Goal: Task Accomplishment & Management: Complete application form

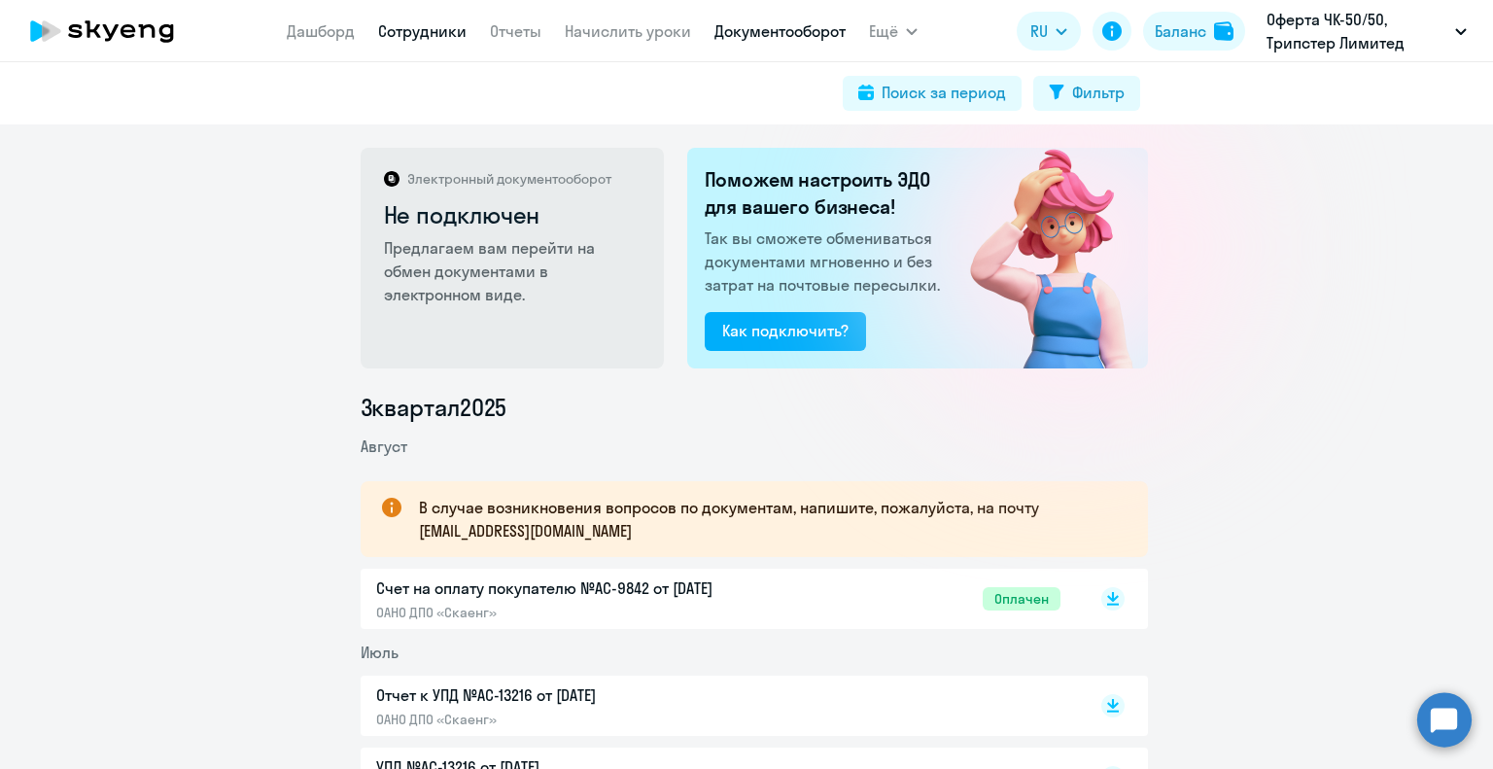
click at [420, 25] on link "Сотрудники" at bounding box center [422, 30] width 88 height 19
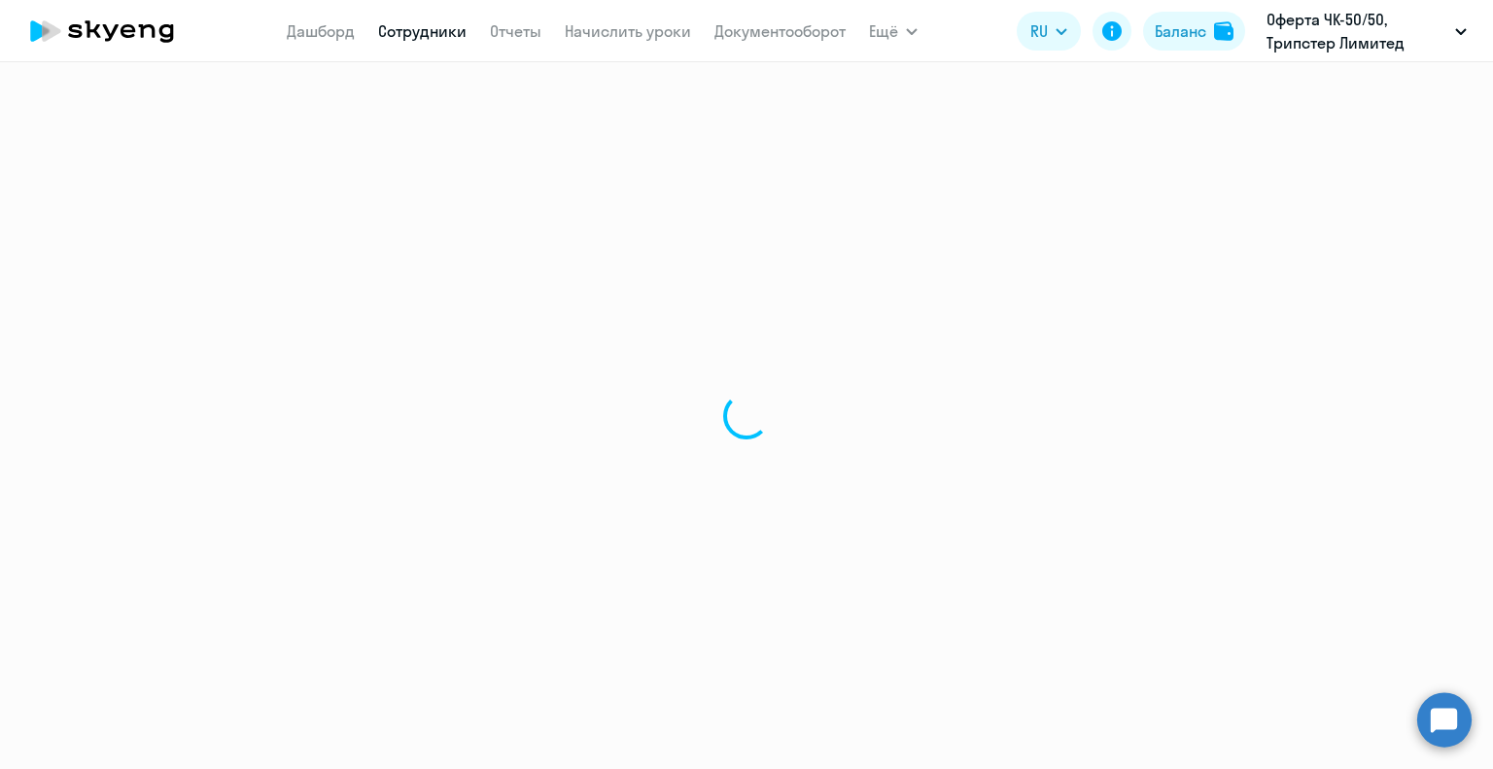
select select "30"
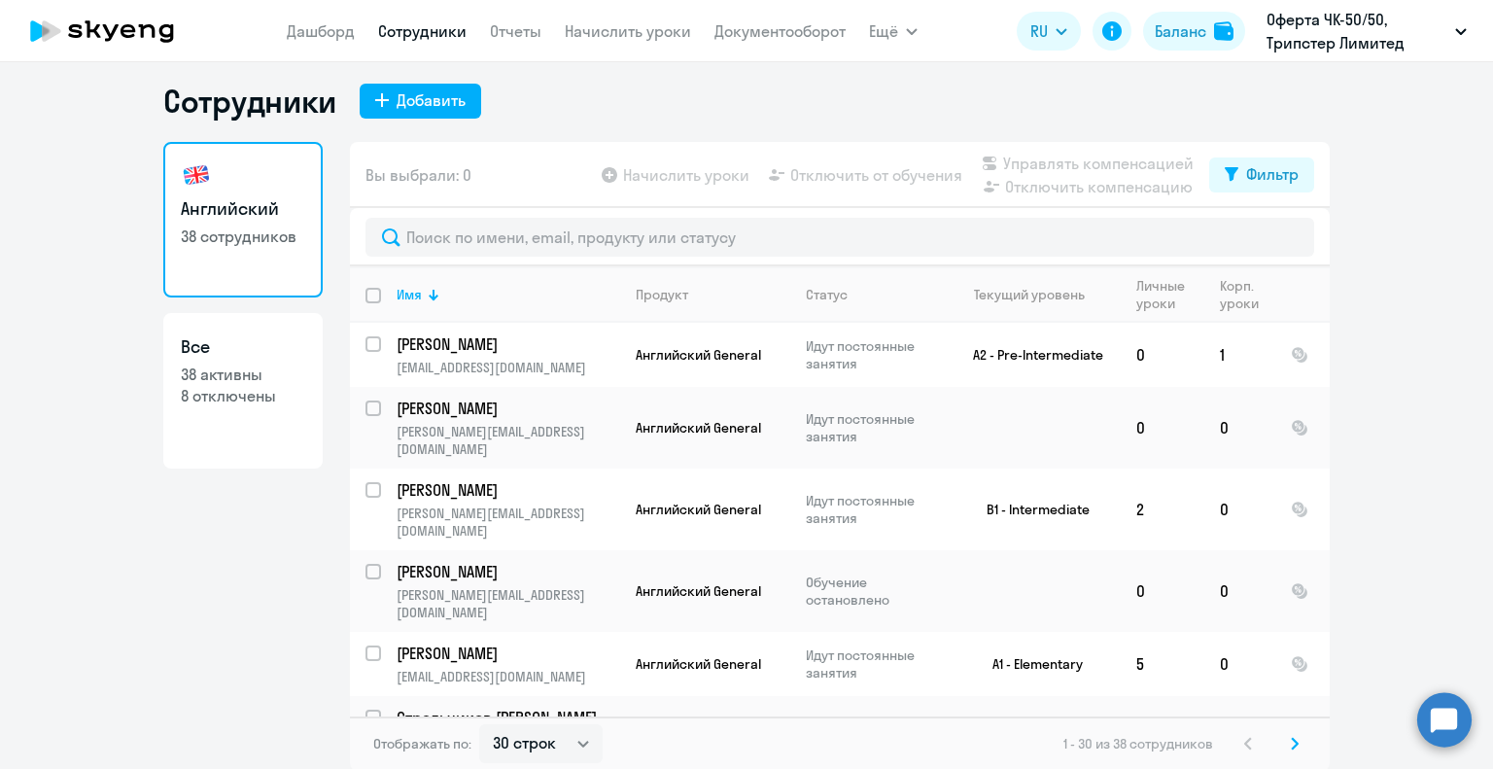
scroll to position [12, 0]
click at [1291, 741] on icon at bounding box center [1295, 742] width 8 height 14
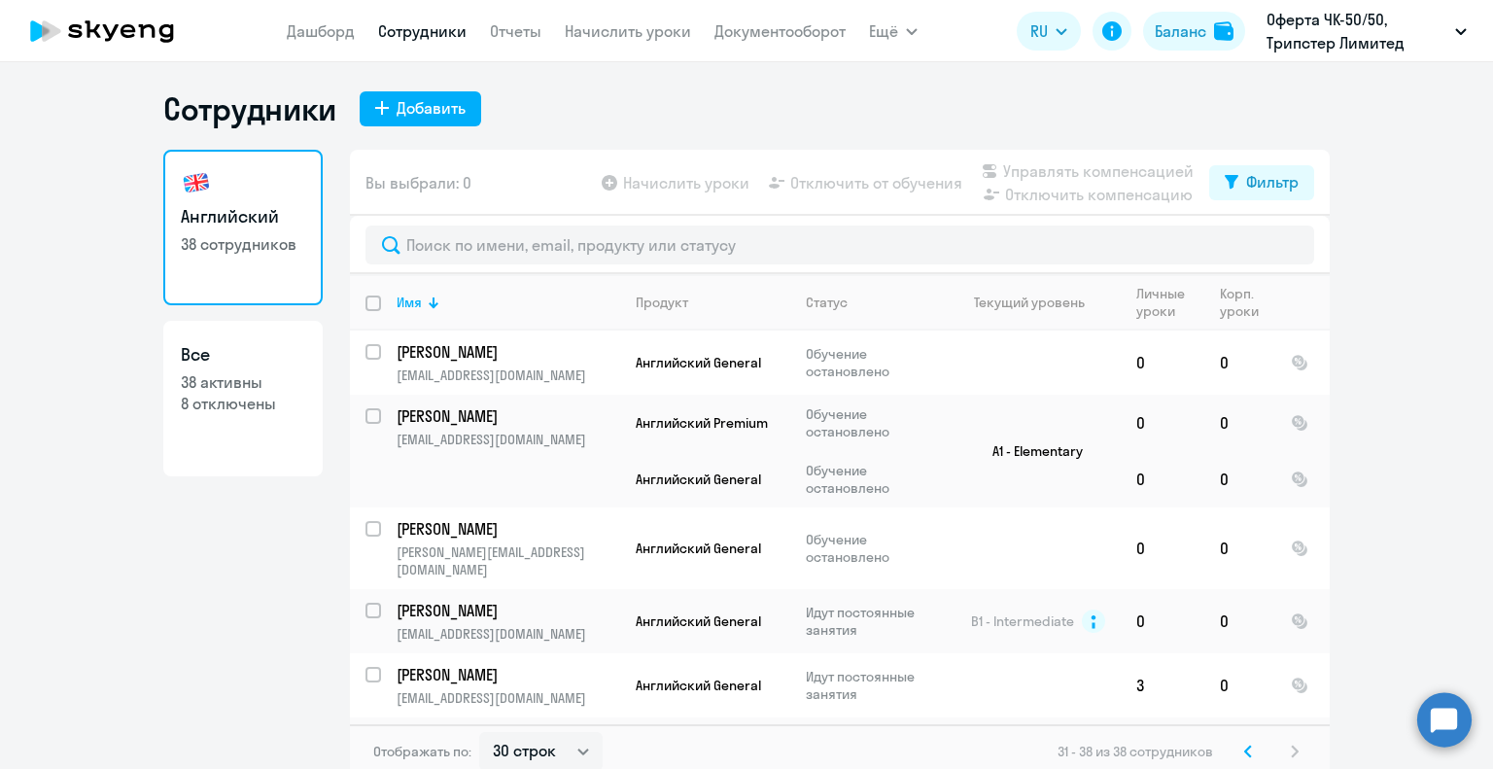
scroll to position [0, 0]
click at [422, 104] on div "Добавить" at bounding box center [431, 109] width 69 height 23
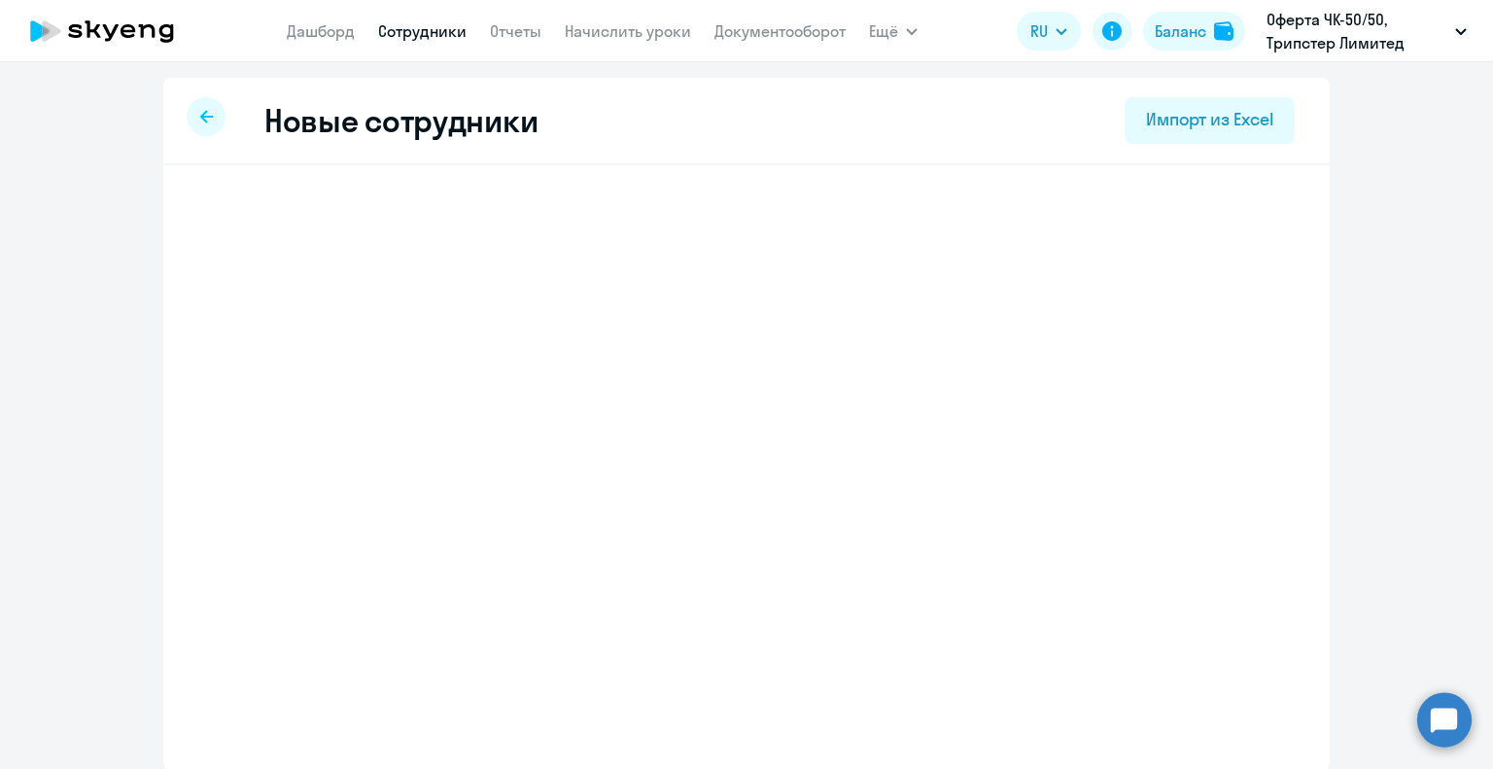
select select "english_adult_not_native_speaker"
select select "3"
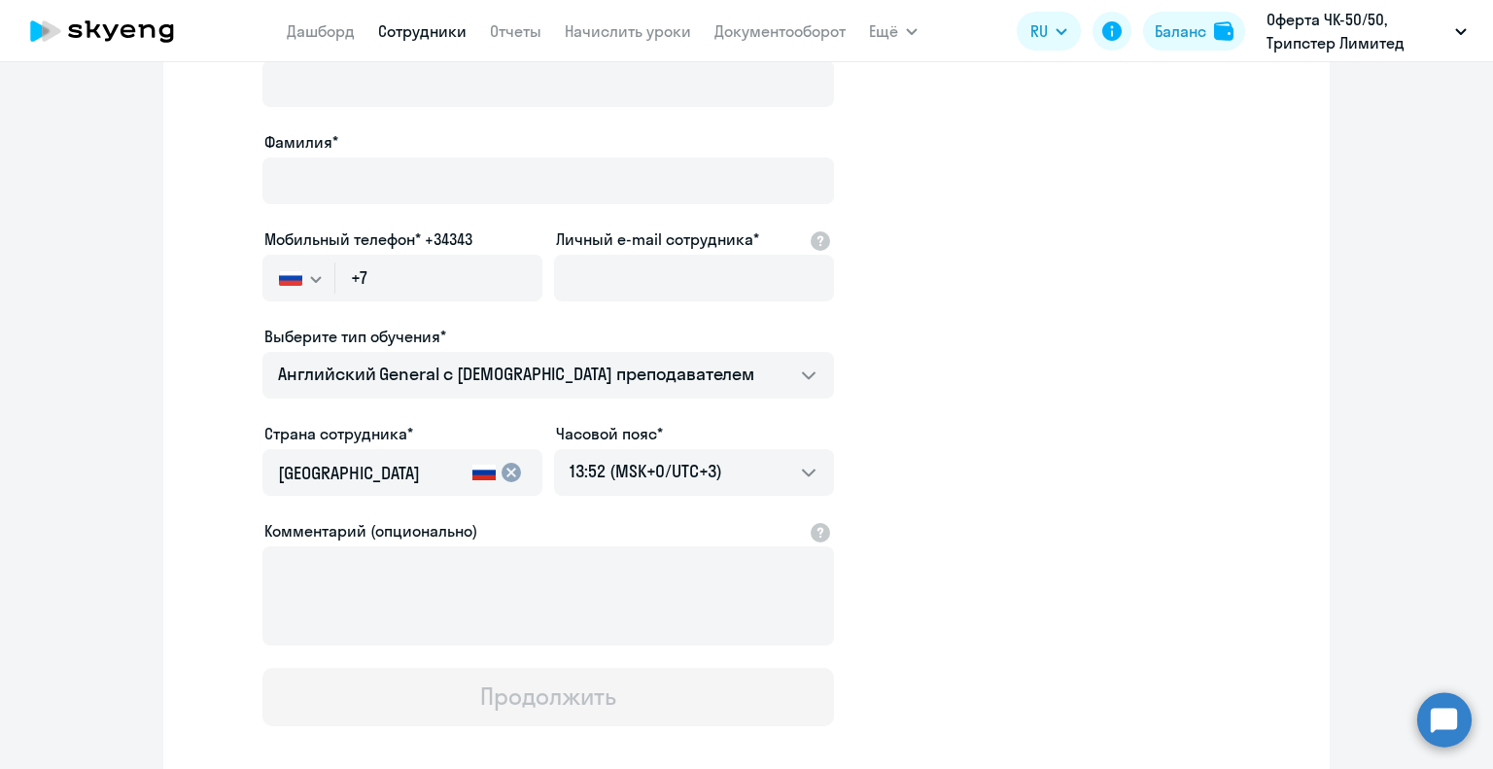
scroll to position [194, 0]
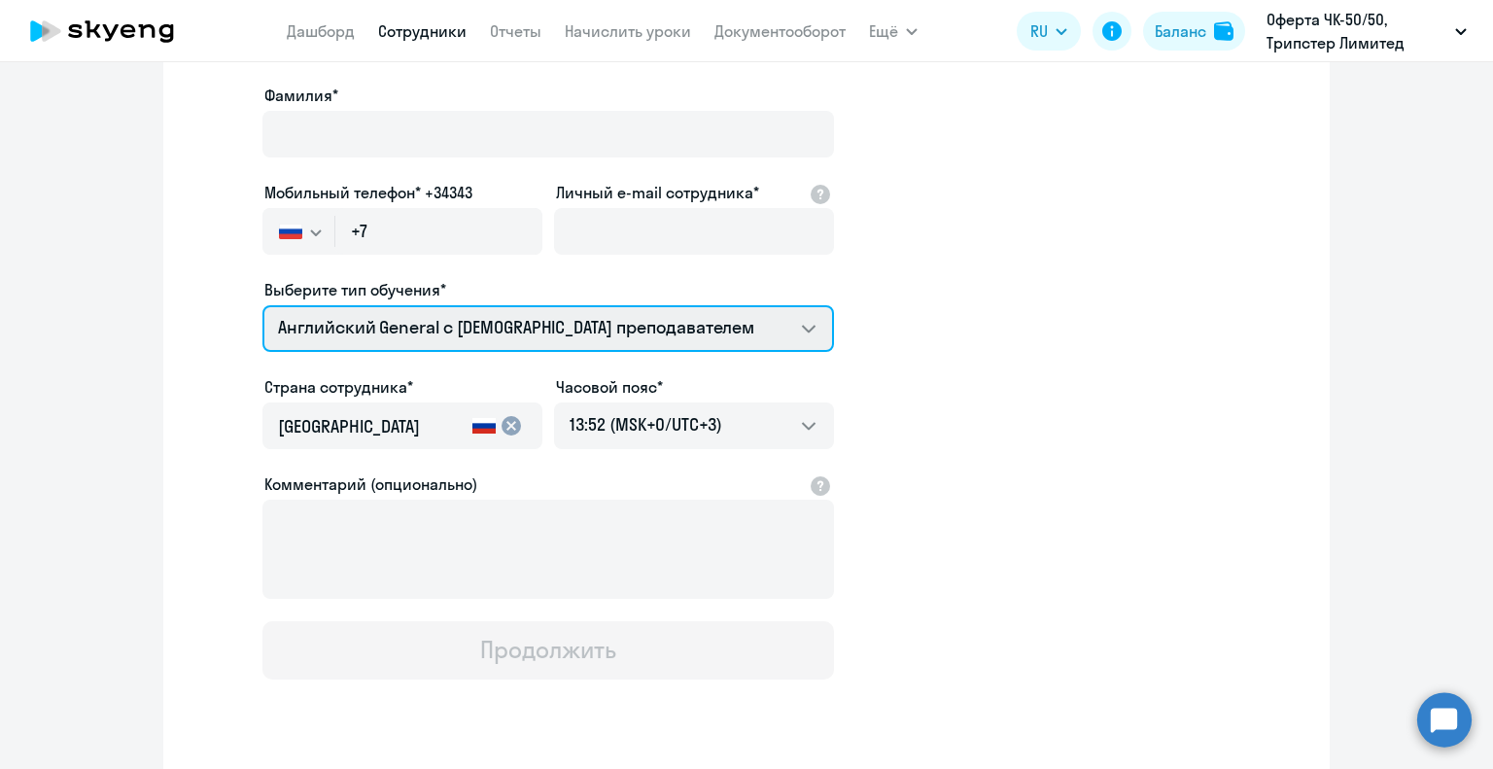
click at [809, 330] on select "Английский General с русскоговорящим преподавателем Английский General с англог…" at bounding box center [548, 328] width 572 height 47
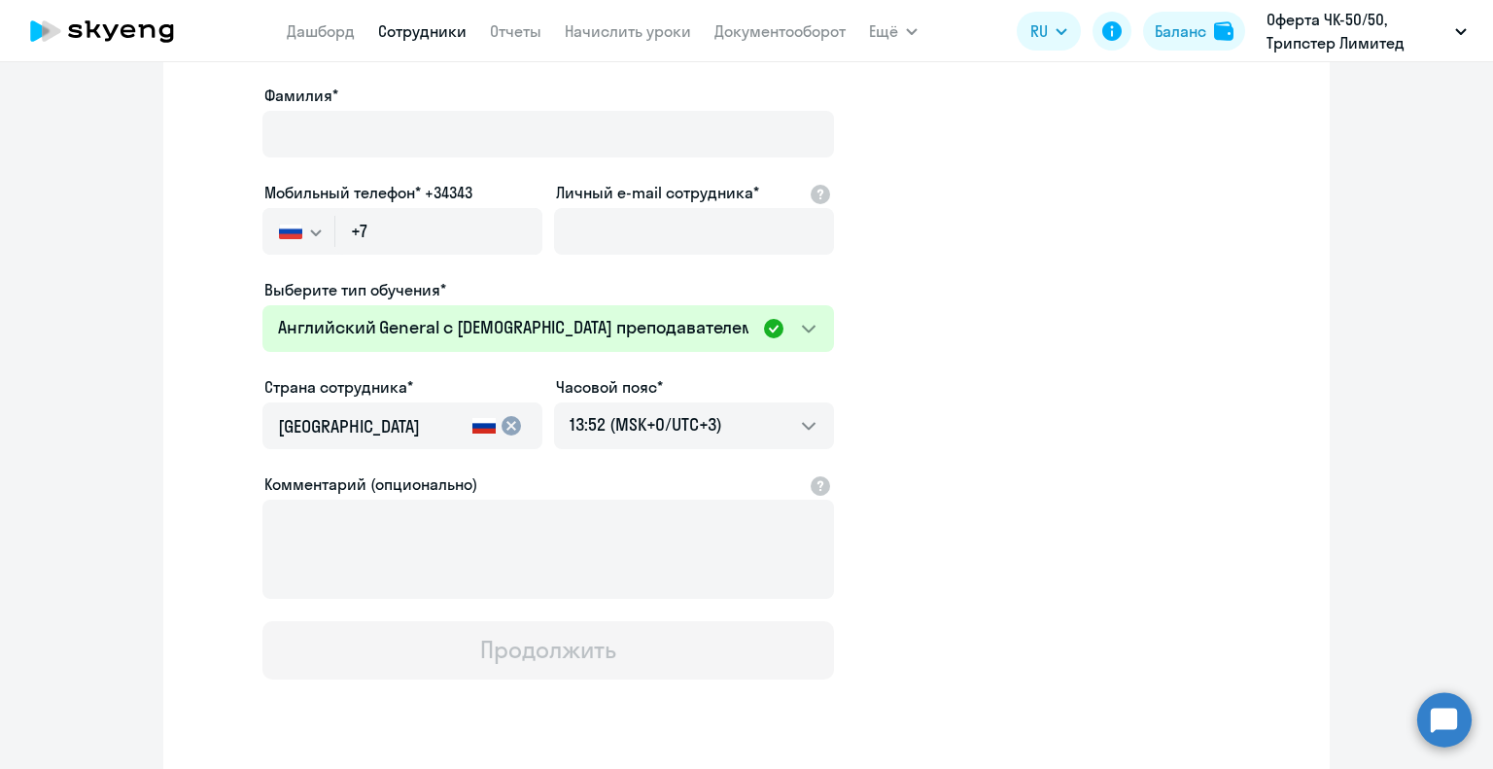
click at [969, 337] on app-new-student-form "Имя и отчество* Добавить себя как ученика Фамилия* Мобильный телефон* +34343 Ро…" at bounding box center [746, 332] width 1104 height 693
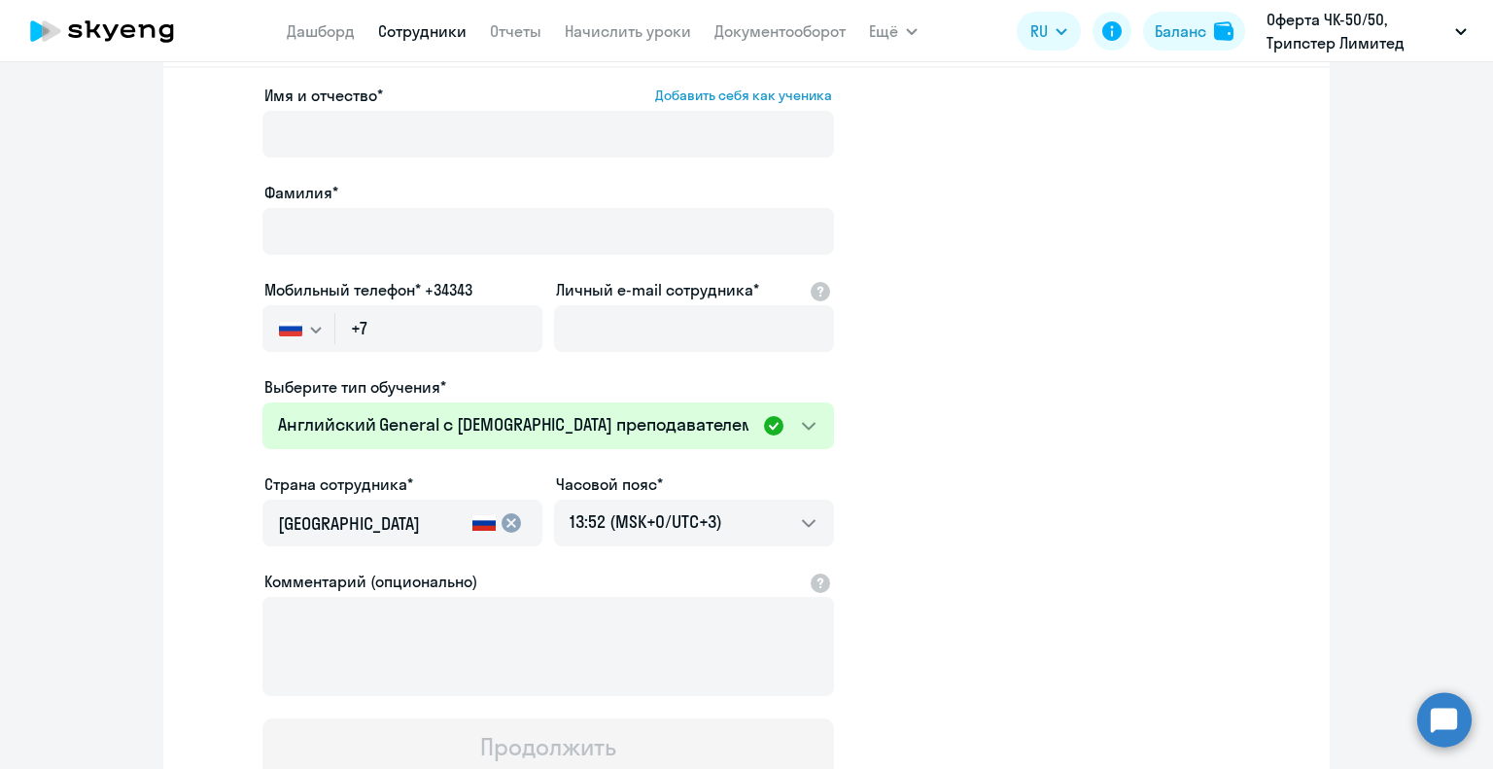
scroll to position [0, 0]
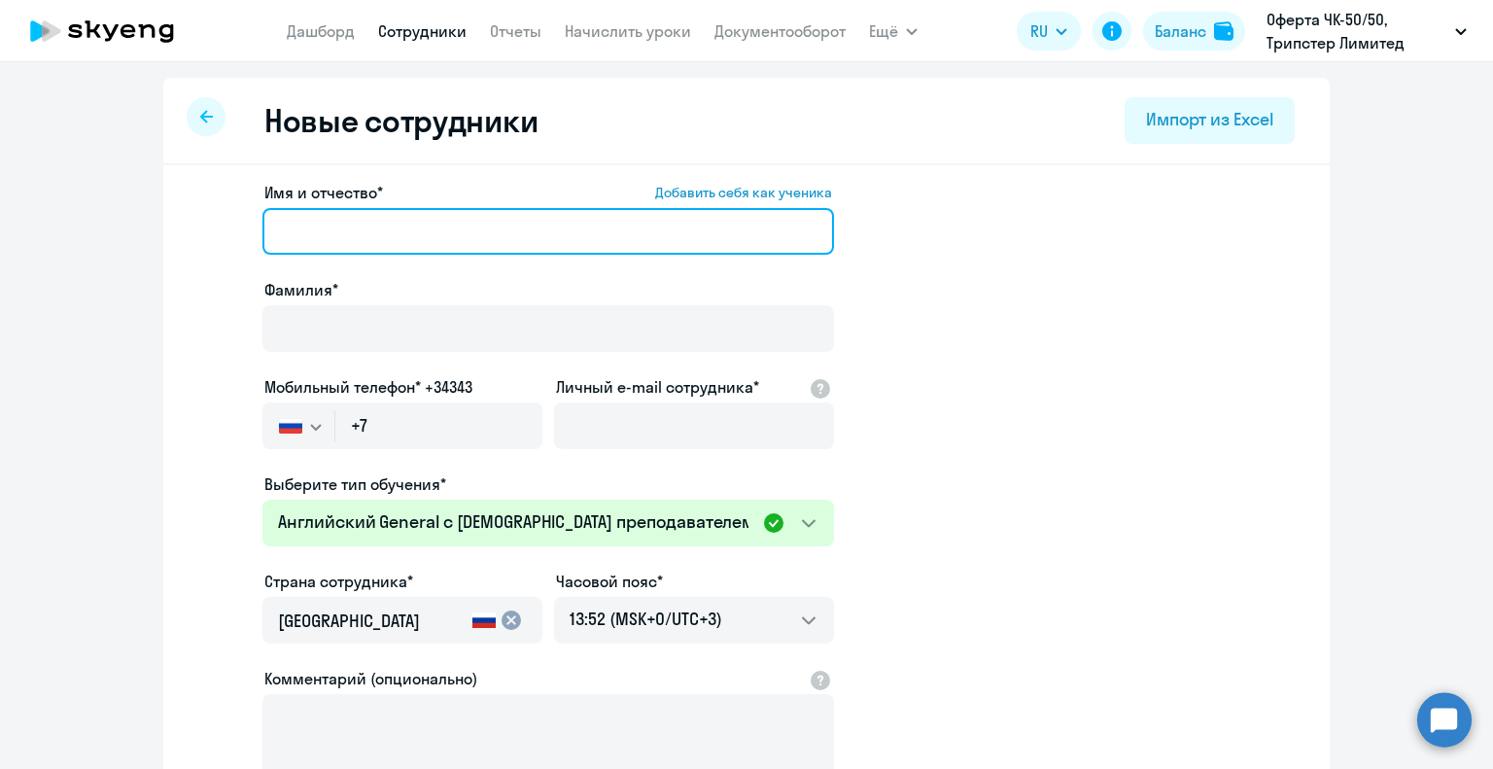
click at [342, 234] on input "Имя и отчество* Добавить себя как ученика" at bounding box center [548, 231] width 572 height 47
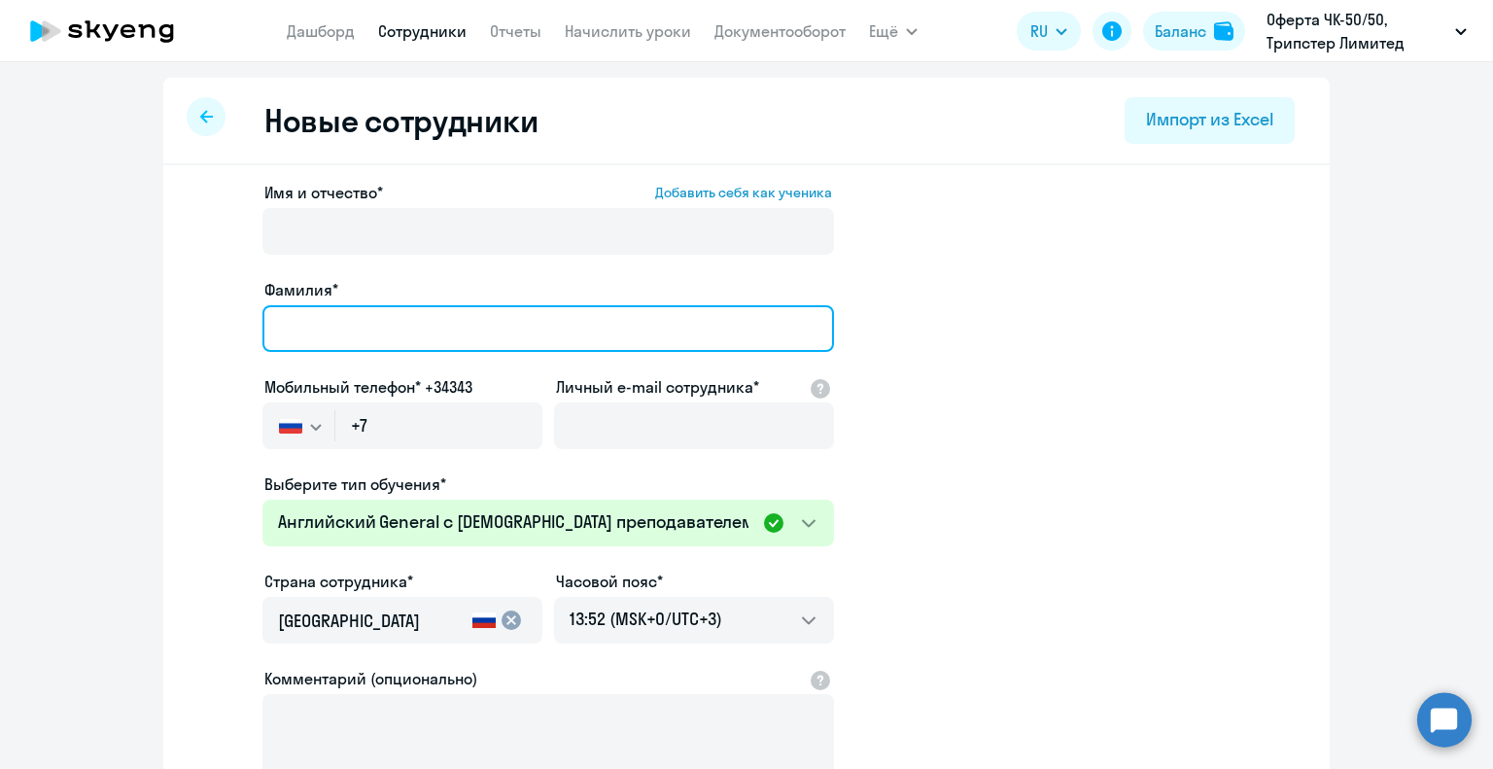
click at [340, 323] on div "Фамилия*" at bounding box center [548, 319] width 572 height 82
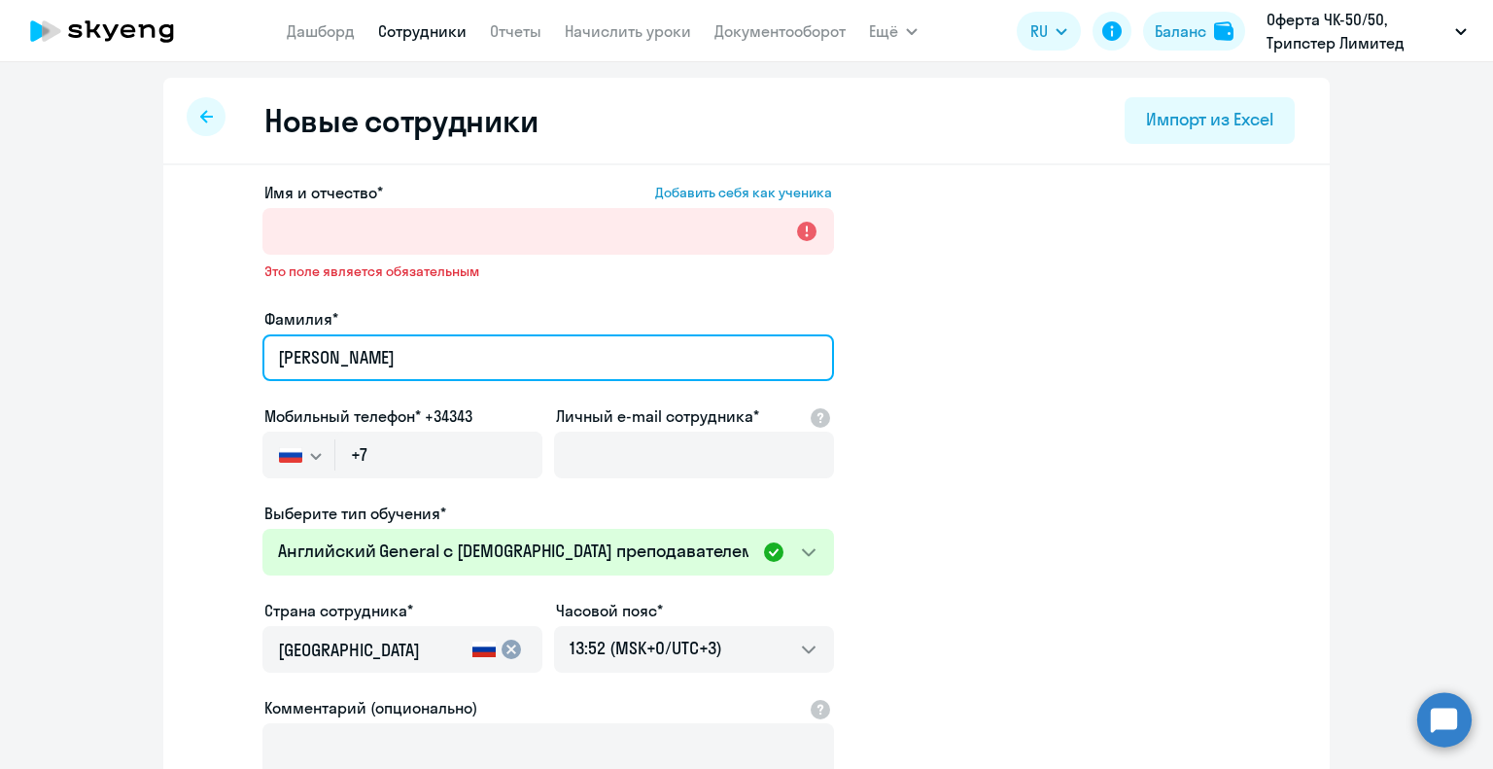
type input "[PERSON_NAME]"
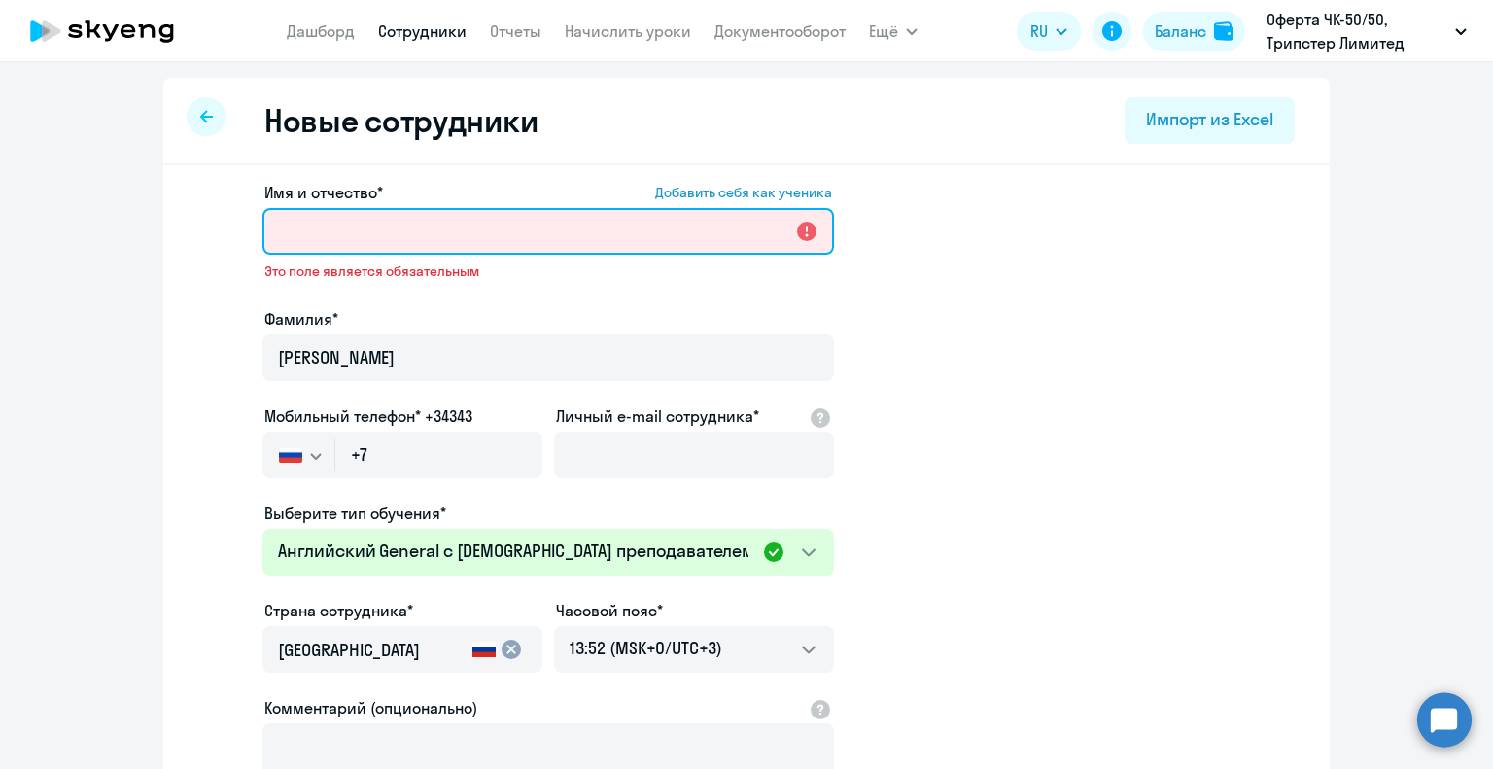
click at [335, 229] on input "Имя и отчество* Добавить себя как ученика" at bounding box center [548, 231] width 572 height 47
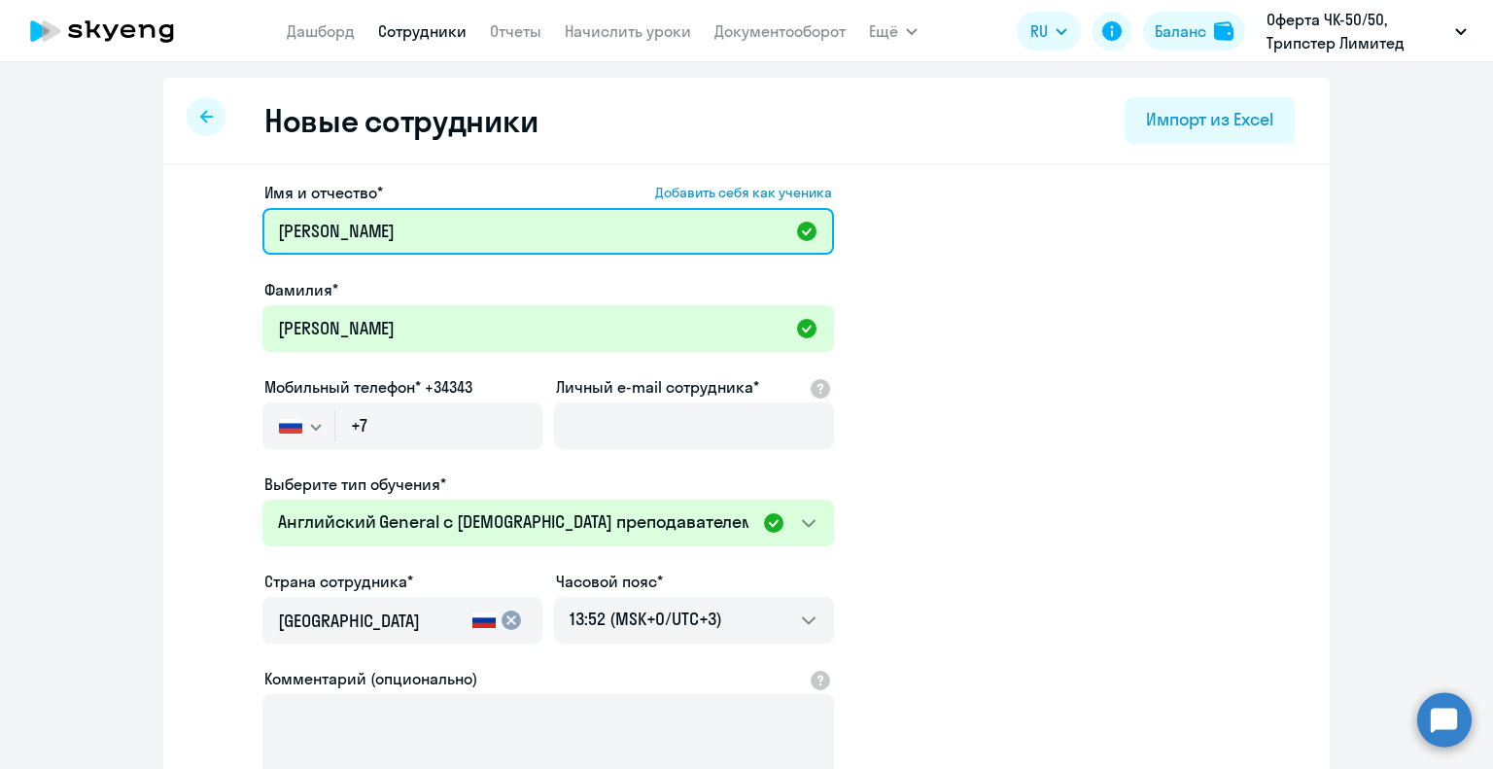
type input "Мария Игоревна"
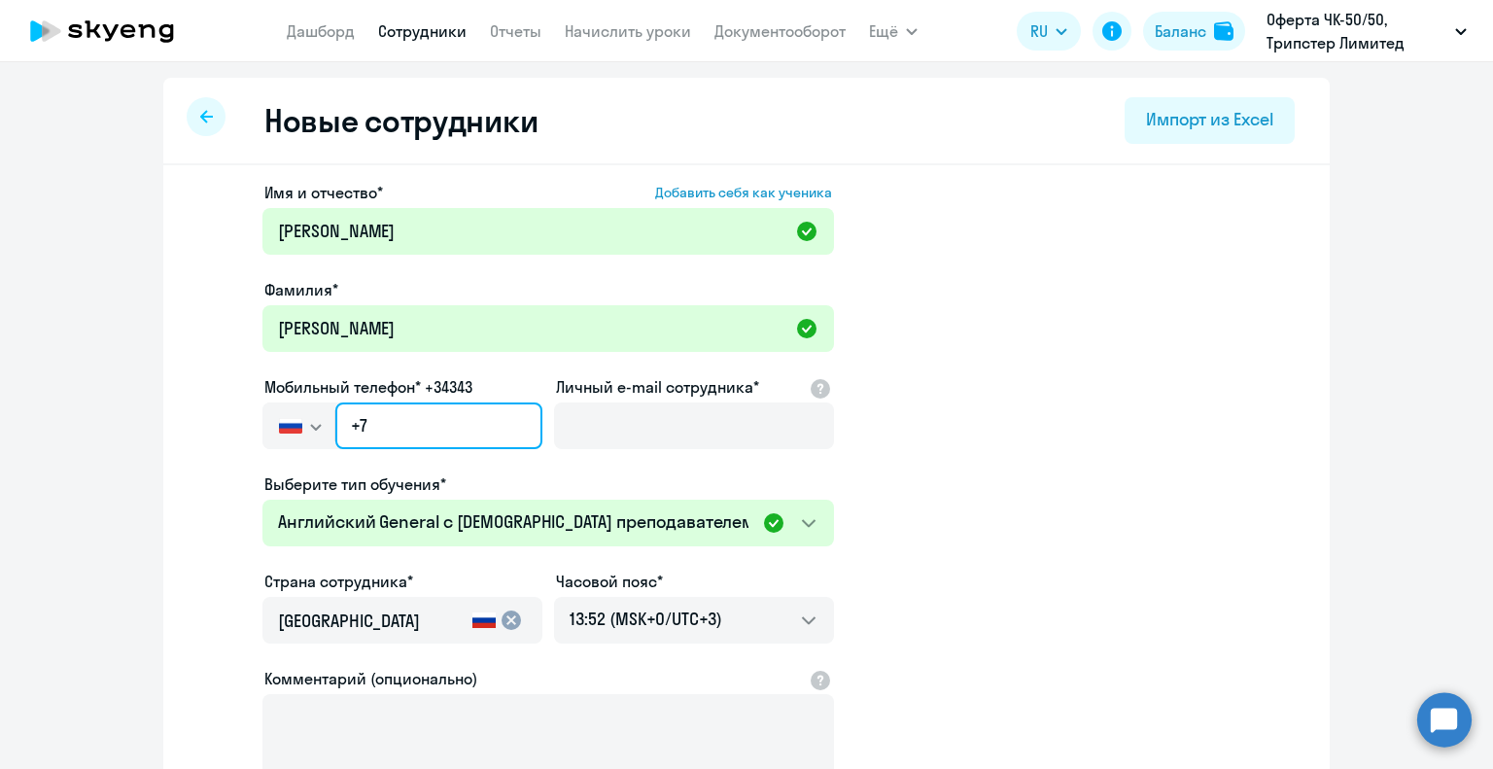
click at [397, 423] on input "+7" at bounding box center [438, 425] width 207 height 47
paste input "921 310-77-70"
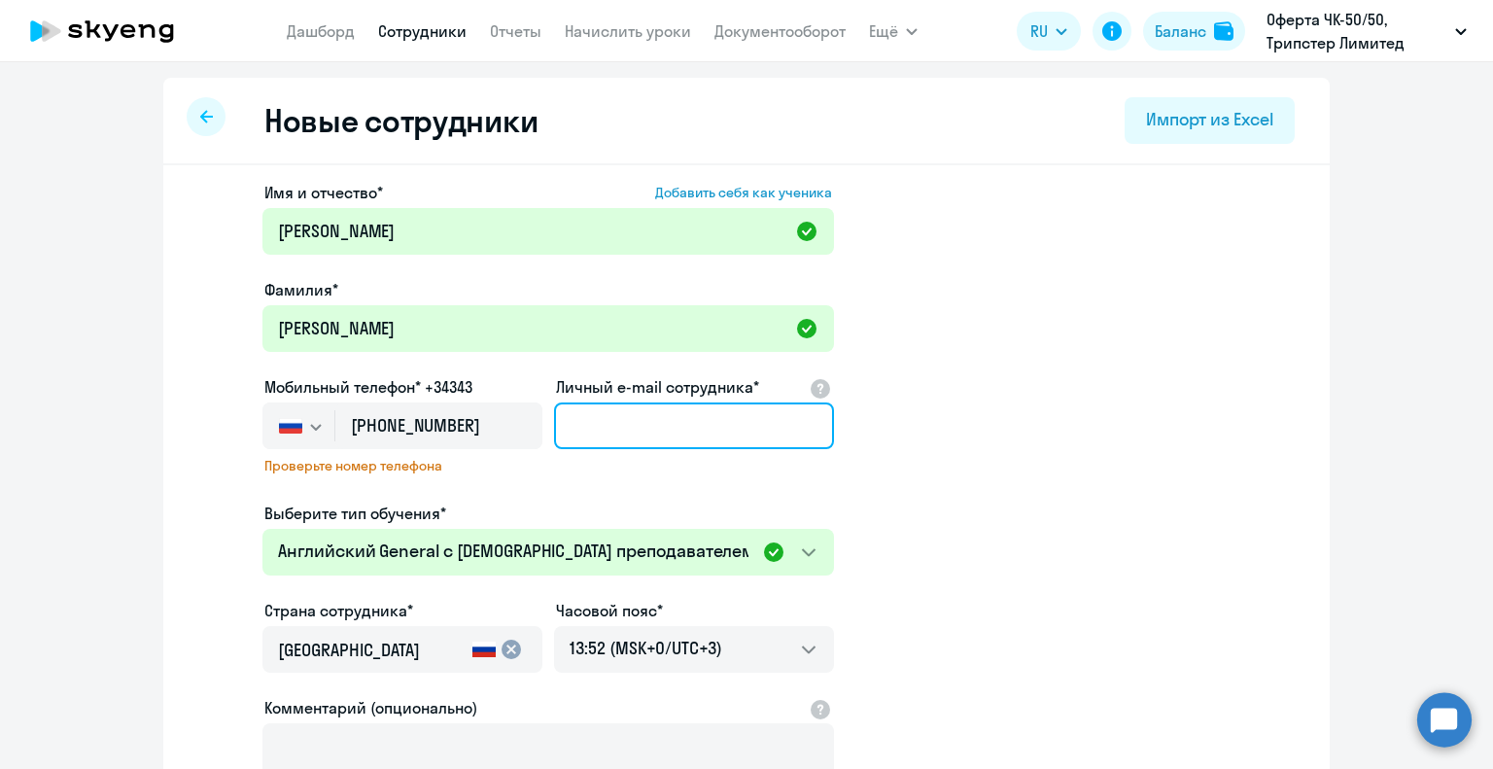
click at [599, 433] on input "Личный e-mail сотрудника*" at bounding box center [694, 425] width 280 height 47
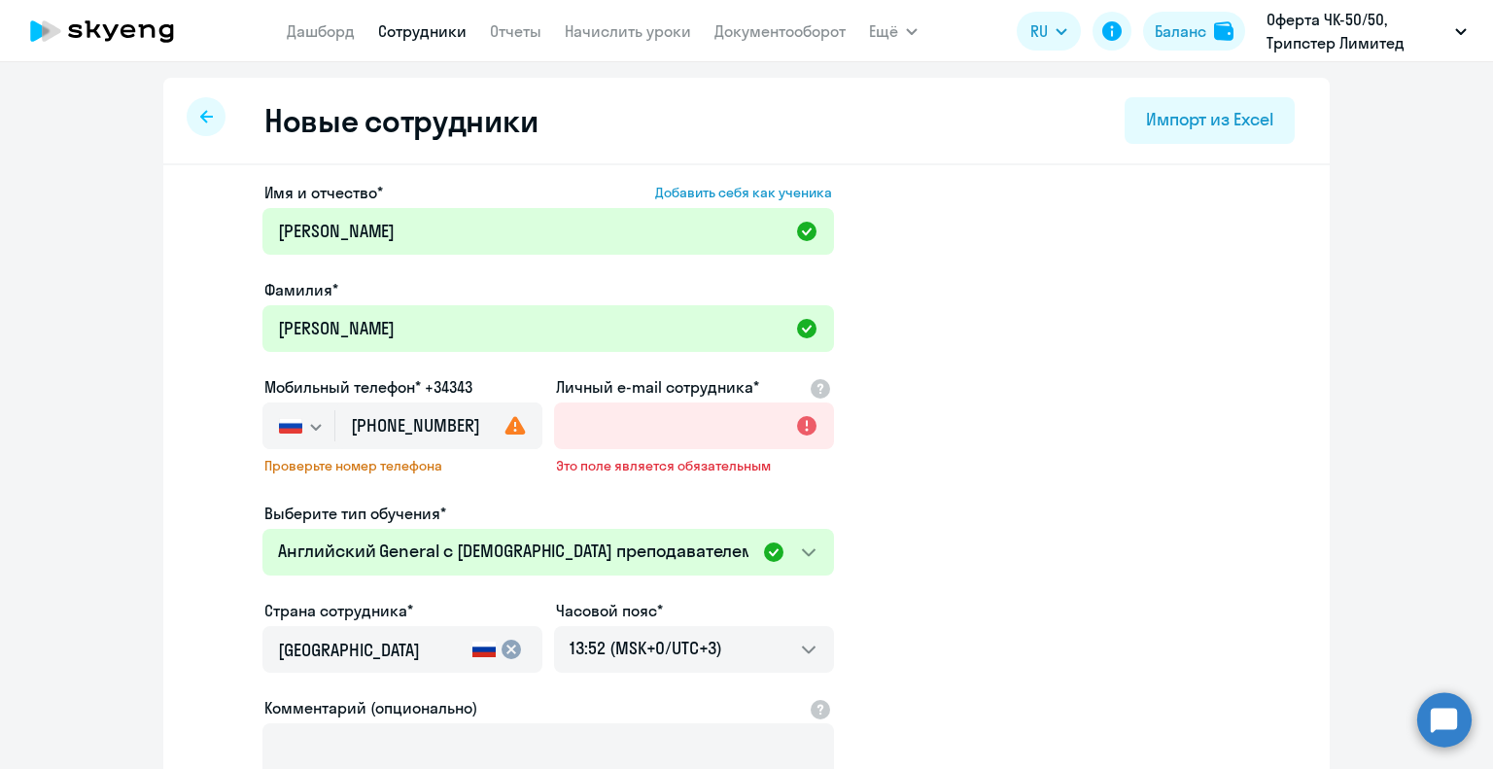
click at [513, 427] on use at bounding box center [515, 425] width 20 height 18
click at [446, 427] on input "+7 921 310-77-70" at bounding box center [438, 425] width 207 height 47
click at [441, 421] on input "+7 921 310-77-70" at bounding box center [438, 425] width 207 height 47
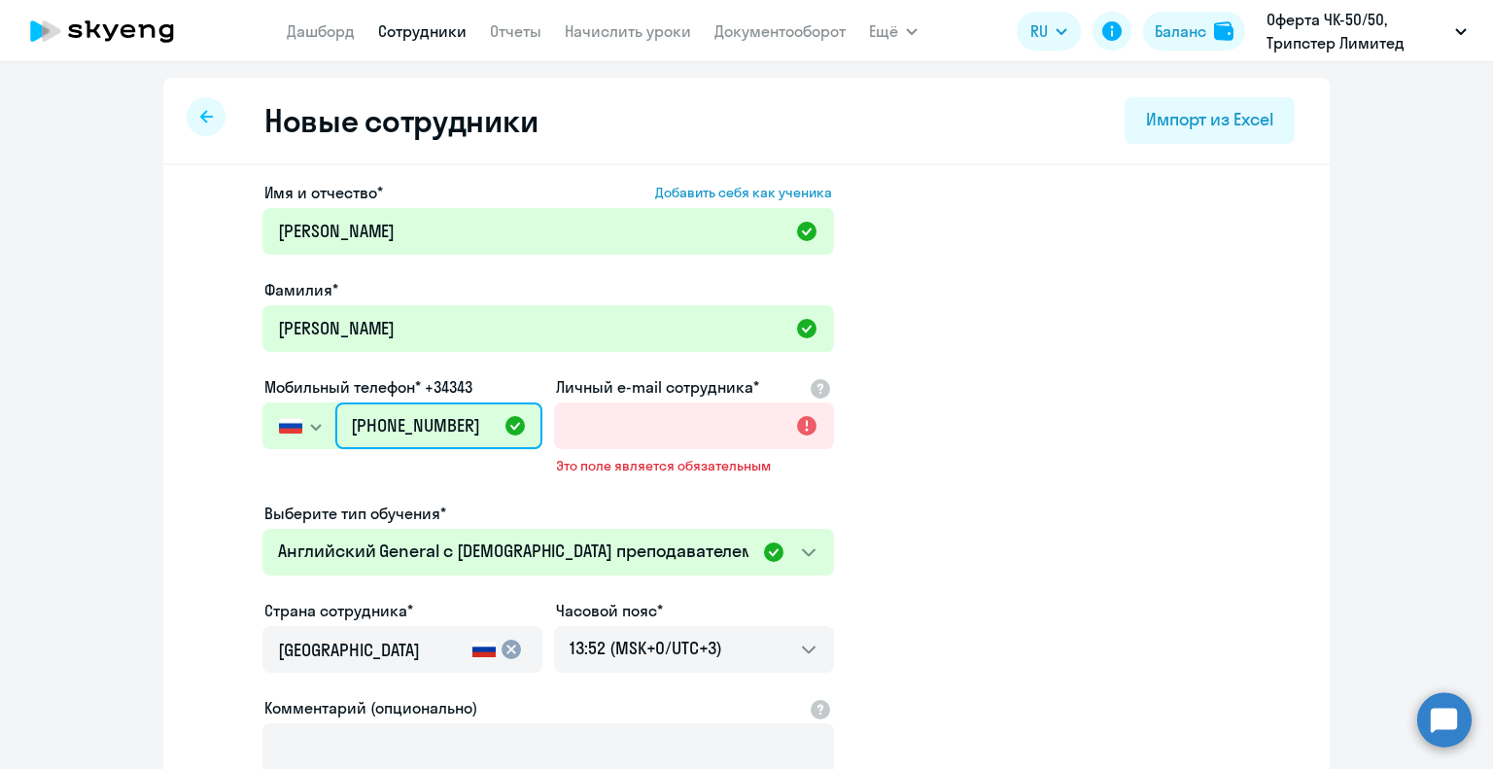
click at [440, 423] on input "+7 921 310-77-70" at bounding box center [438, 425] width 207 height 47
type input "+7 921 310-77-70"
click at [391, 478] on div "Имя и отчество* Добавить себя как ученика Мария Игоревна Фамилия* Барканова Моб…" at bounding box center [548, 542] width 572 height 722
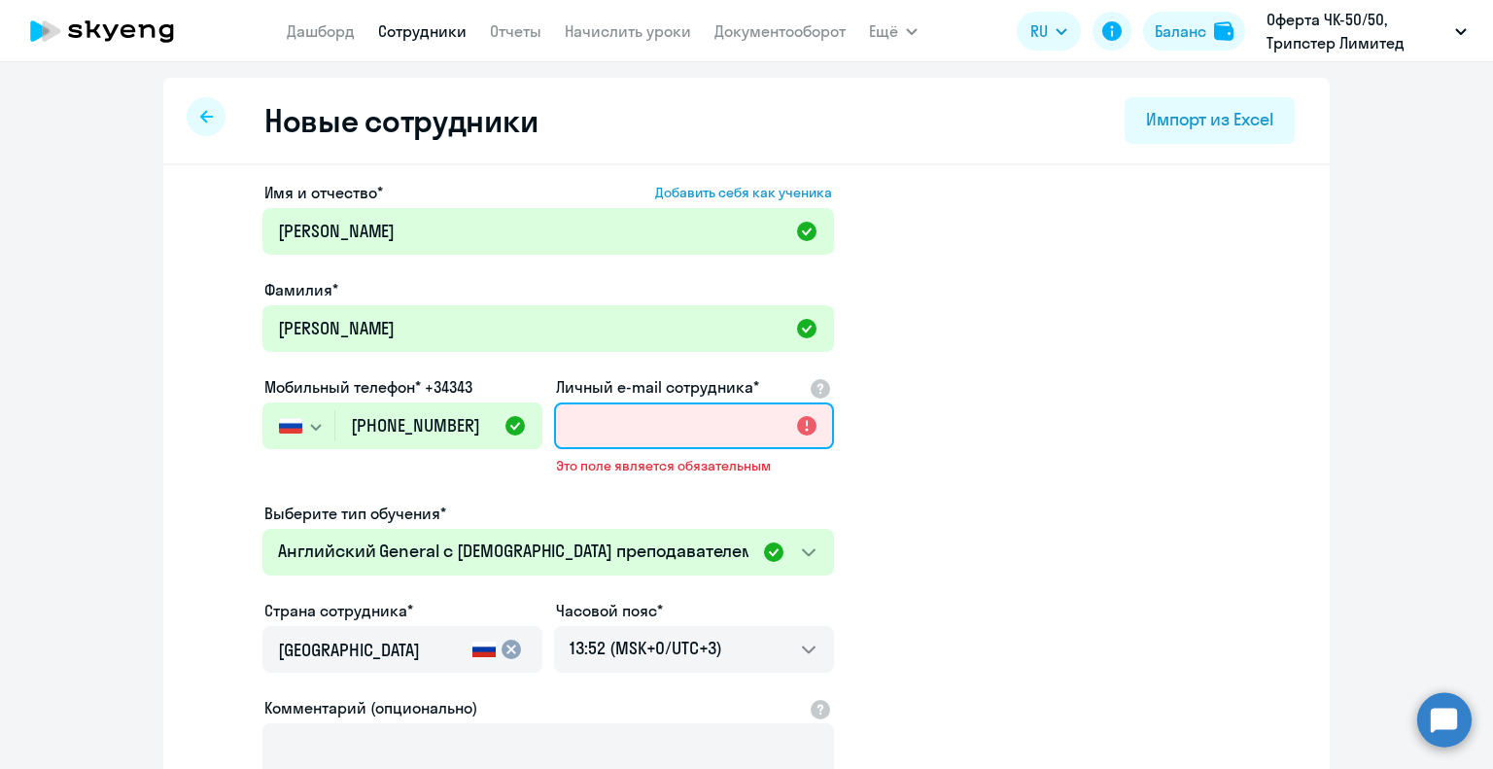
click at [611, 432] on input "Личный e-mail сотрудника*" at bounding box center [694, 425] width 280 height 47
paste input "barkamasha@gmail.com"
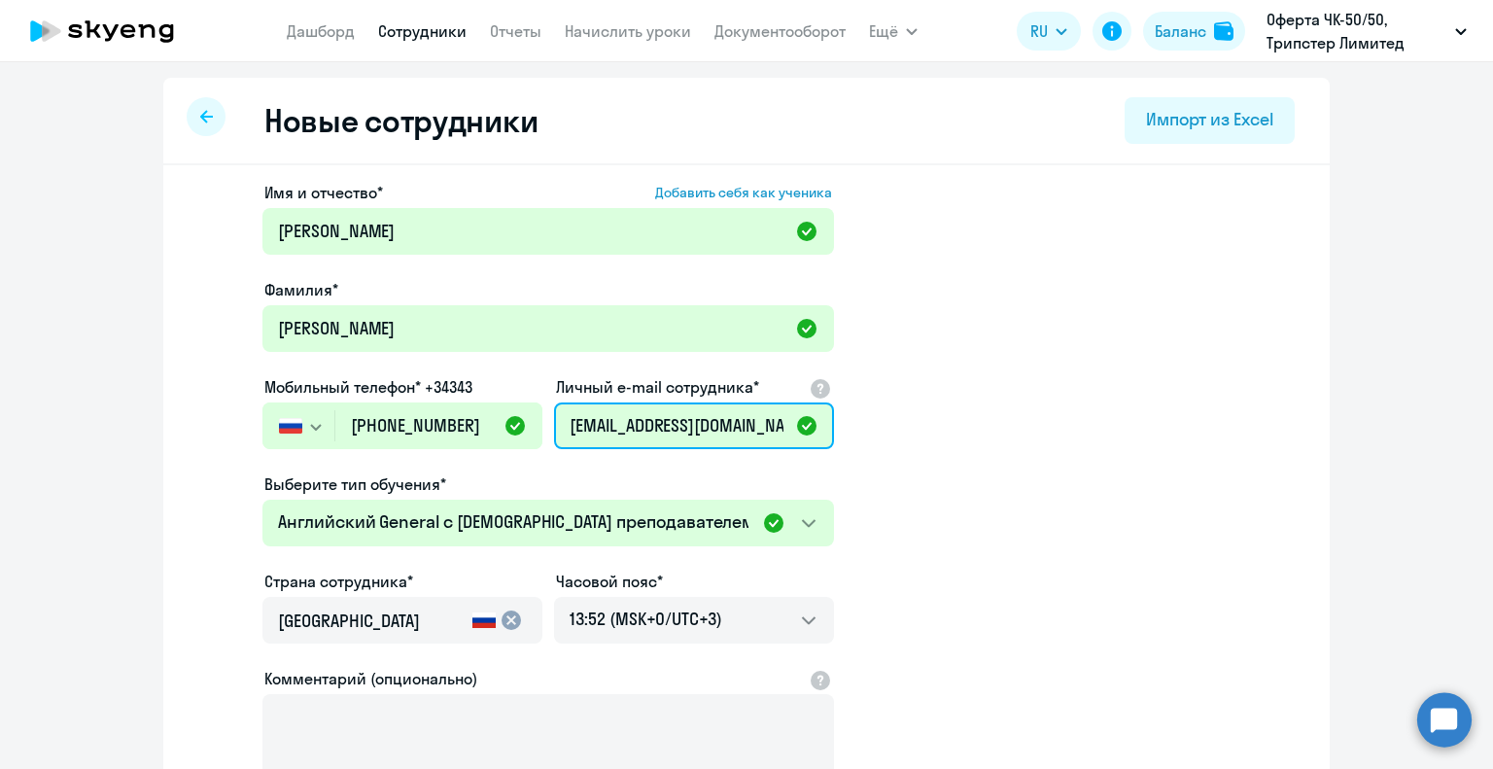
type input "barkamasha@gmail.com"
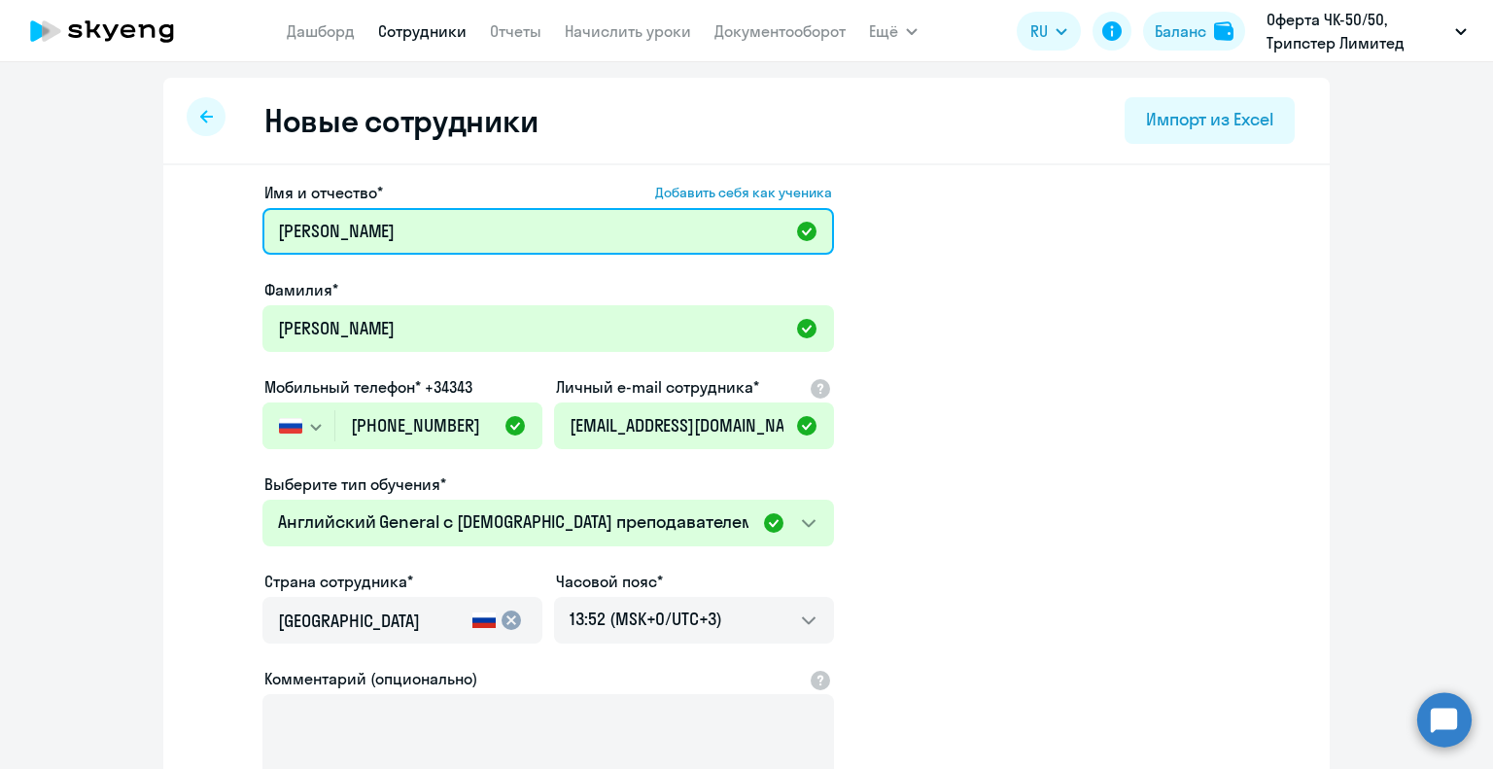
drag, startPoint x: 343, startPoint y: 224, endPoint x: 327, endPoint y: 236, distance: 20.8
click at [327, 236] on input "Мария Игоревна" at bounding box center [548, 231] width 572 height 47
type input "Мария"
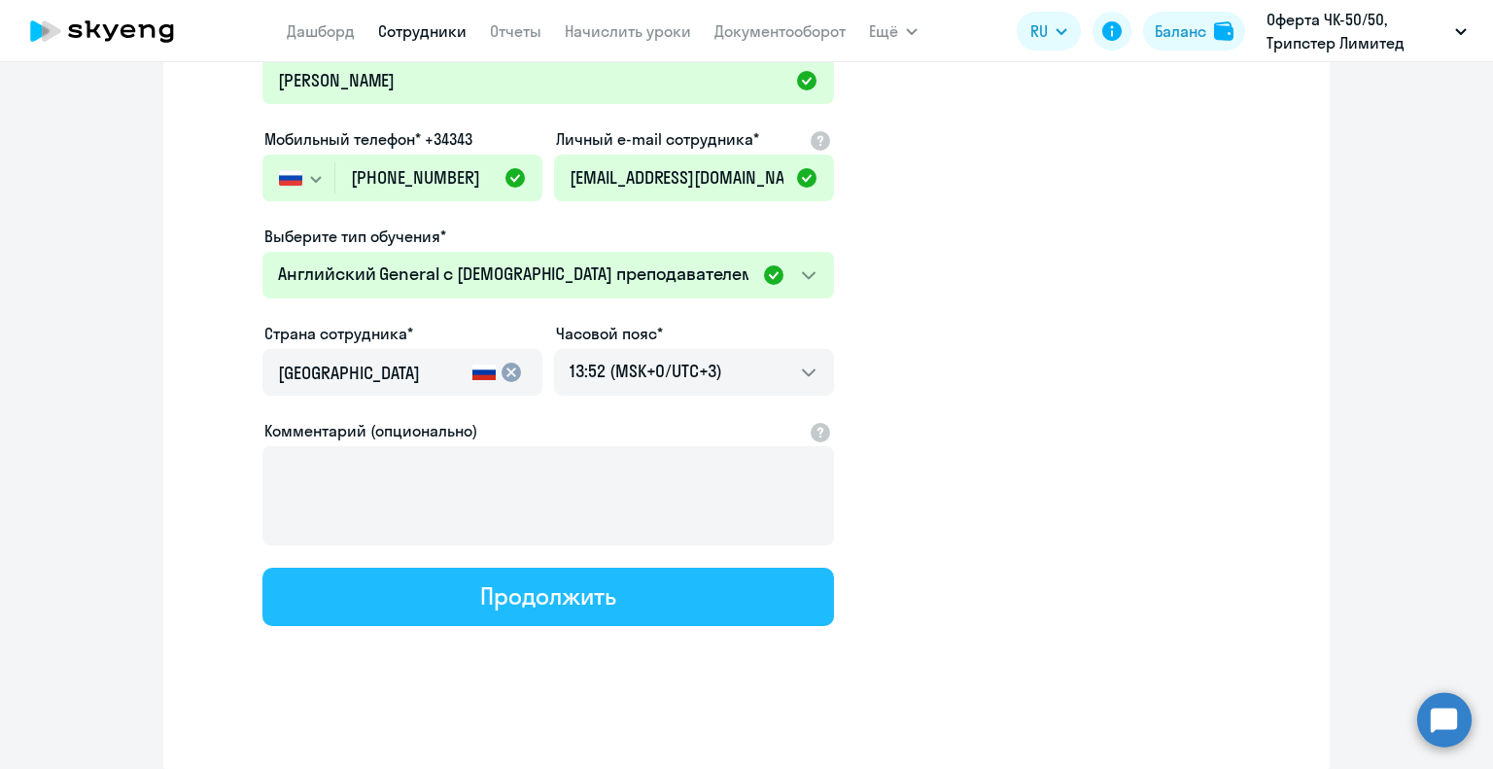
click at [502, 598] on div "Продолжить" at bounding box center [547, 595] width 135 height 31
select select "english_adult_not_native_speaker"
select select "3"
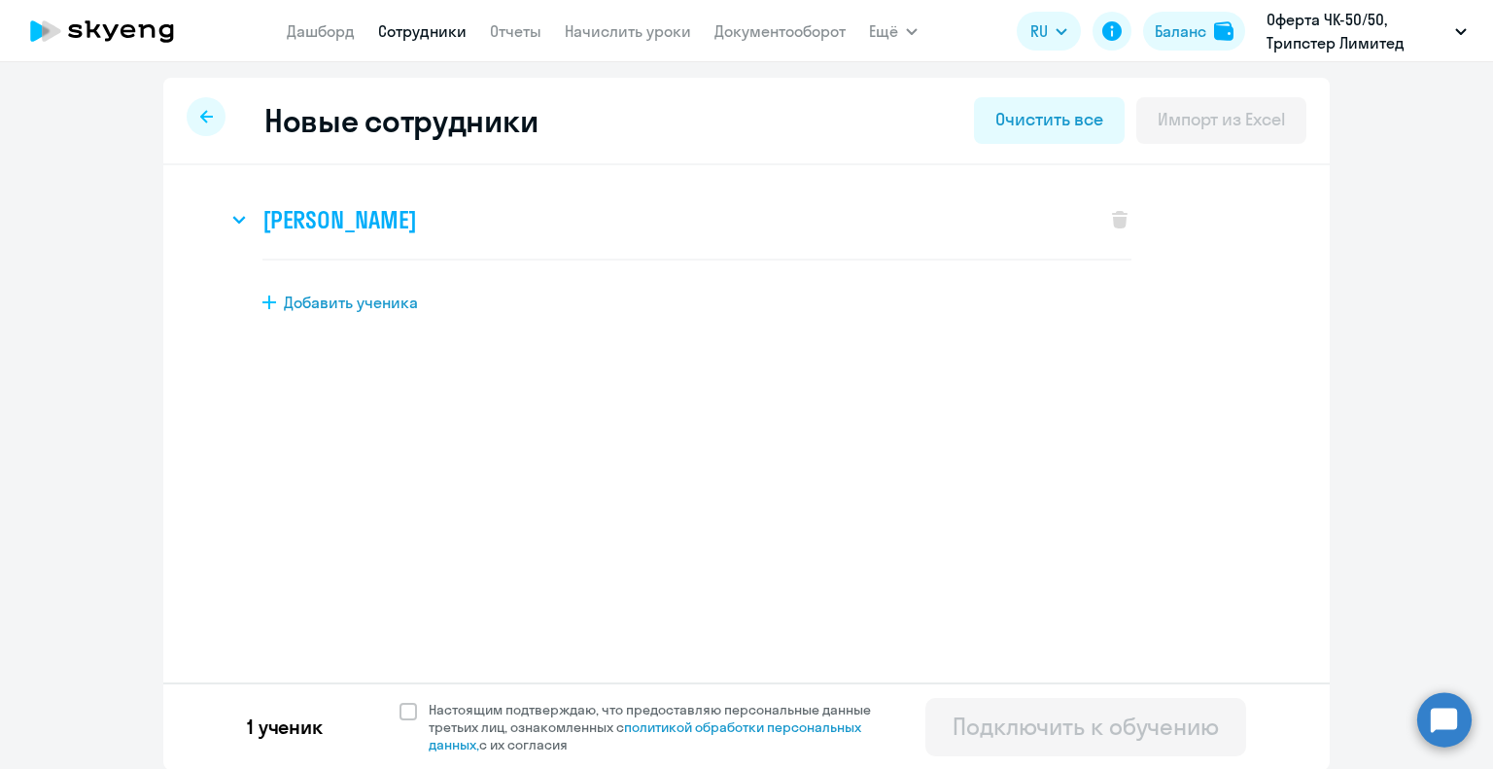
click at [227, 225] on svg-icon at bounding box center [238, 219] width 23 height 23
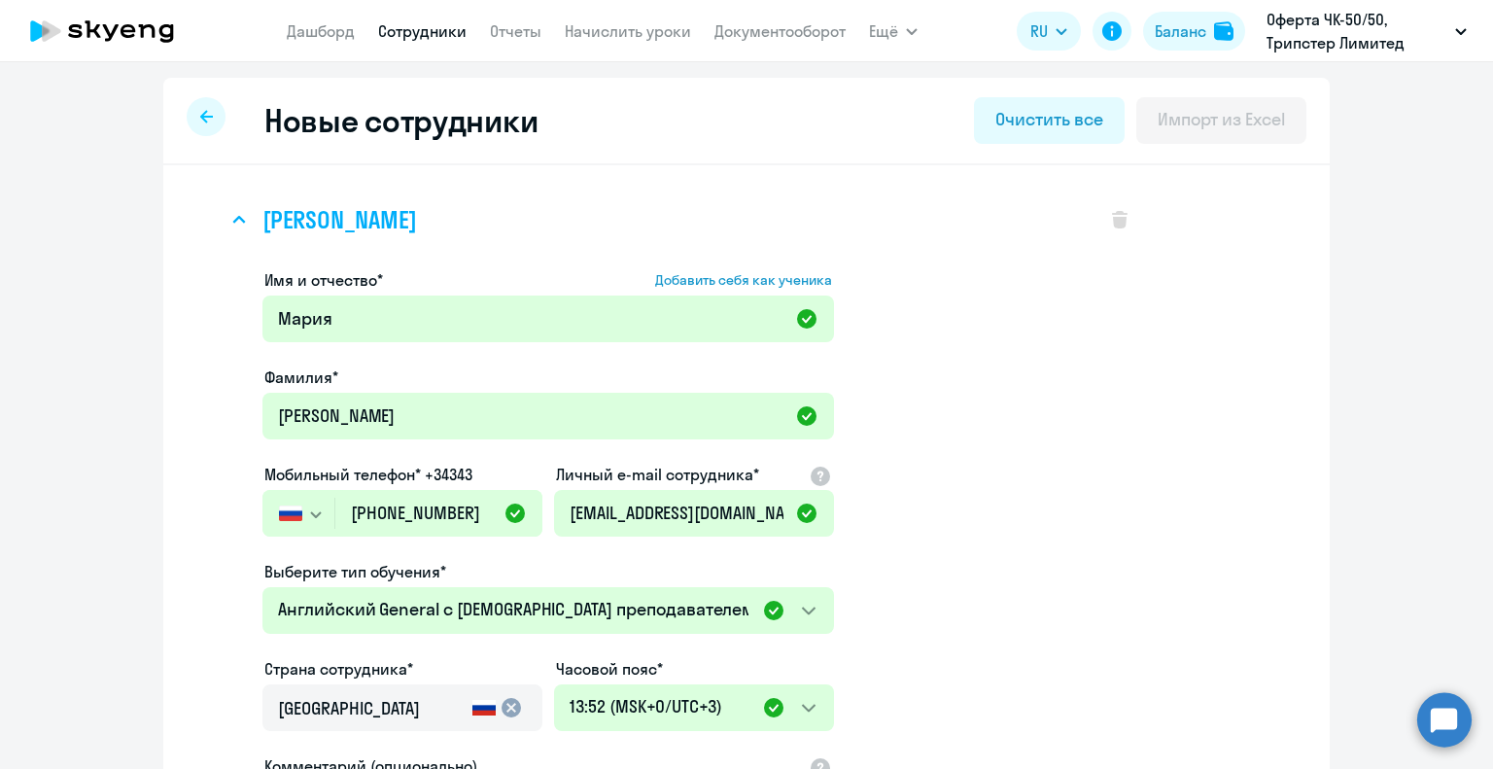
click at [227, 225] on svg-icon at bounding box center [238, 219] width 23 height 23
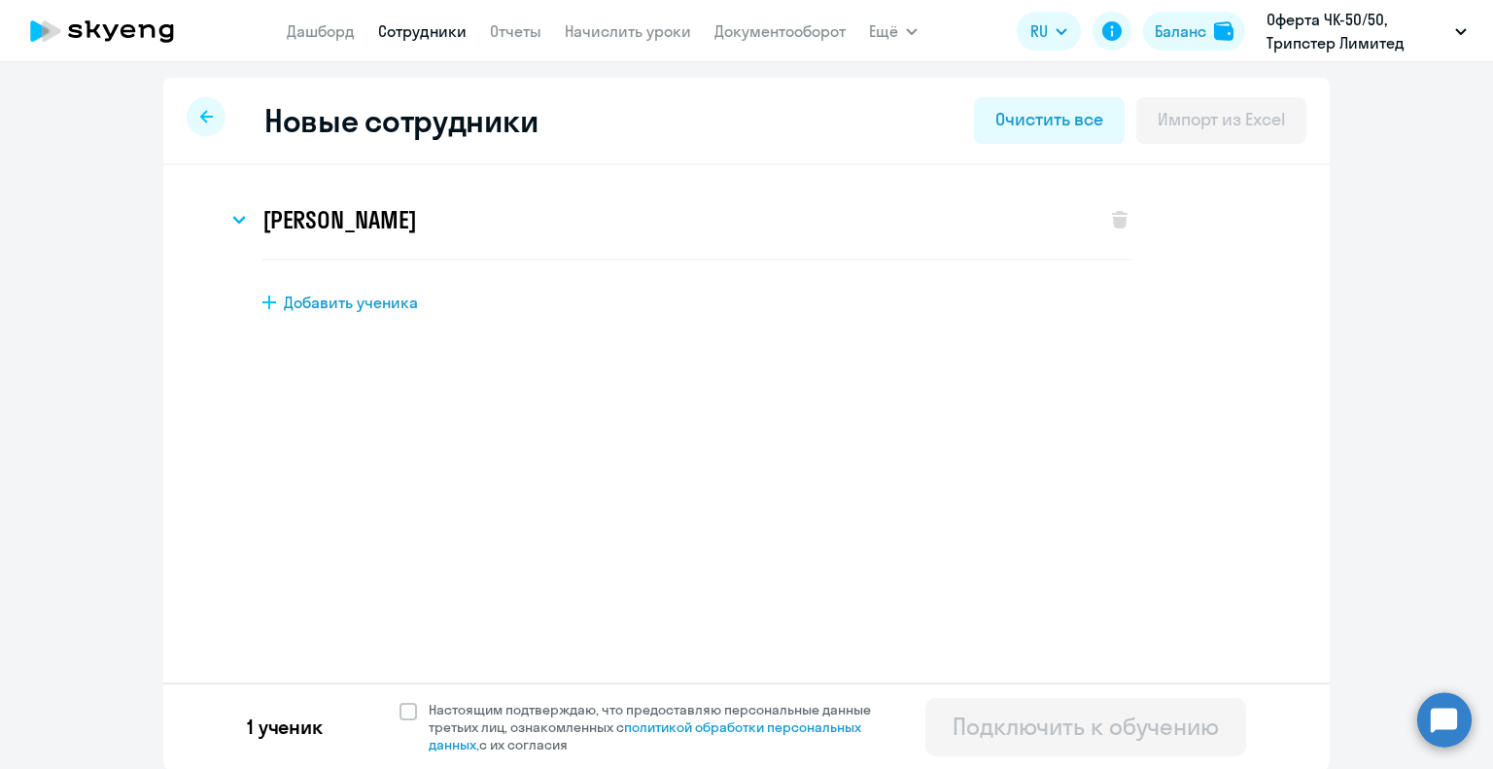
click at [450, 34] on link "Сотрудники" at bounding box center [422, 30] width 88 height 19
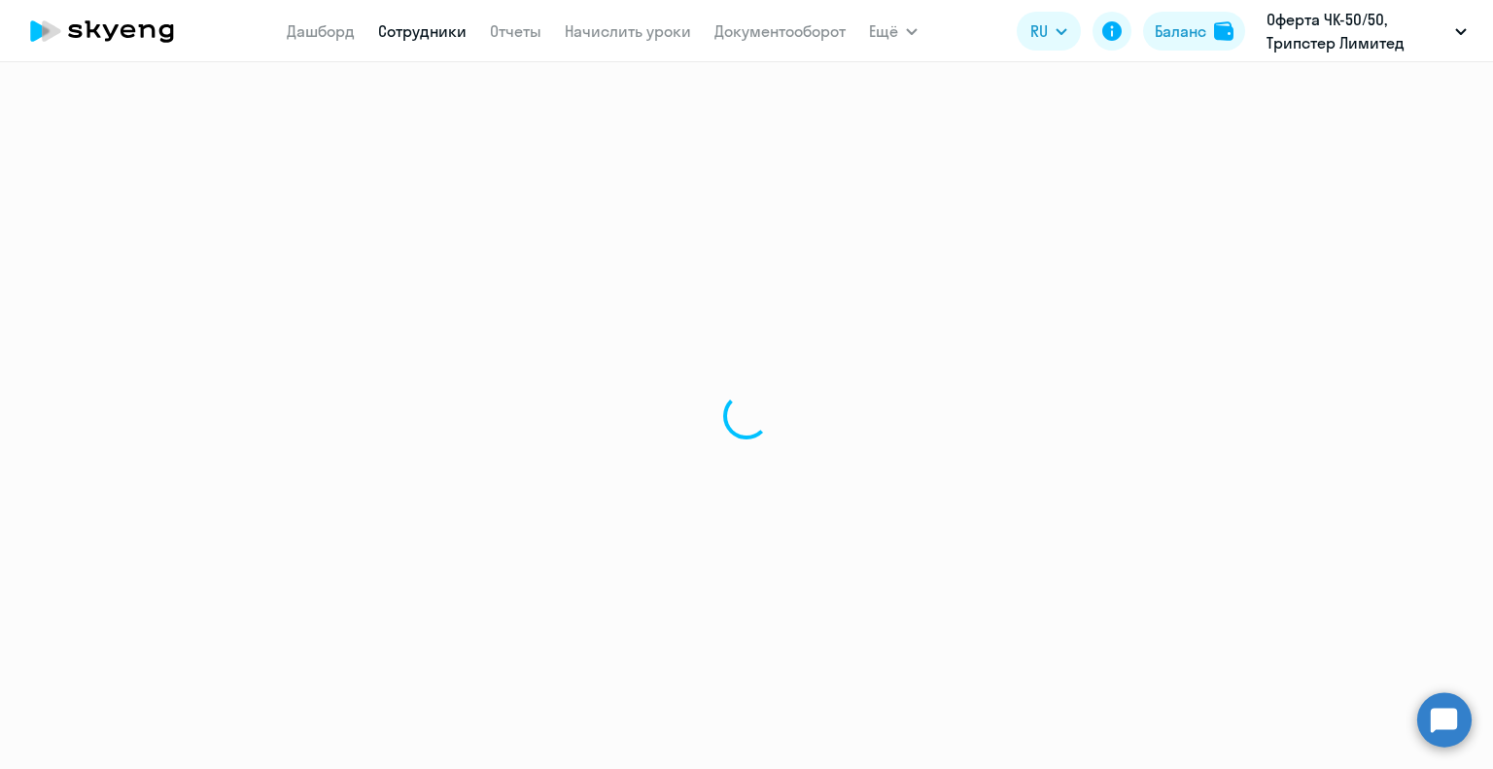
select select "30"
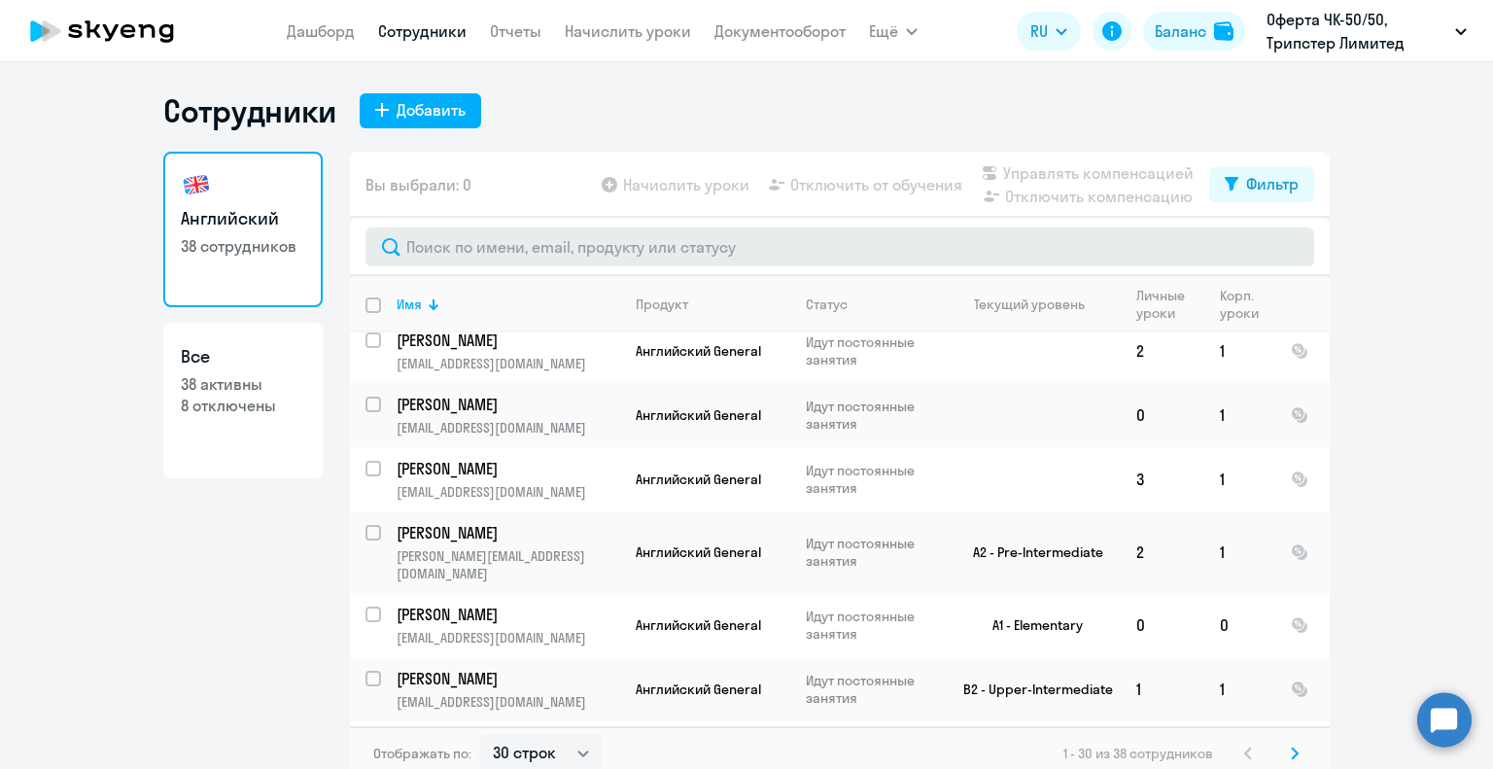
scroll to position [1166, 0]
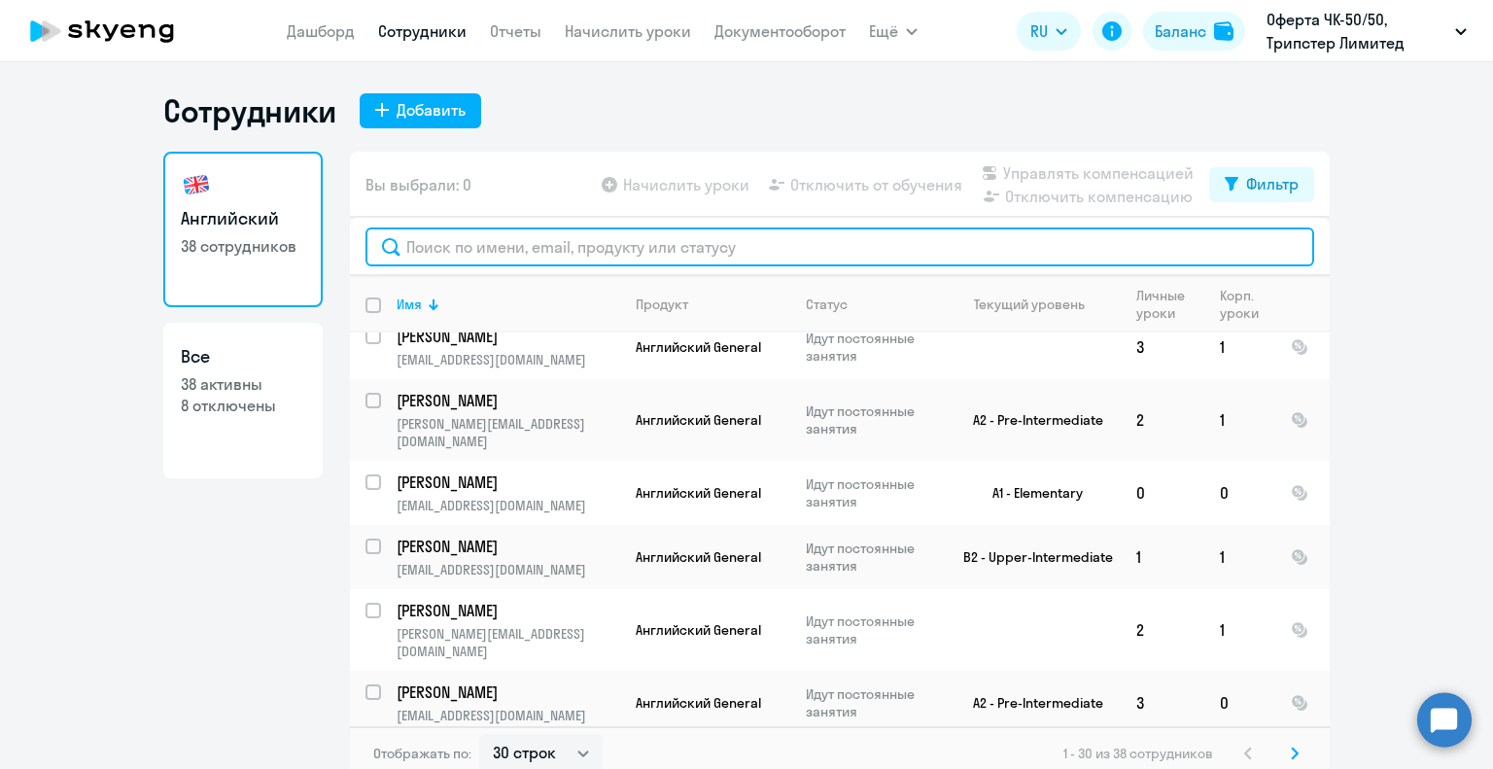
click at [513, 243] on input "text" at bounding box center [839, 246] width 949 height 39
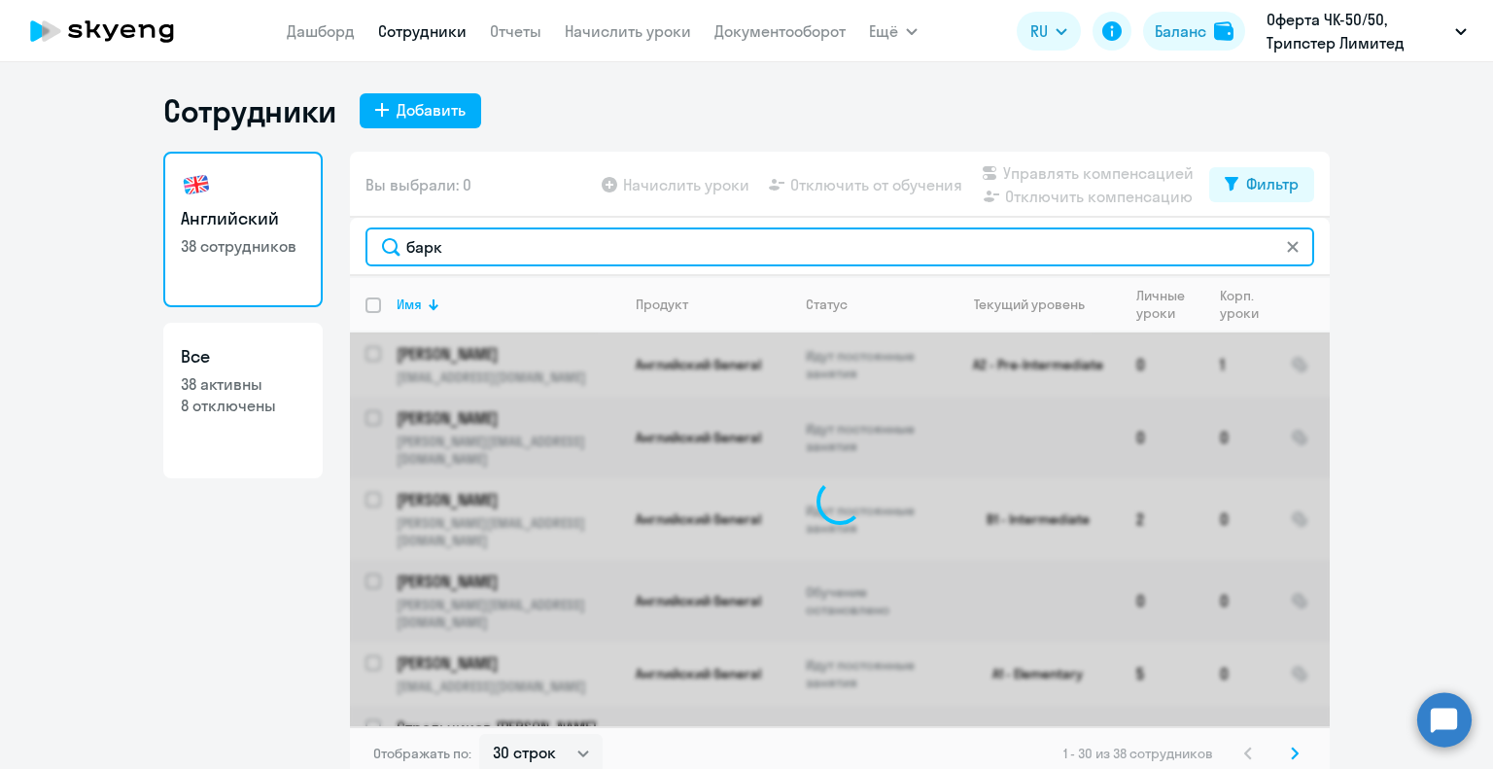
type input "барка"
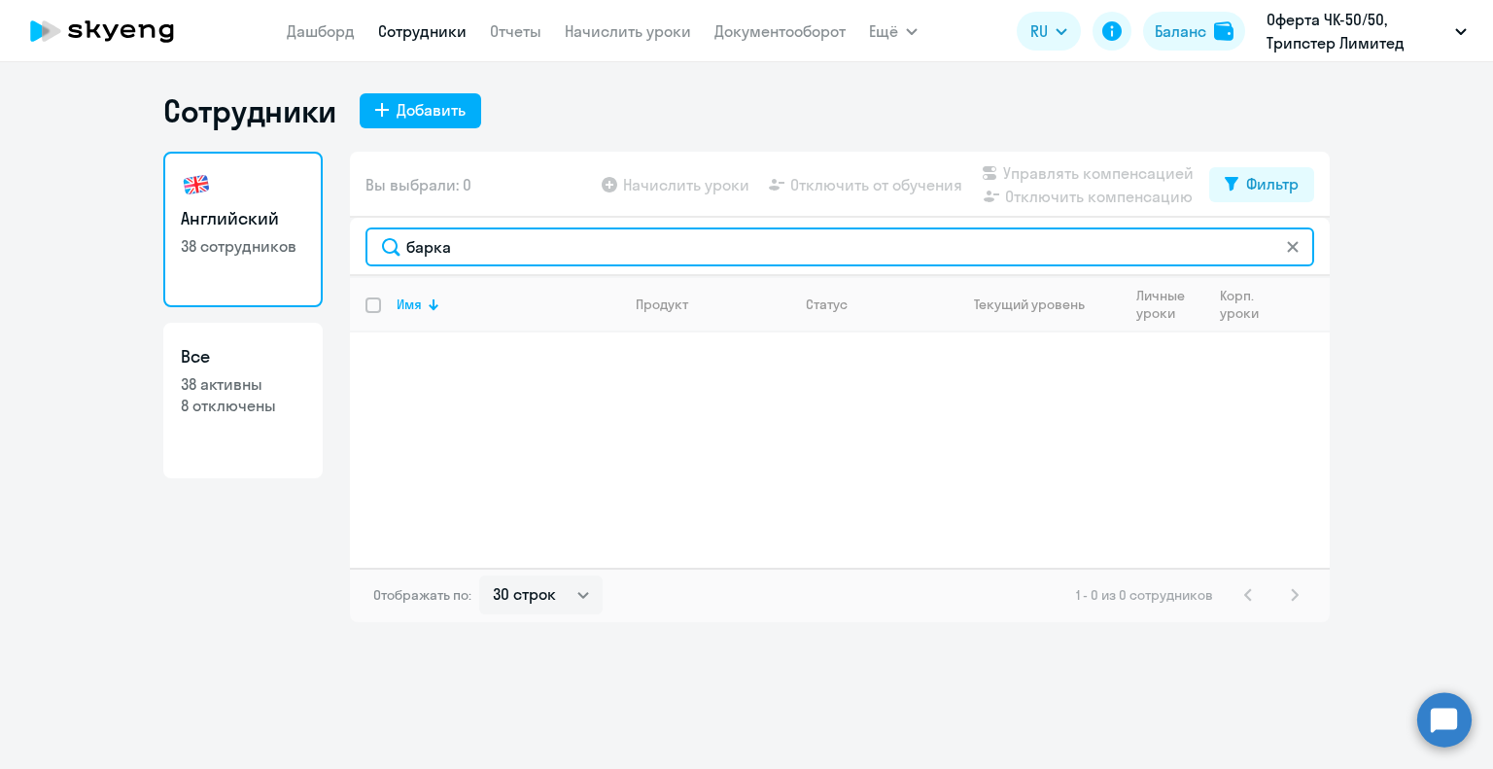
drag, startPoint x: 470, startPoint y: 243, endPoint x: 403, endPoint y: 240, distance: 67.1
click at [403, 240] on input "барка" at bounding box center [839, 246] width 949 height 39
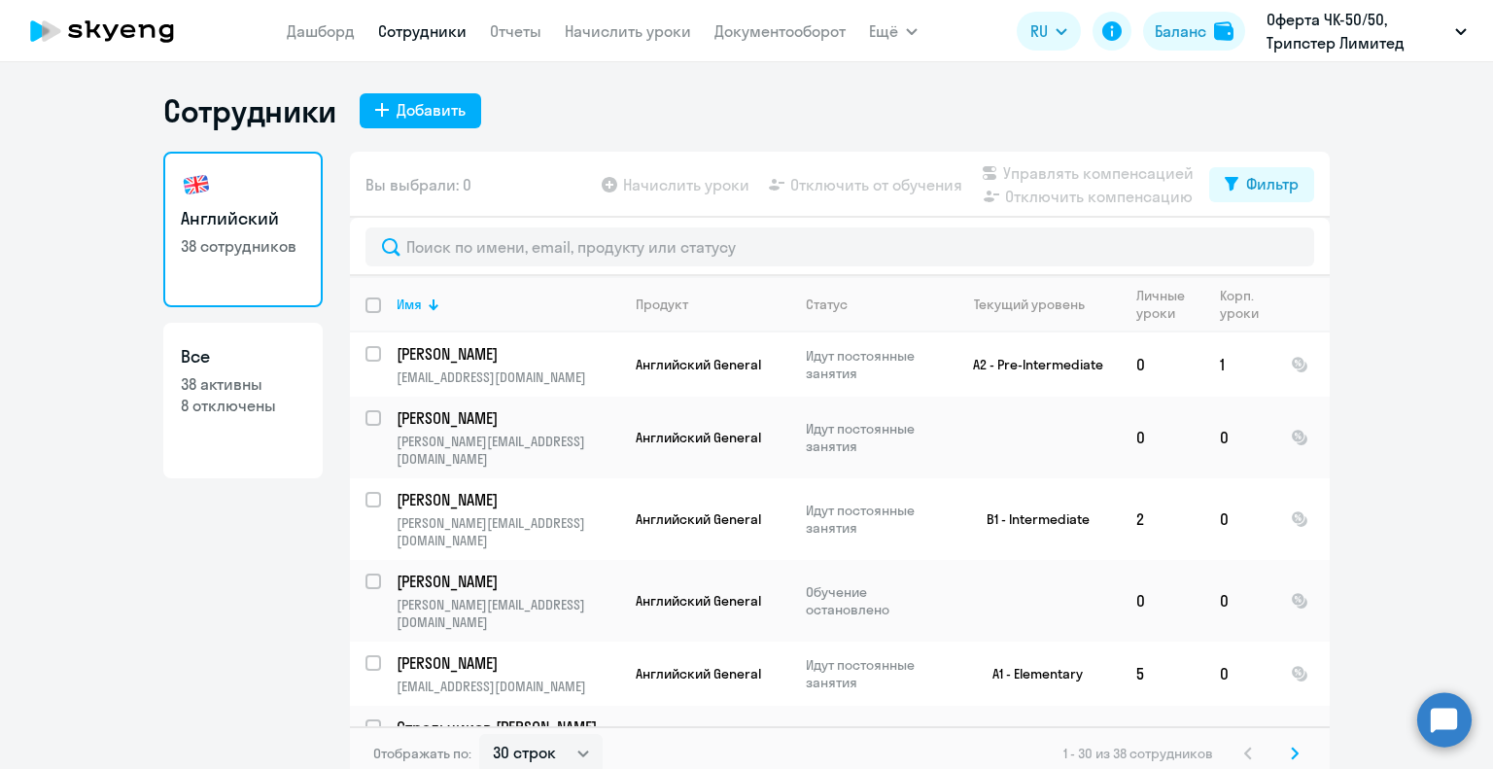
click at [181, 351] on h3 "Все" at bounding box center [243, 356] width 124 height 25
select select "30"
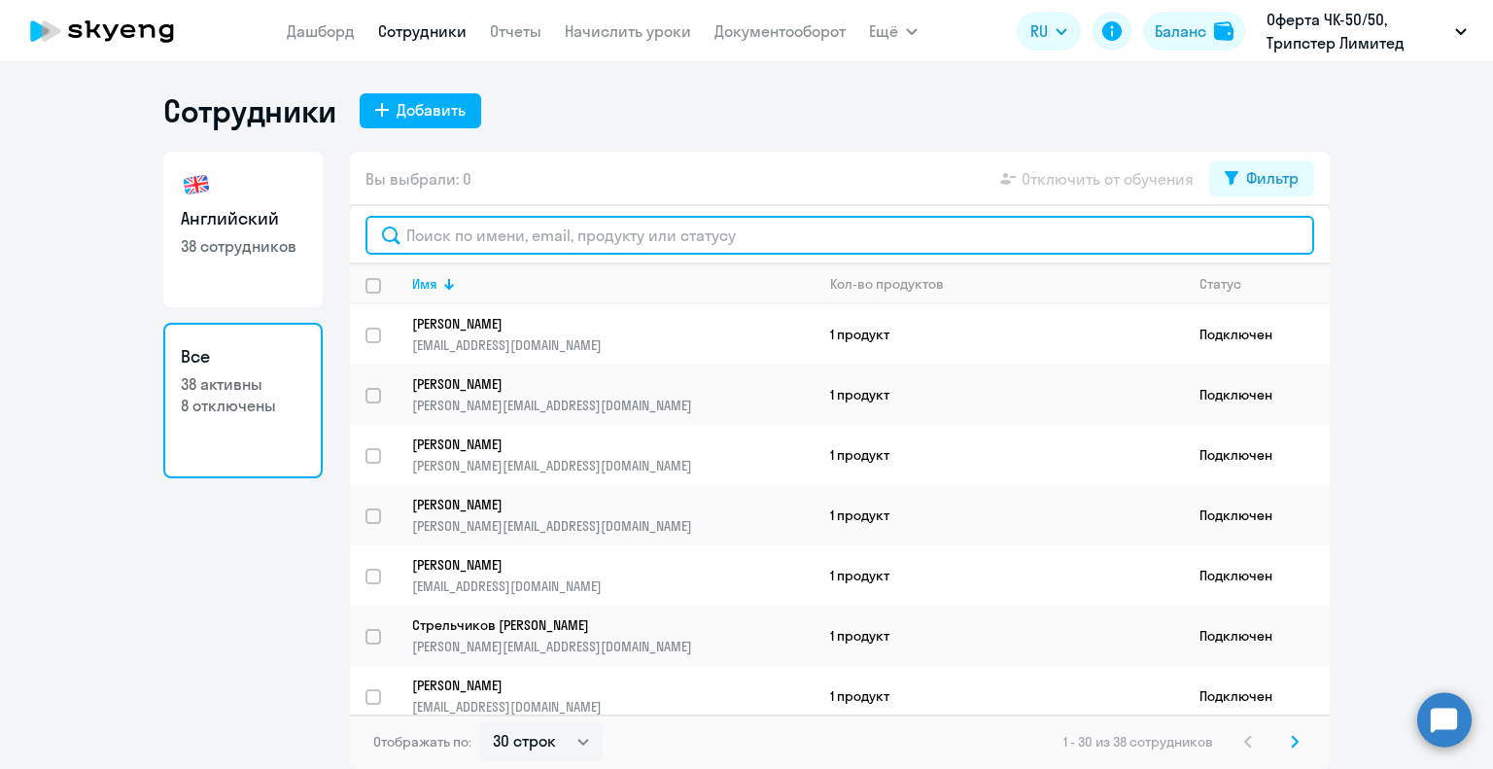
click at [437, 236] on input "text" at bounding box center [839, 235] width 949 height 39
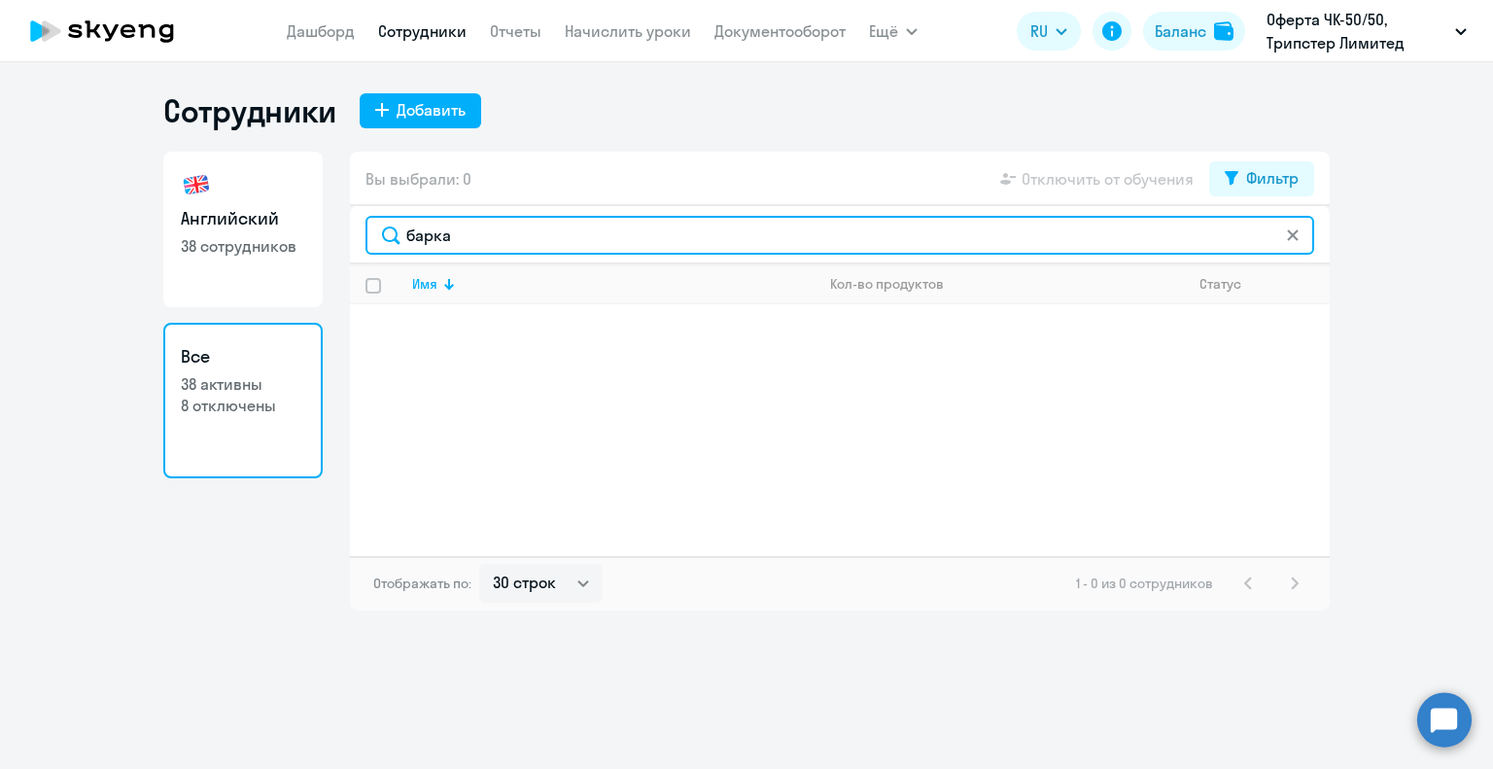
type input "барка"
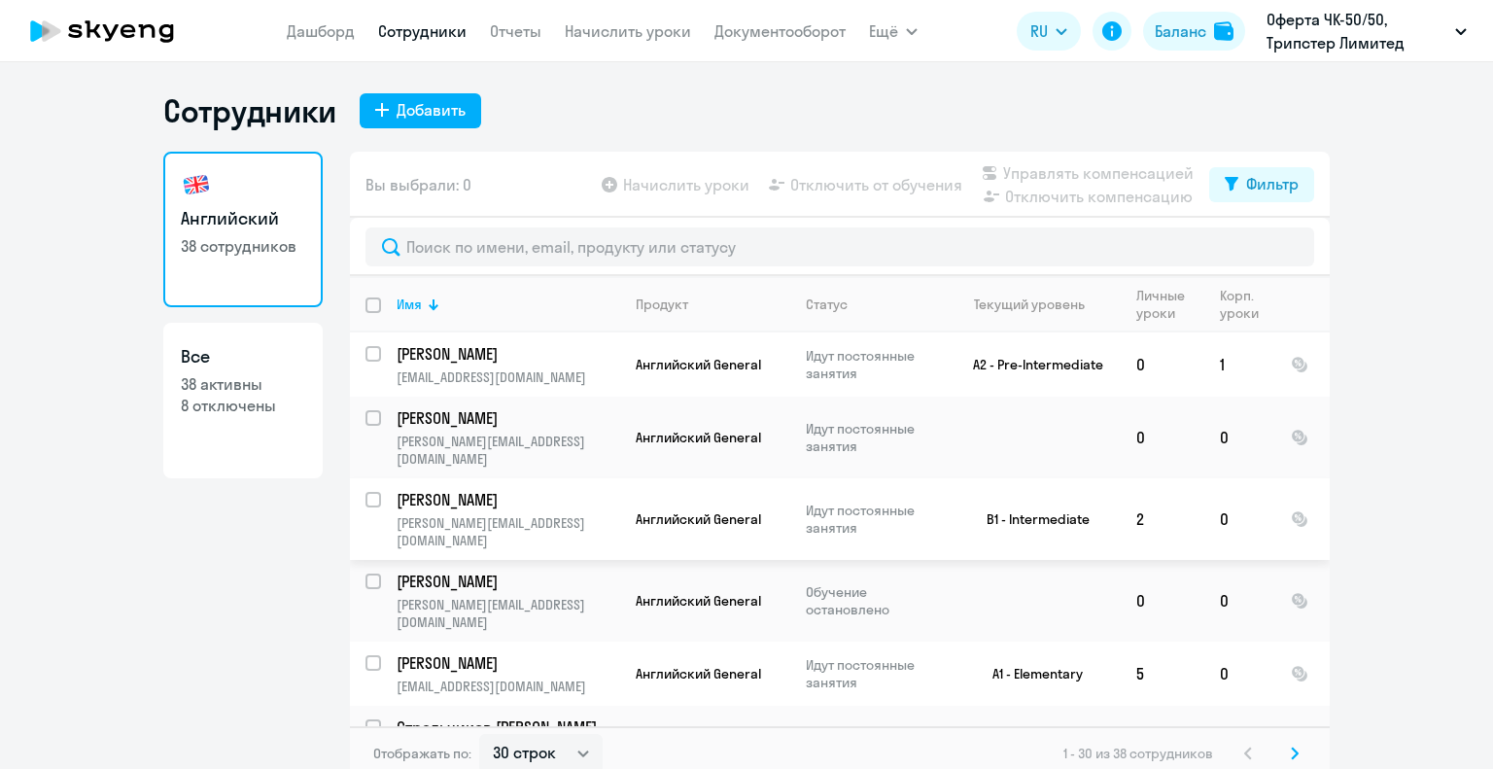
select select "30"
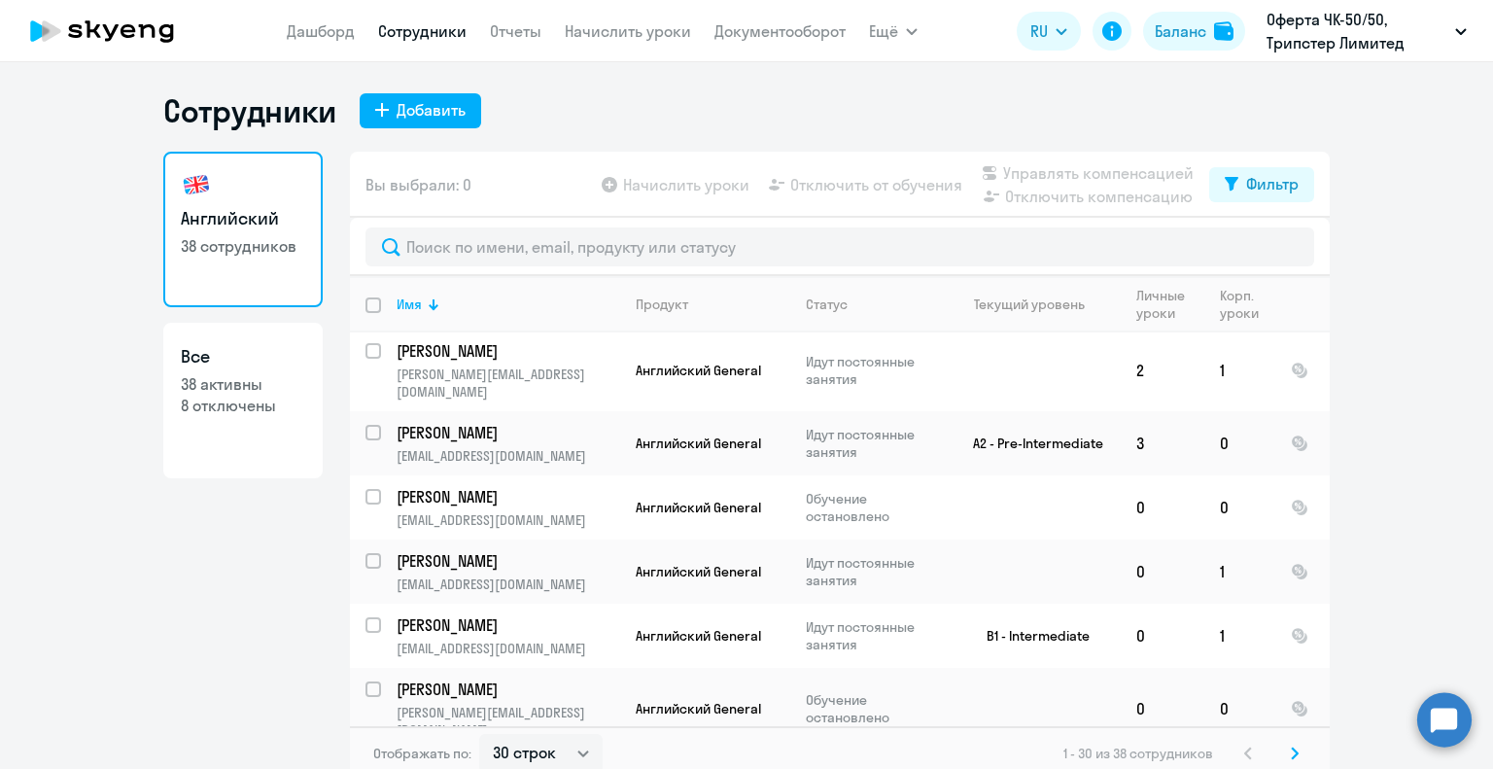
scroll to position [1543, 0]
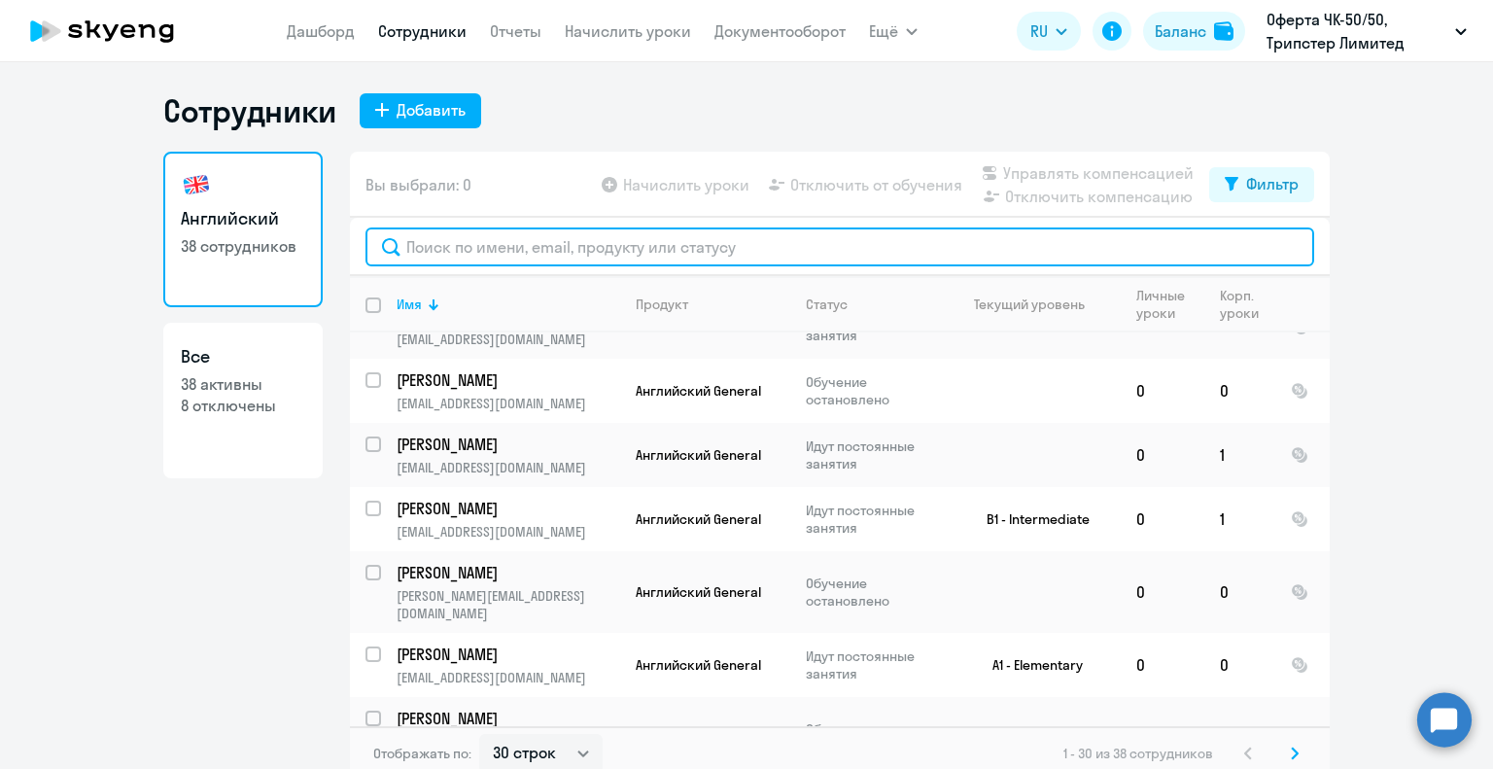
click at [445, 246] on input "text" at bounding box center [839, 246] width 949 height 39
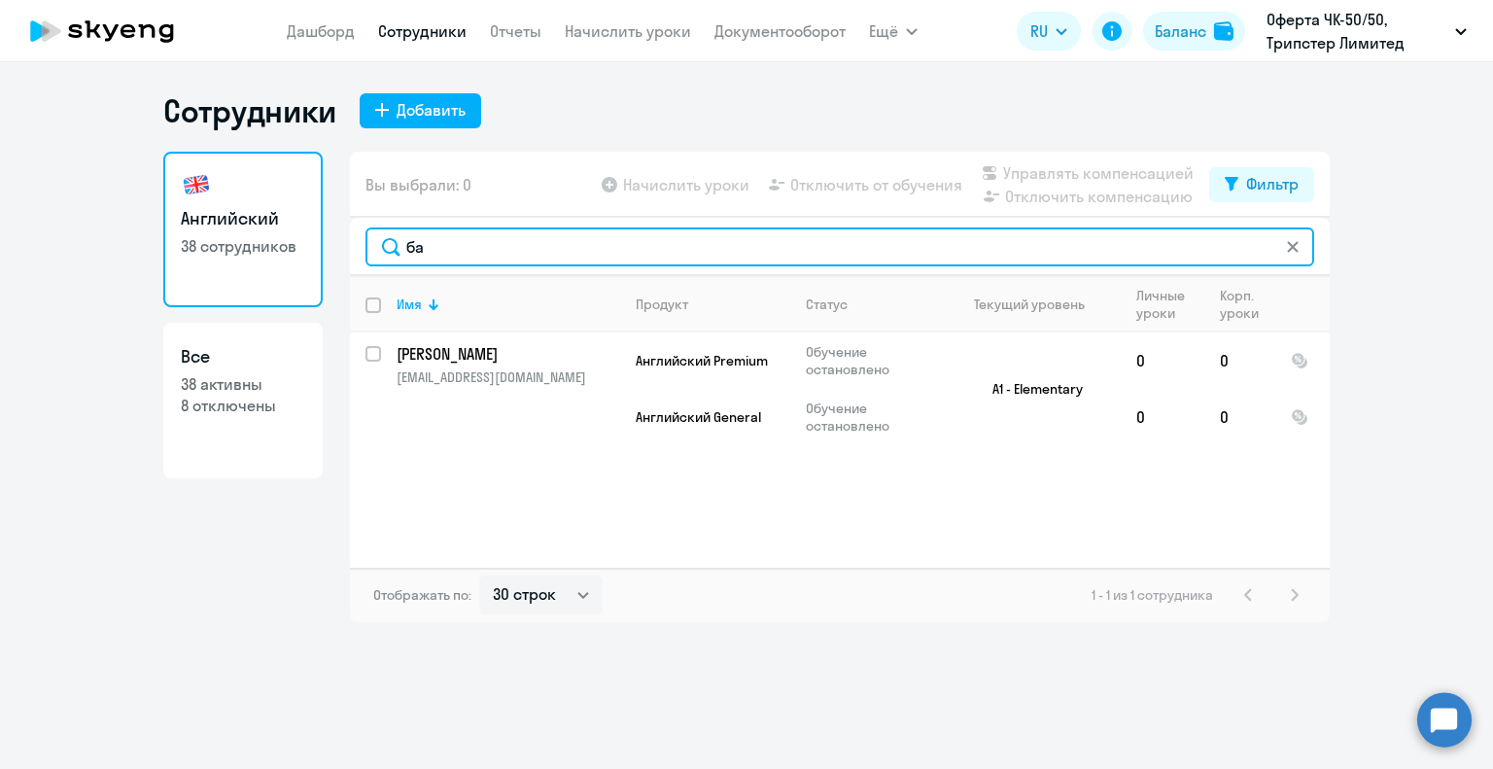
type input "б"
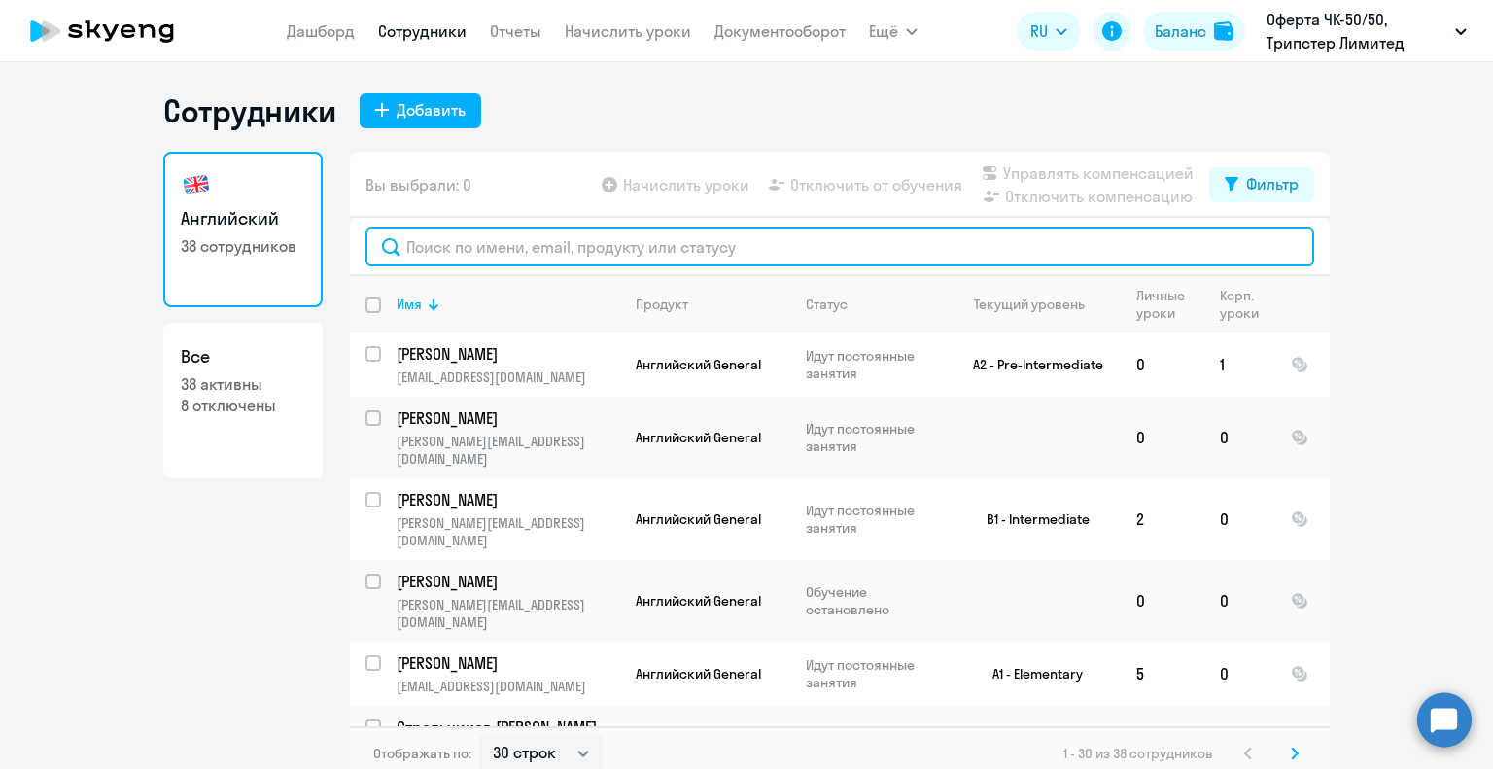
click at [447, 250] on input "text" at bounding box center [839, 246] width 949 height 39
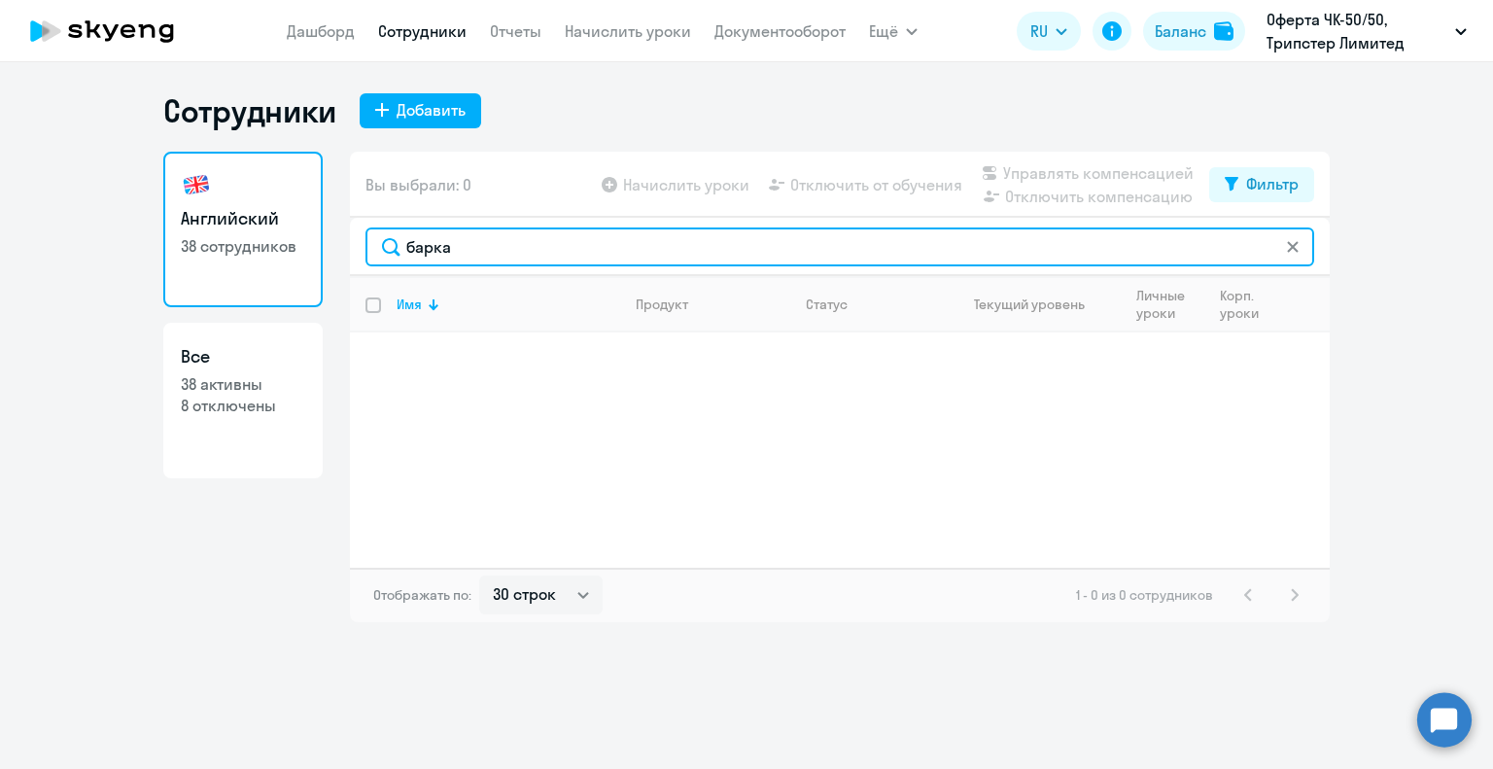
type input "барка"
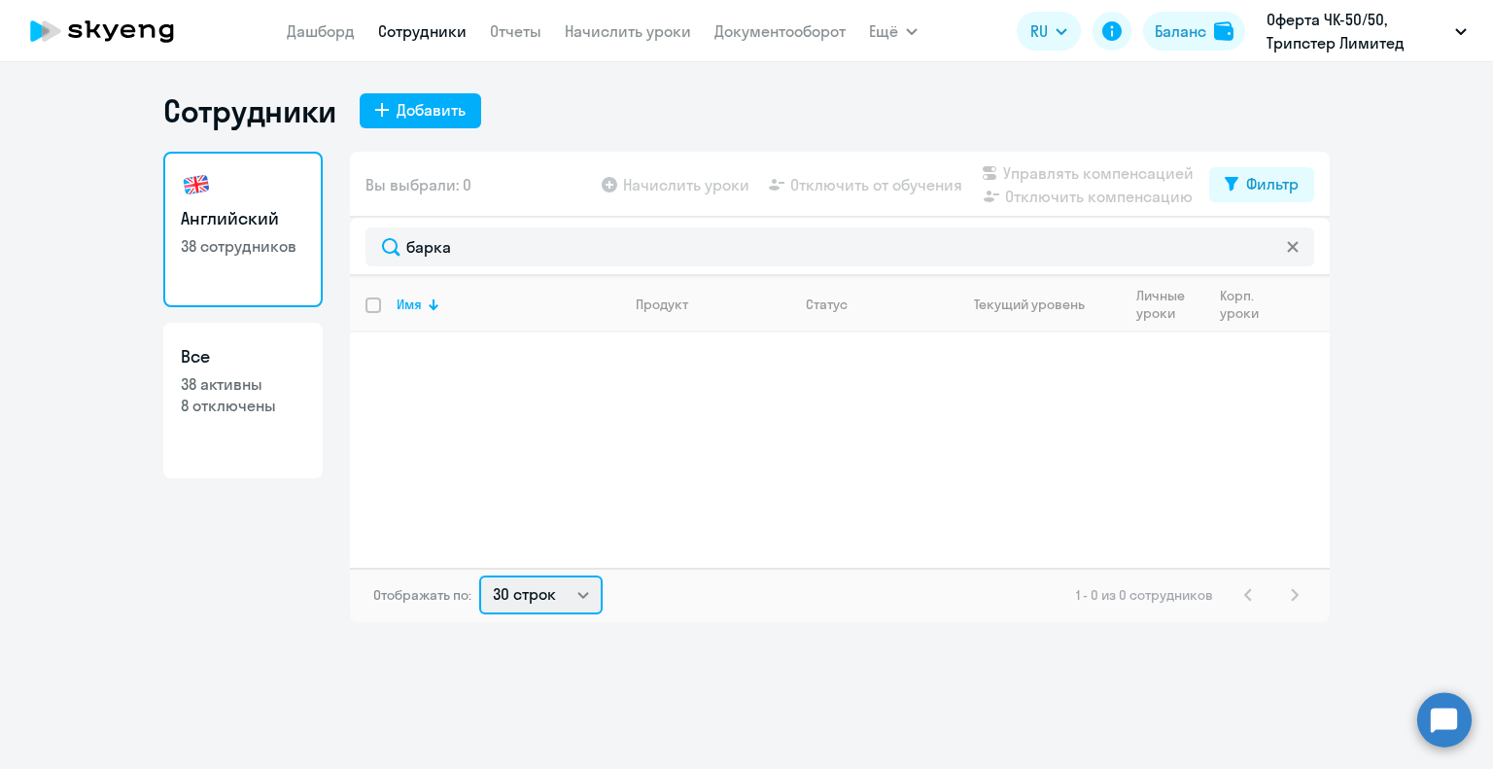
click at [576, 591] on select "30 строк 50 строк 100 строк" at bounding box center [540, 594] width 123 height 39
select select "50"
click at [479, 575] on select "30 строк 50 строк 100 строк" at bounding box center [540, 594] width 123 height 39
click at [1051, 171] on app-table-action-button "Управлять компенсацией" at bounding box center [1086, 172] width 216 height 23
click at [1247, 186] on div "Фильтр" at bounding box center [1272, 183] width 52 height 23
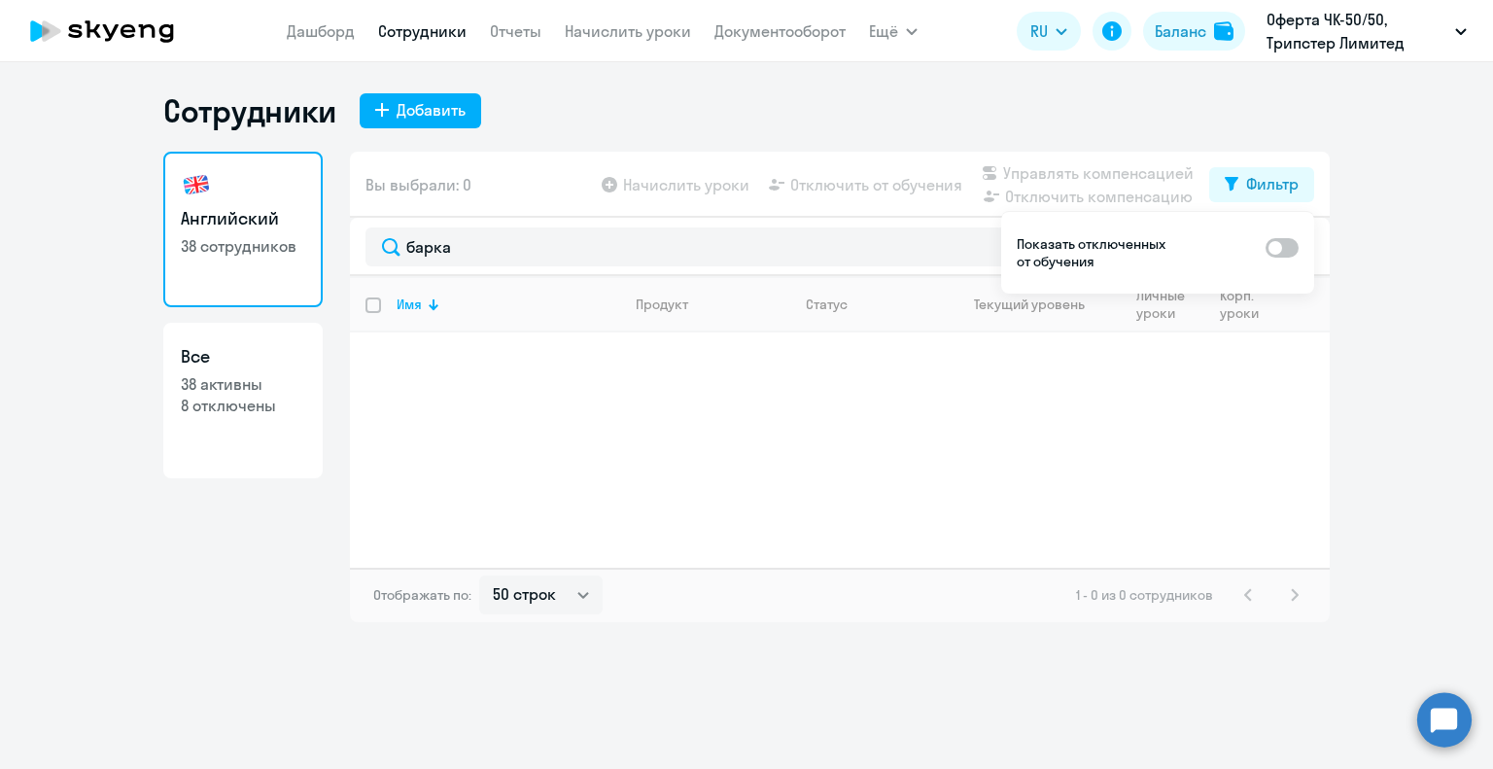
click at [1295, 246] on span at bounding box center [1282, 247] width 33 height 19
click at [1266, 247] on input "checkbox" at bounding box center [1265, 247] width 1 height 1
checkbox input "true"
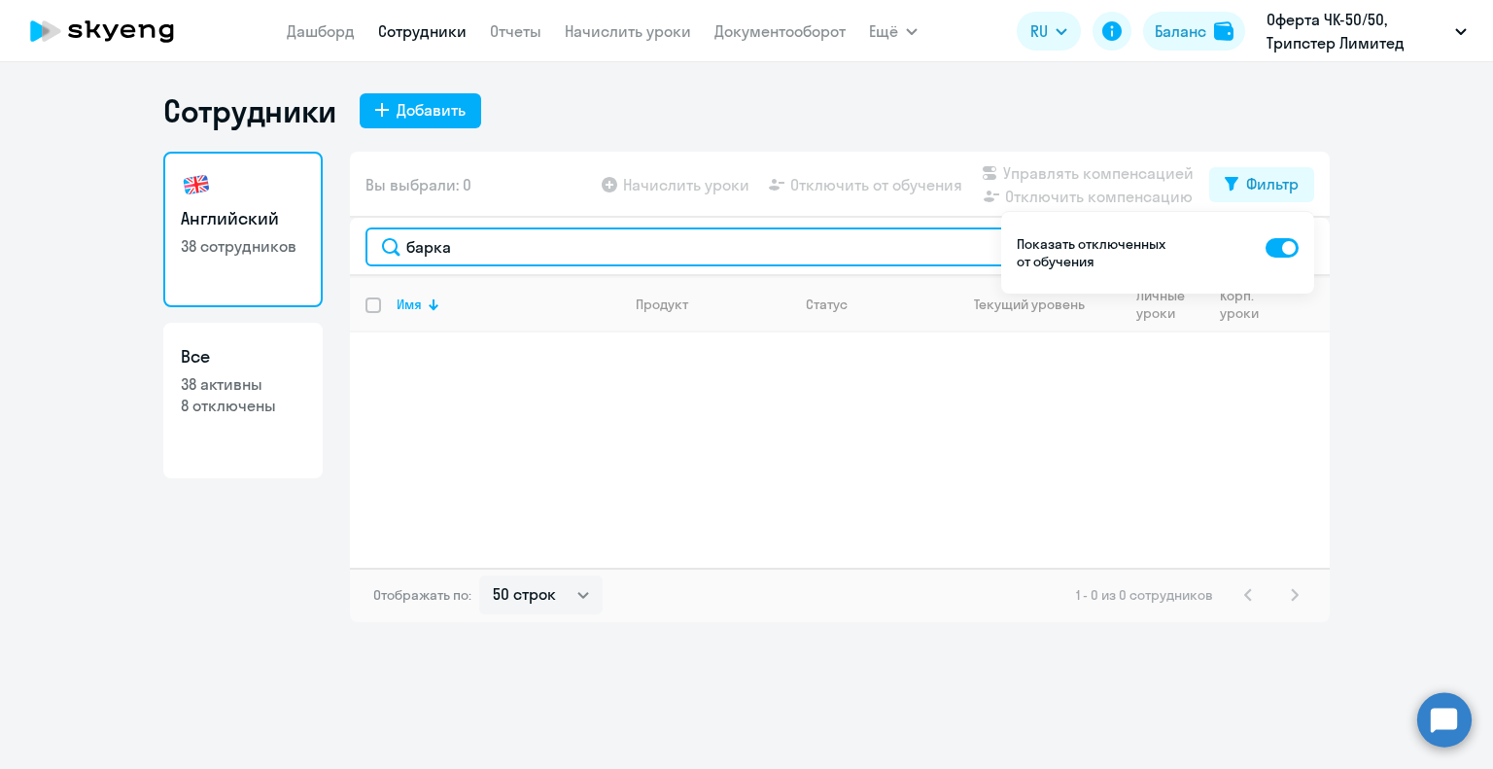
click at [526, 254] on input "барка" at bounding box center [839, 246] width 949 height 39
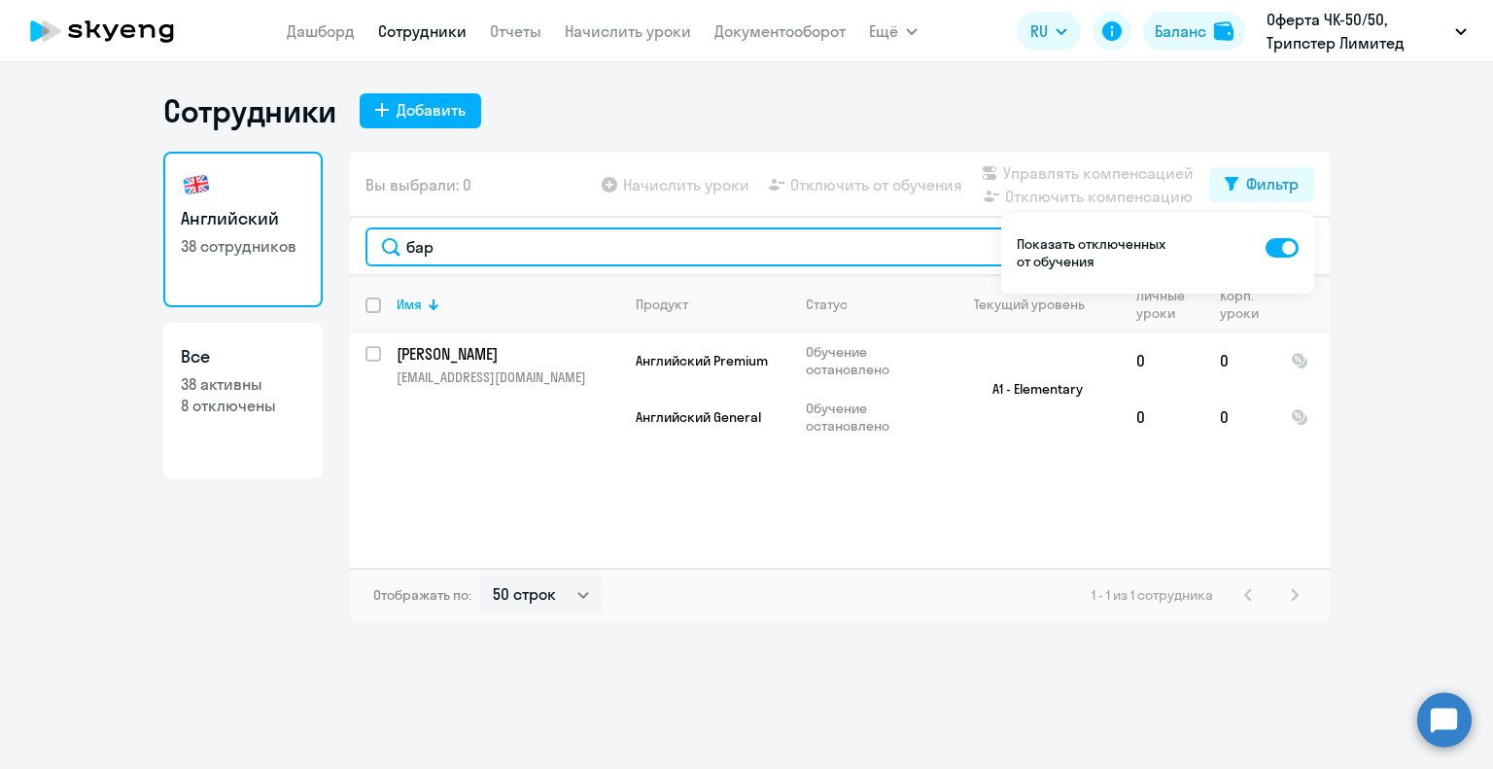
type input "бар"
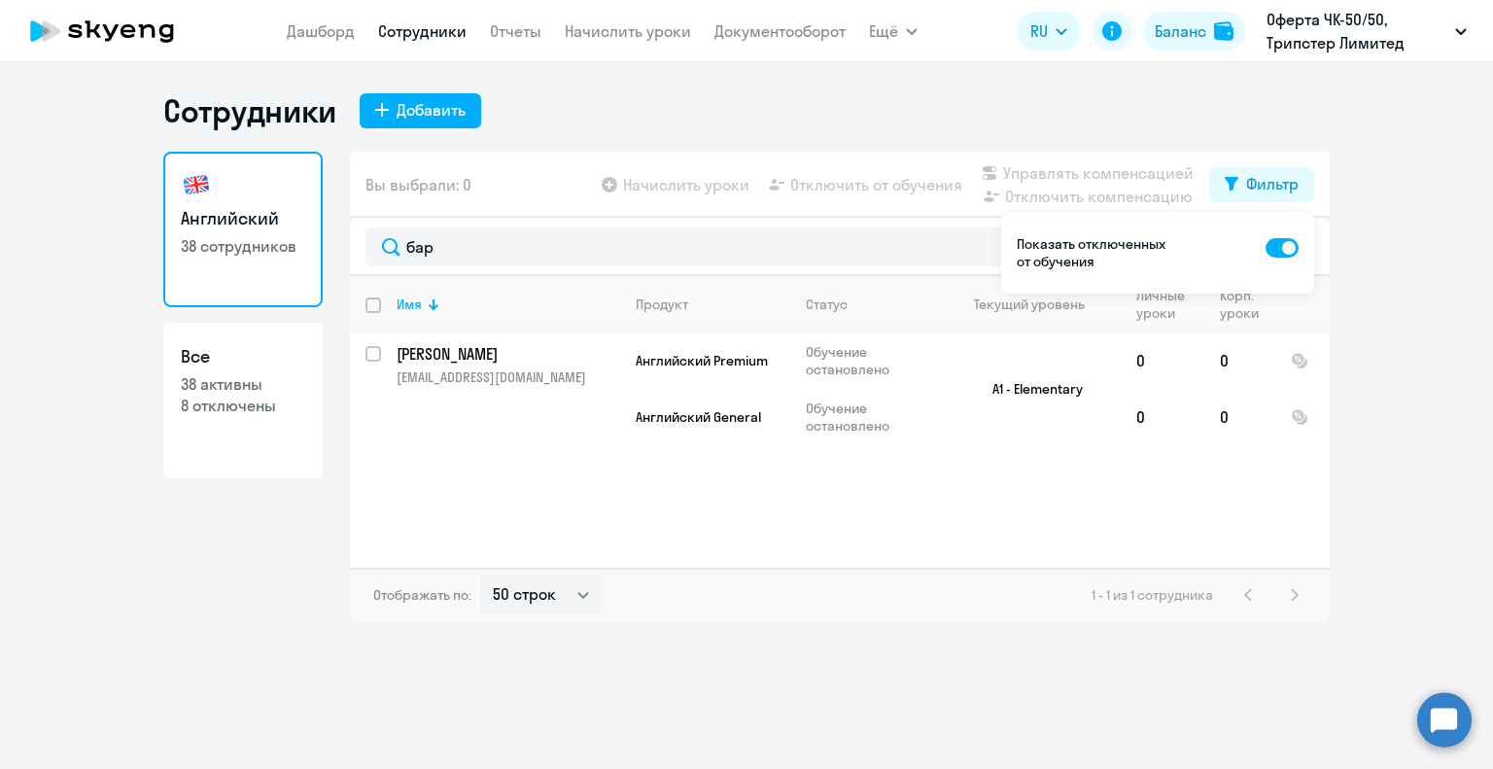
click at [1267, 244] on span at bounding box center [1282, 247] width 33 height 19
click at [1266, 247] on input "checkbox" at bounding box center [1265, 247] width 1 height 1
checkbox input "false"
click at [450, 110] on div "Добавить" at bounding box center [431, 109] width 69 height 23
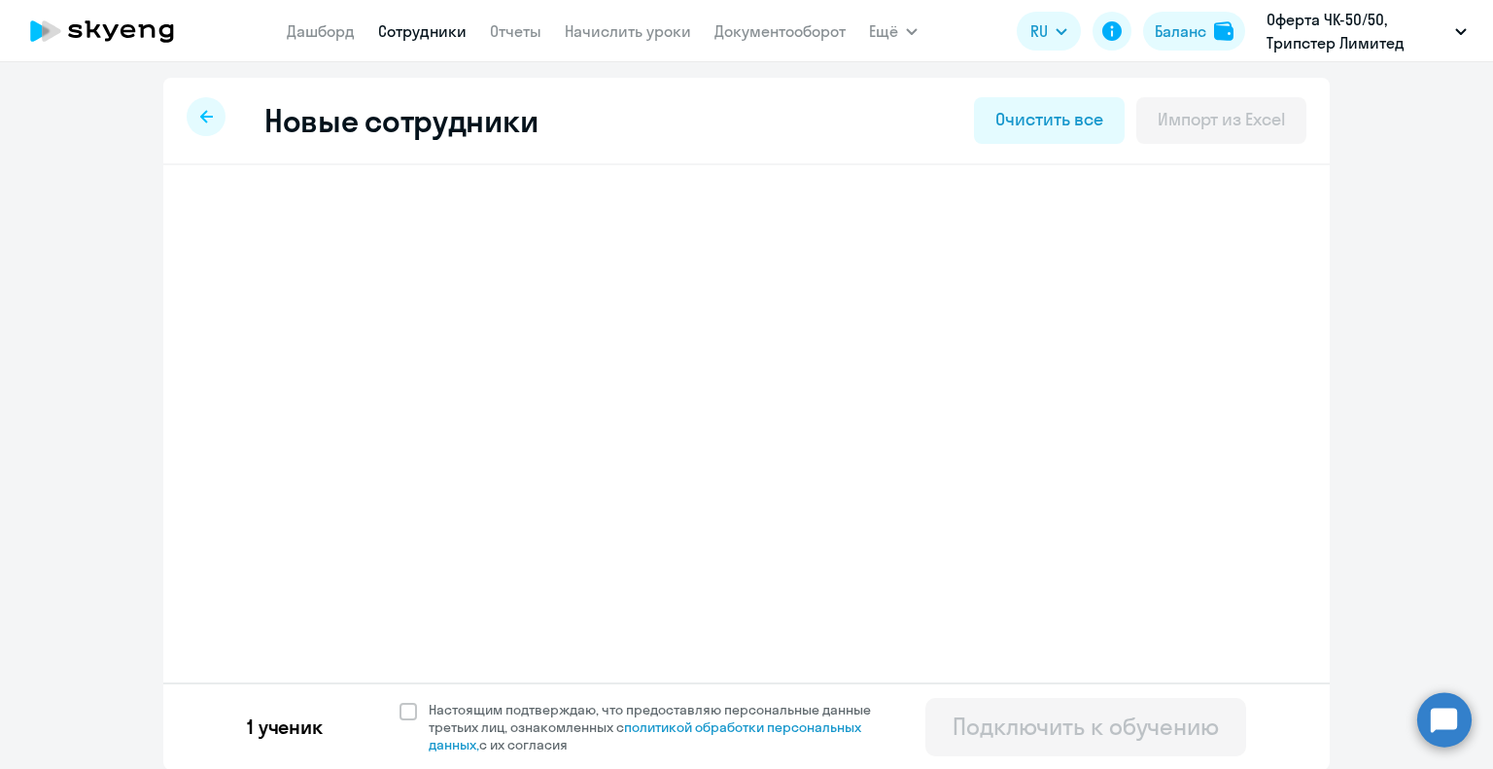
select select "english_adult_not_native_speaker"
select select "3"
click at [401, 709] on span at bounding box center [407, 711] width 17 height 17
click at [399, 701] on input "Настоящим подтверждаю, что предоставляю персональные данные третьих лиц, ознако…" at bounding box center [399, 700] width 1 height 1
checkbox input "true"
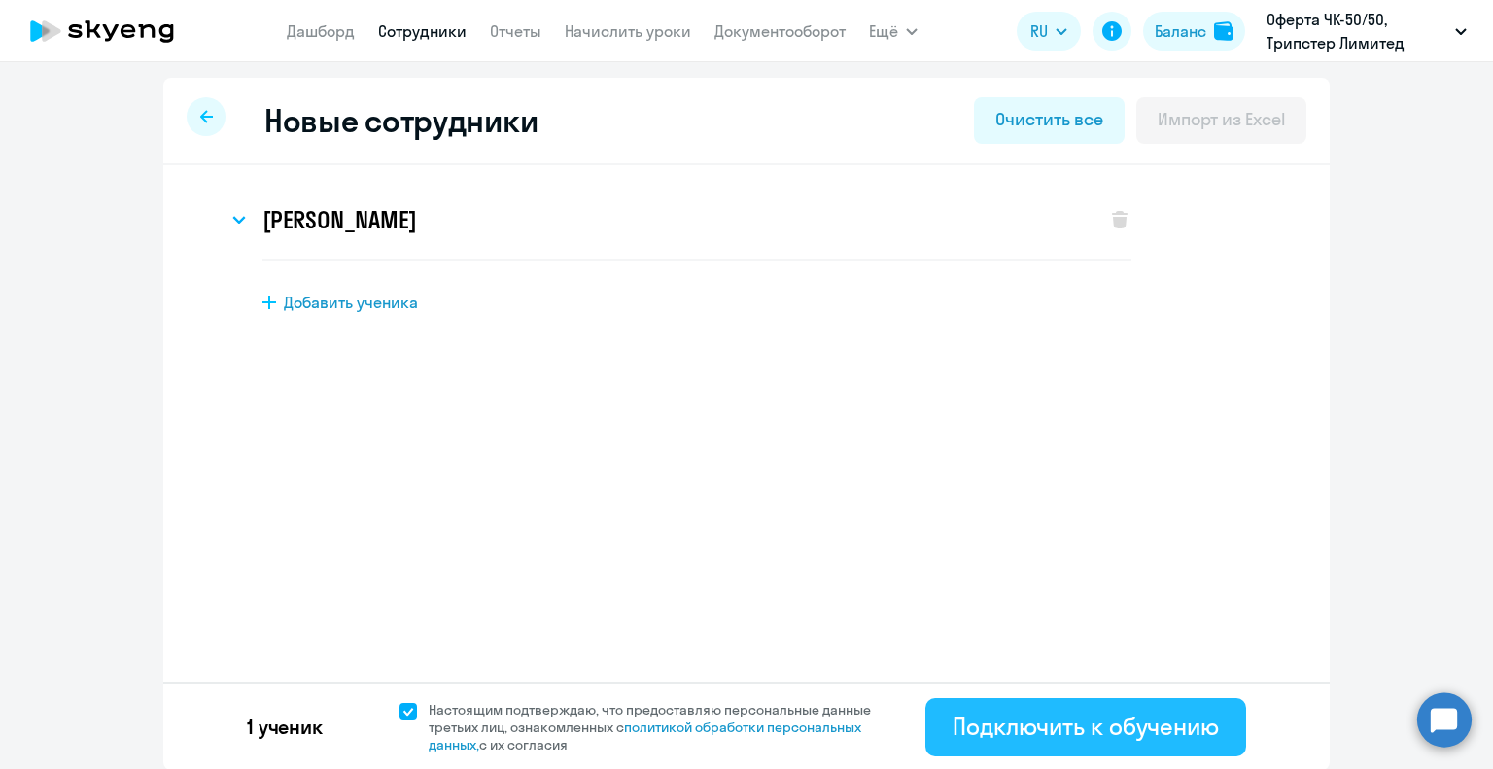
click at [1028, 728] on div "Подключить к обучению" at bounding box center [1086, 726] width 266 height 31
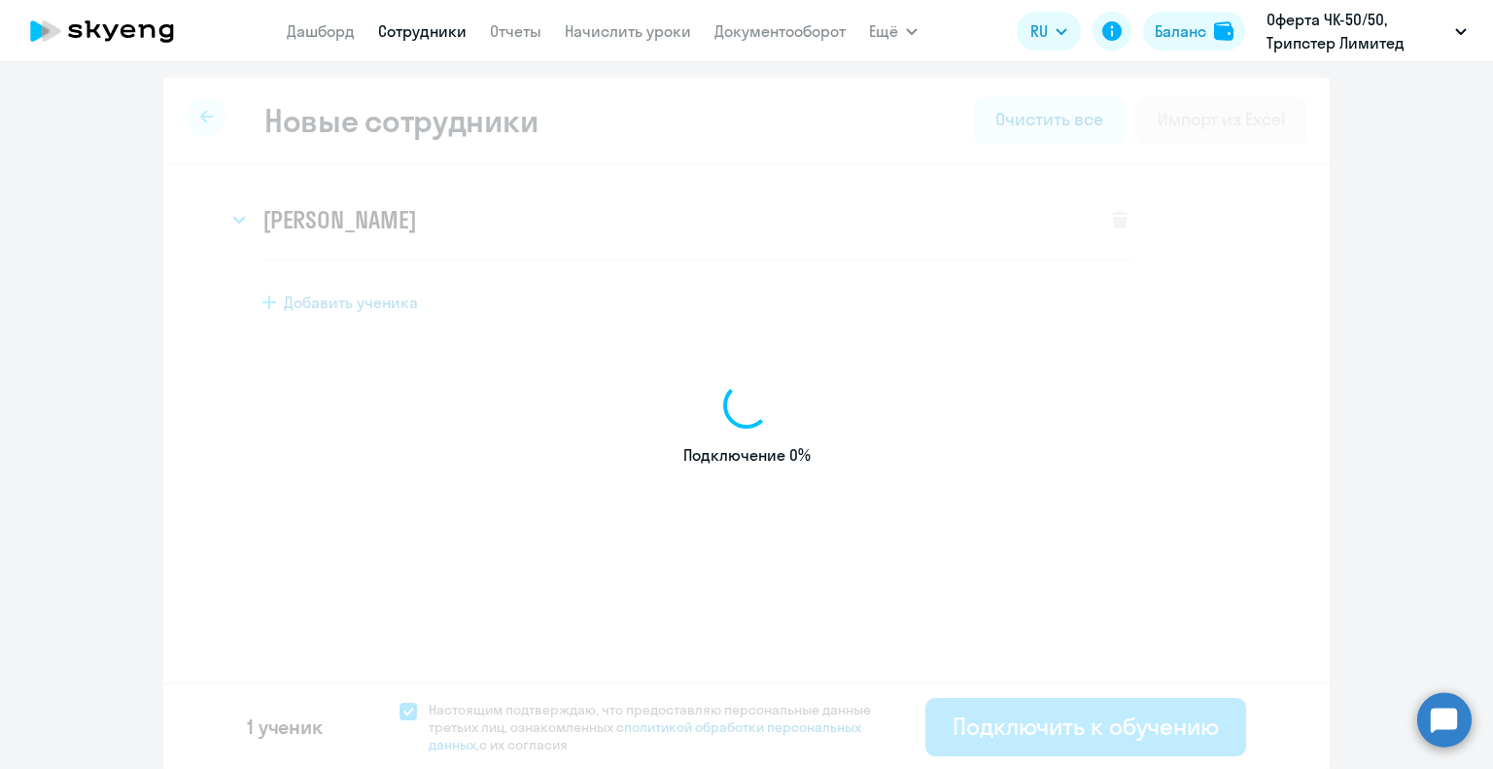
select select "english_adult_not_native_speaker"
select select "3"
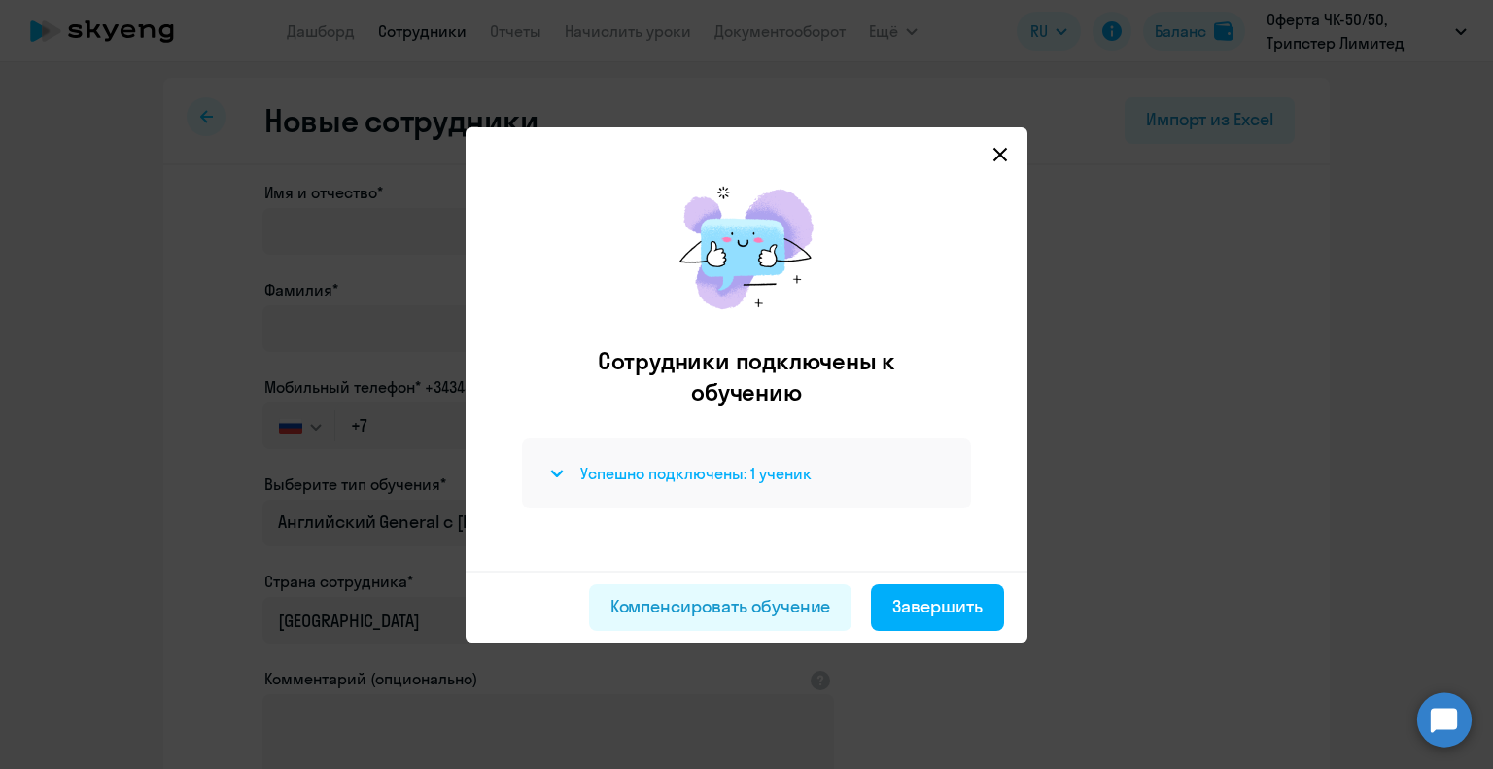
click at [563, 473] on icon at bounding box center [557, 473] width 14 height 8
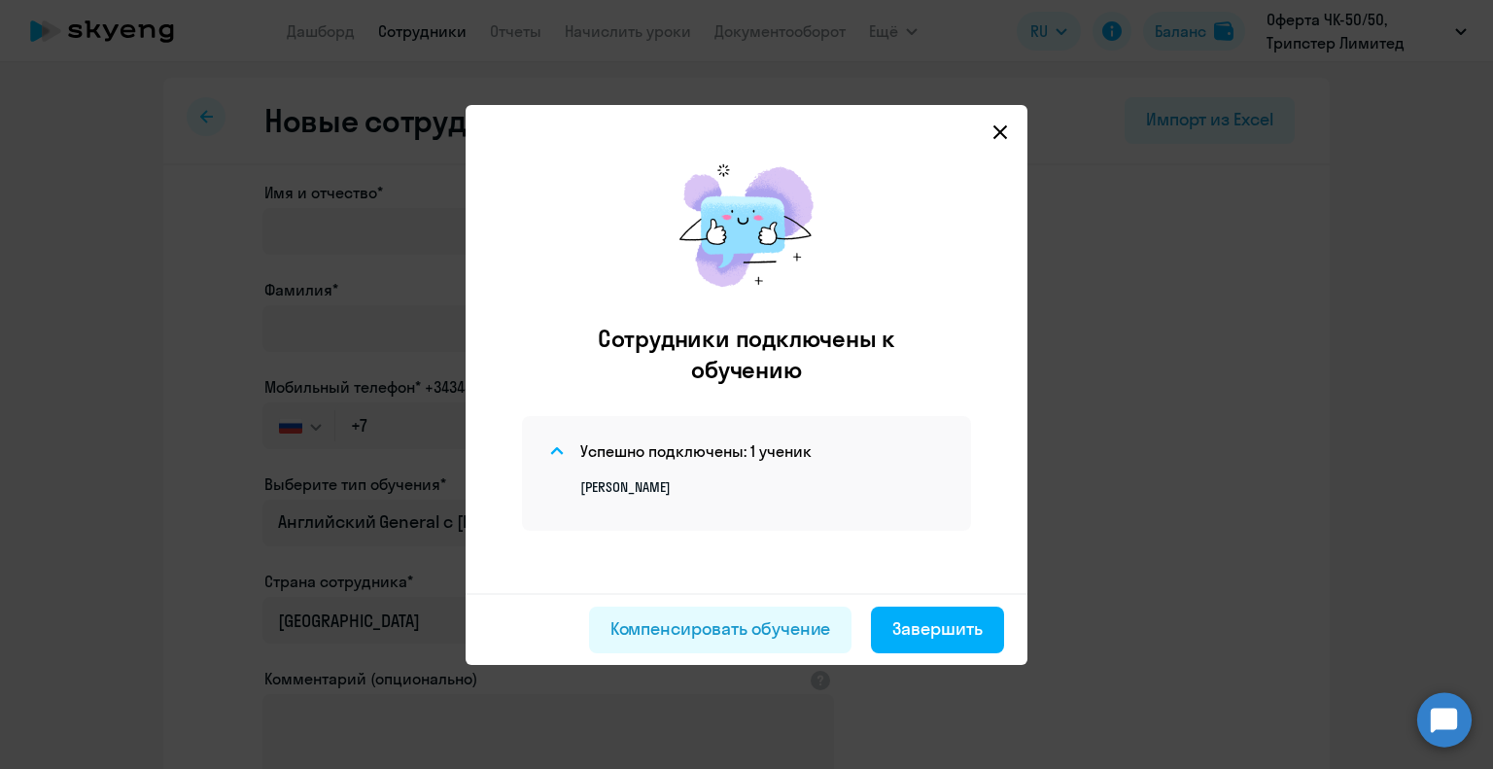
click at [568, 485] on div "Мария Барканова" at bounding box center [746, 479] width 402 height 33
click at [739, 632] on div "Компенсировать обучение" at bounding box center [720, 628] width 221 height 25
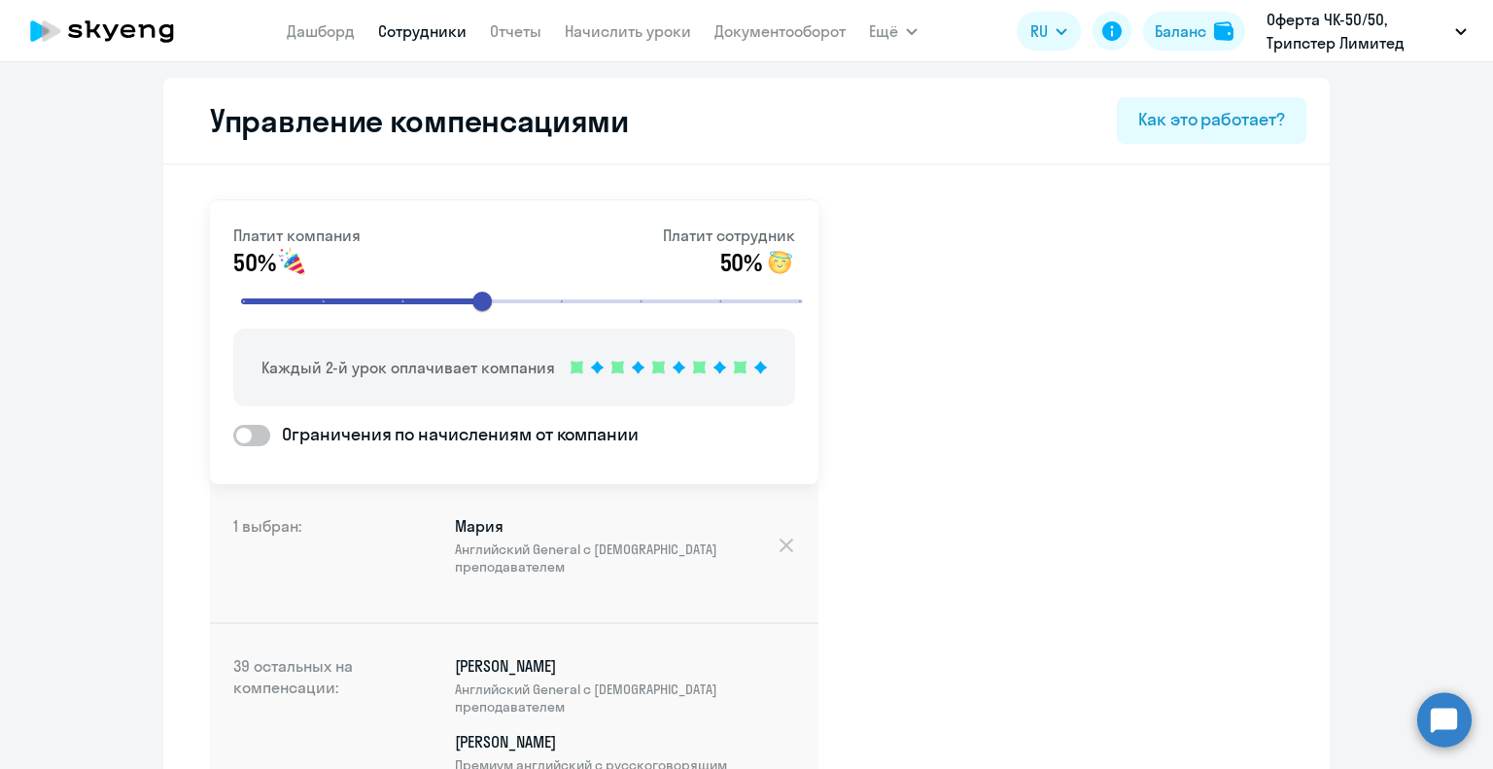
click at [270, 434] on span "Ограничения по начислениям от компании" at bounding box center [454, 434] width 368 height 25
click at [233, 434] on input "Ограничения по начислениям от компании" at bounding box center [232, 434] width 1 height 1
checkbox input "true"
select select "MONTHLY"
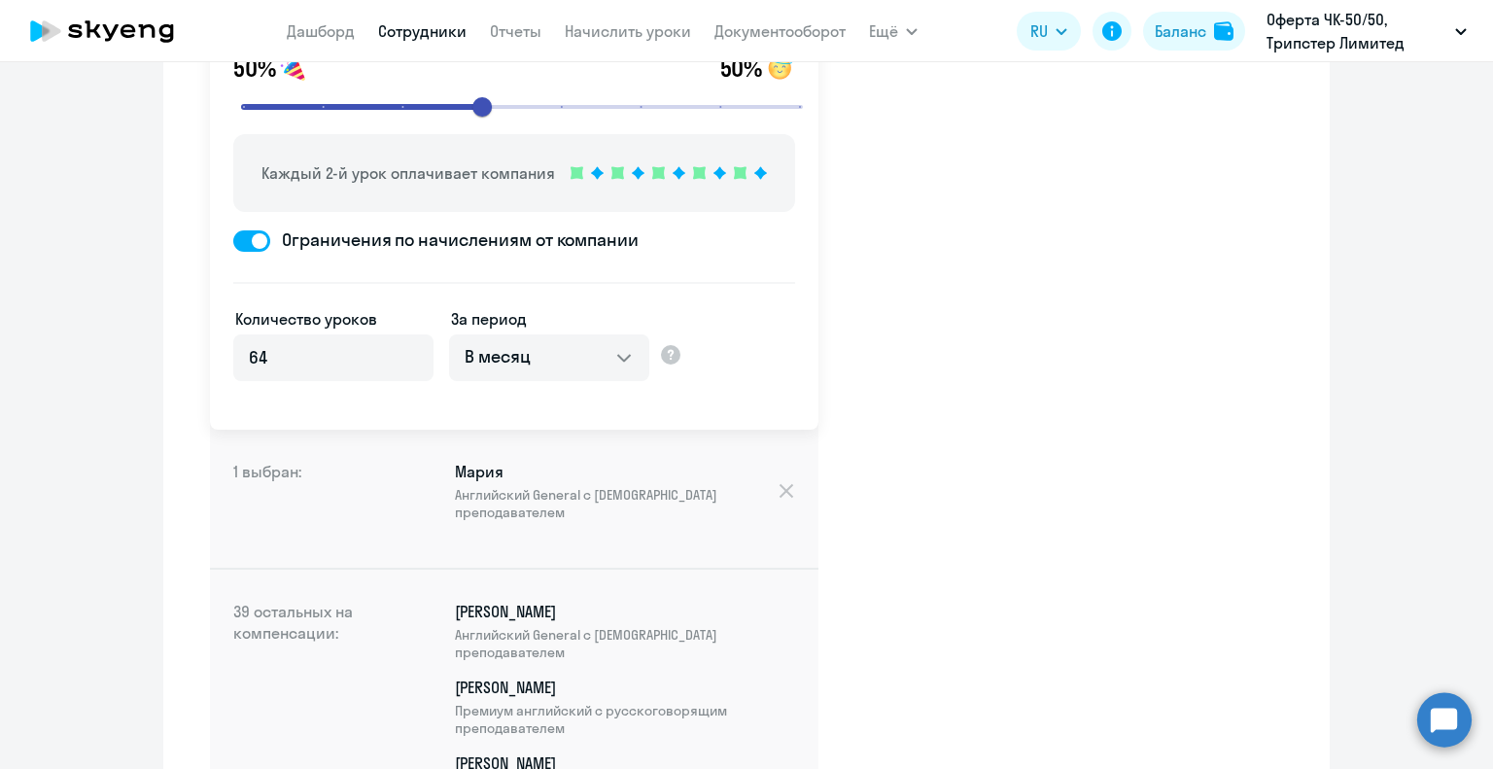
scroll to position [97, 0]
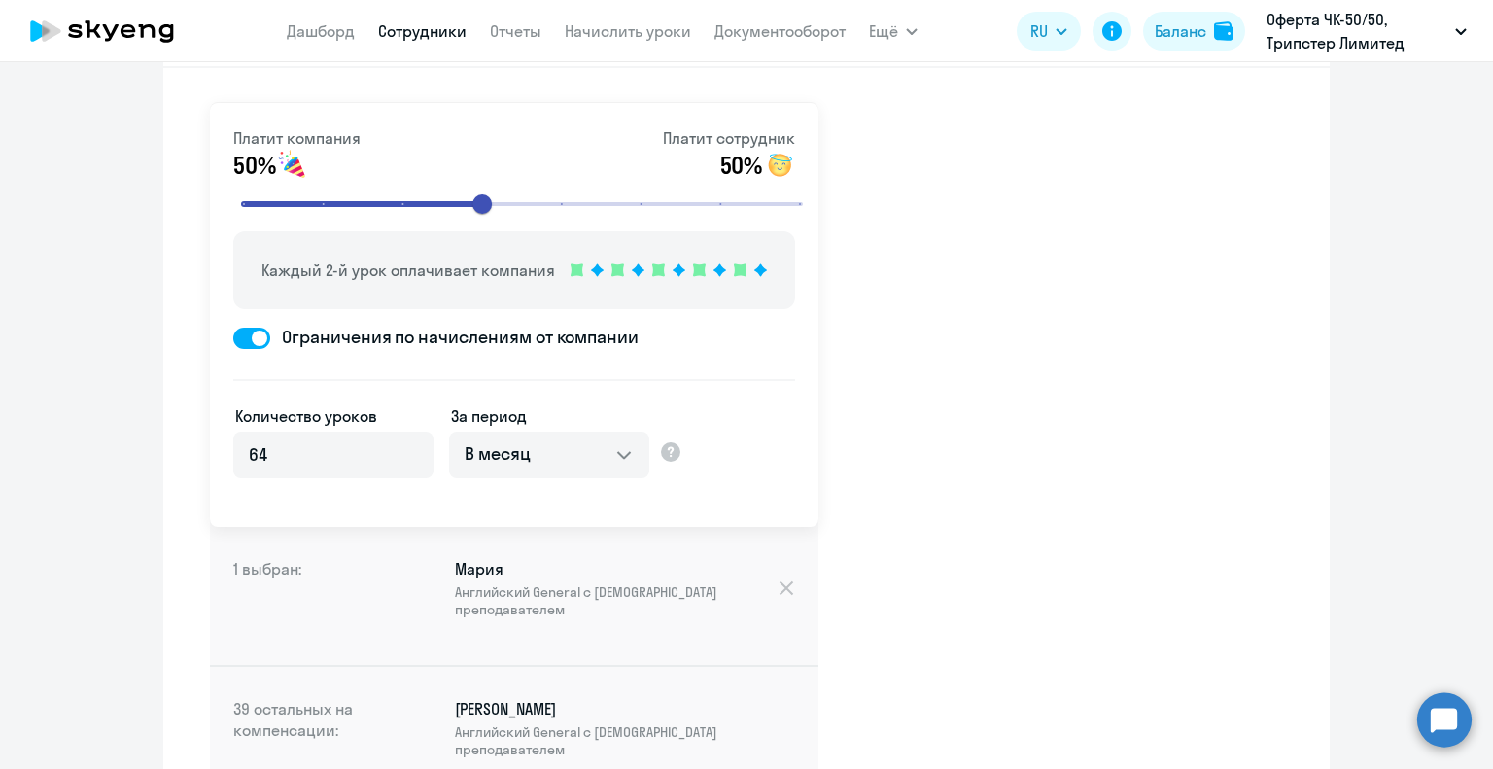
click at [233, 336] on span at bounding box center [251, 338] width 37 height 21
click at [232, 337] on input "Ограничения по начислениям от компании" at bounding box center [232, 337] width 1 height 1
checkbox input "false"
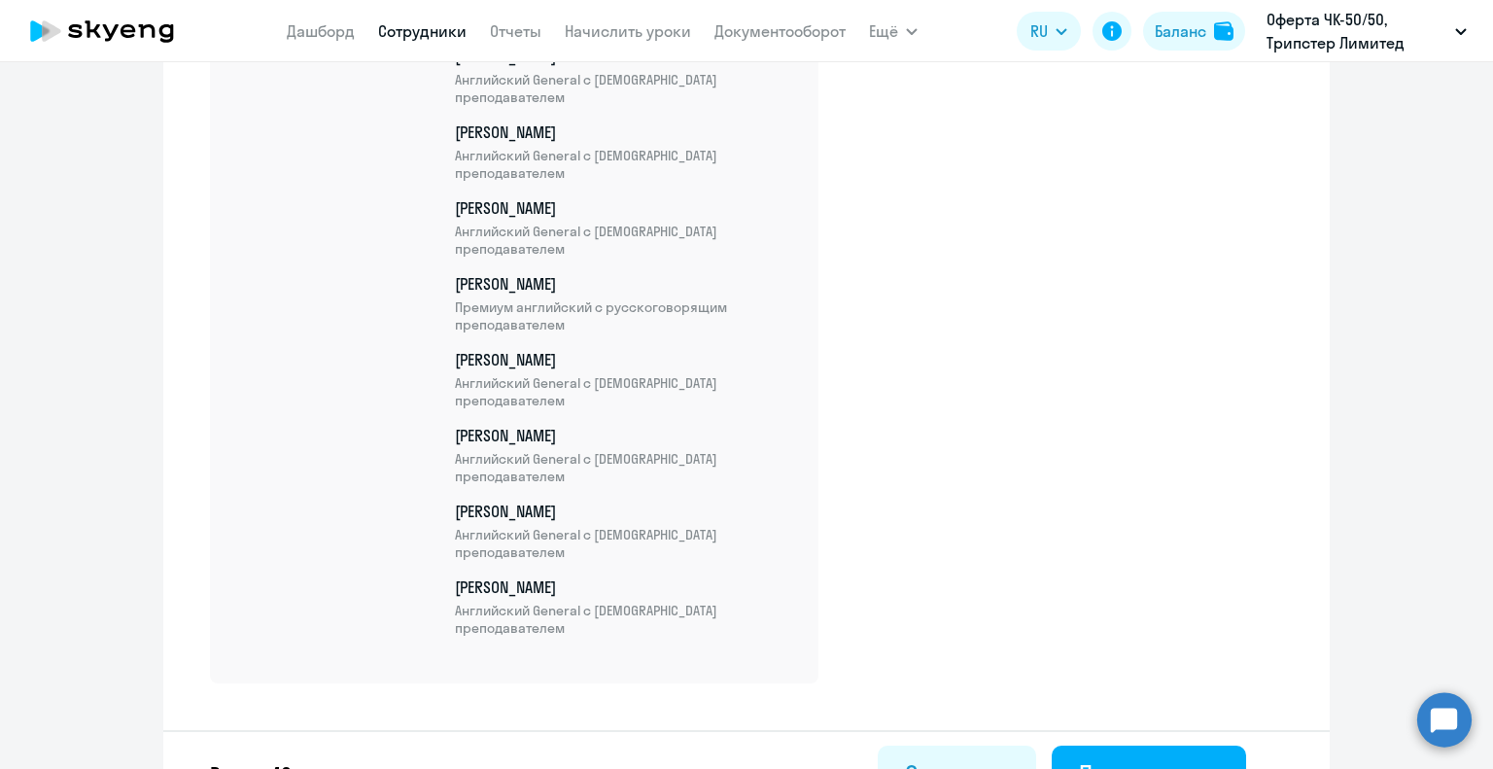
scroll to position [3005, 0]
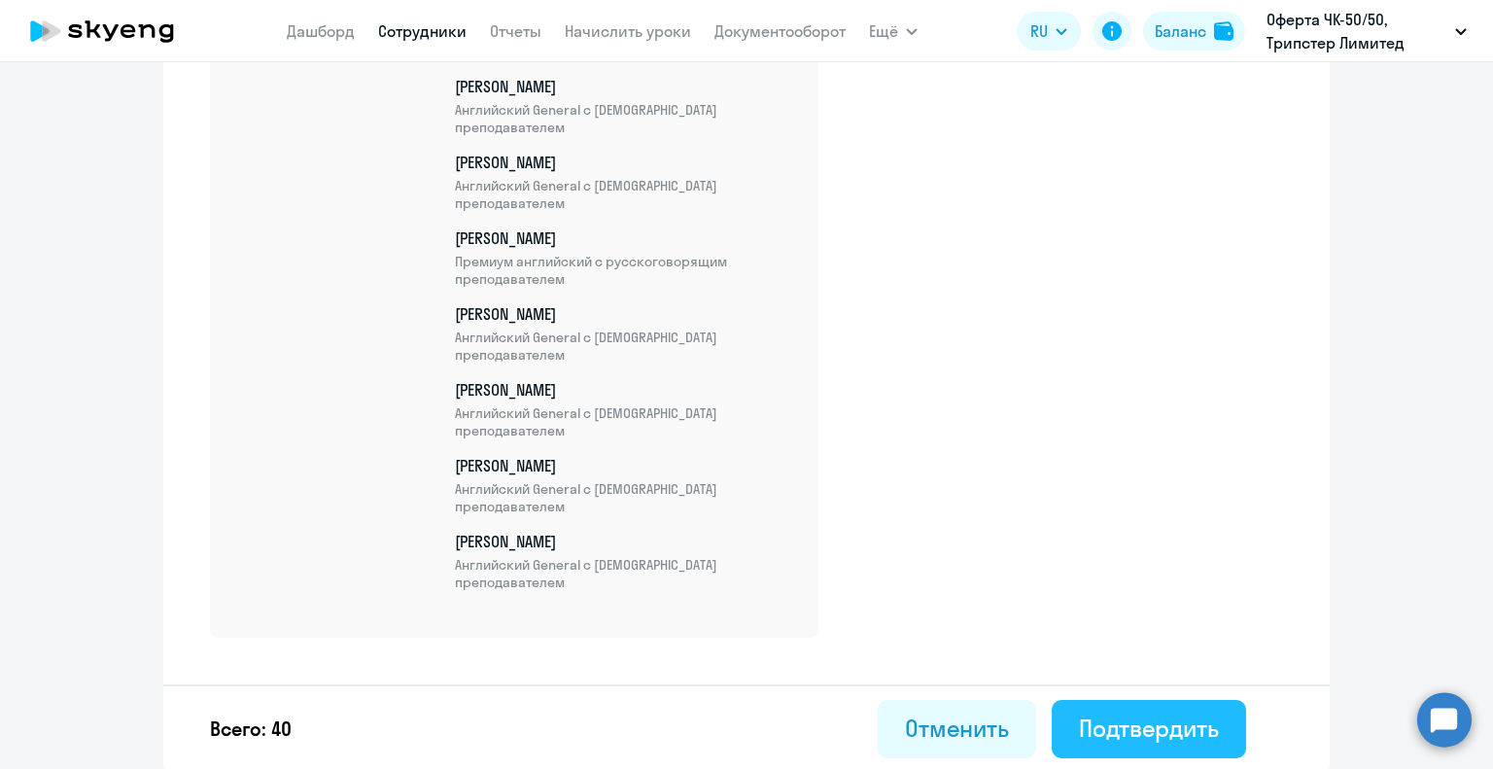
click at [1134, 724] on div "Подтвердить" at bounding box center [1149, 727] width 140 height 31
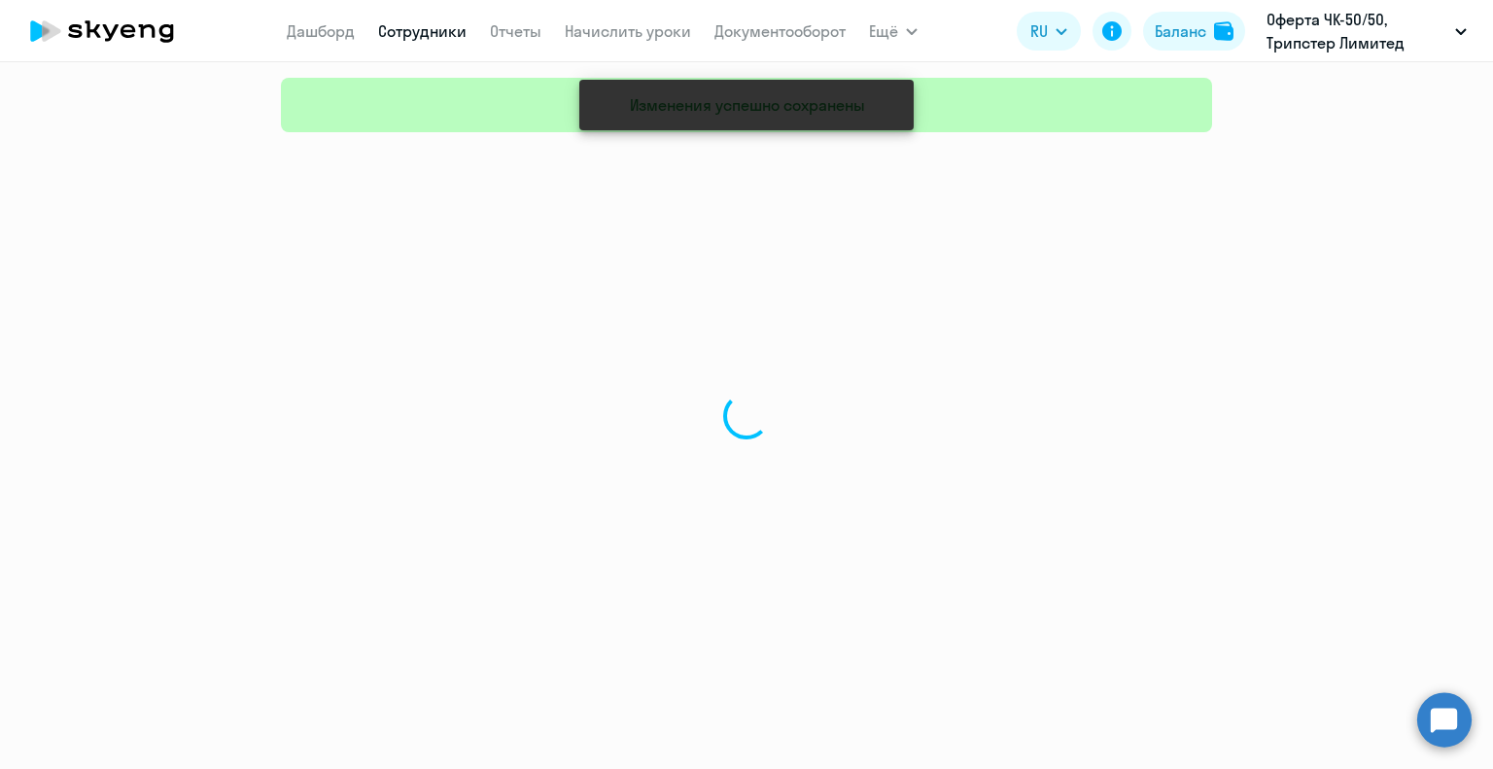
select select "30"
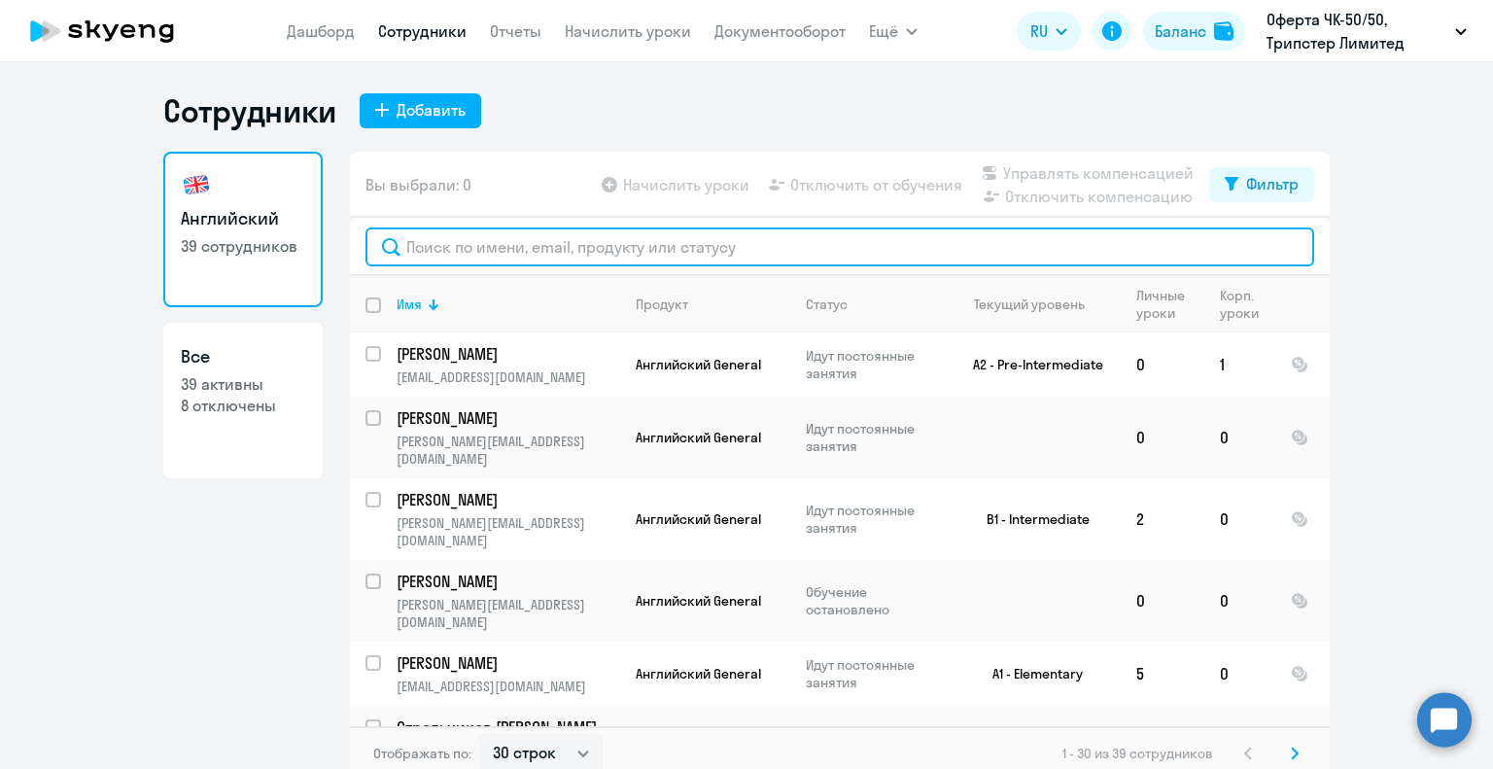
click at [416, 241] on input "text" at bounding box center [839, 246] width 949 height 39
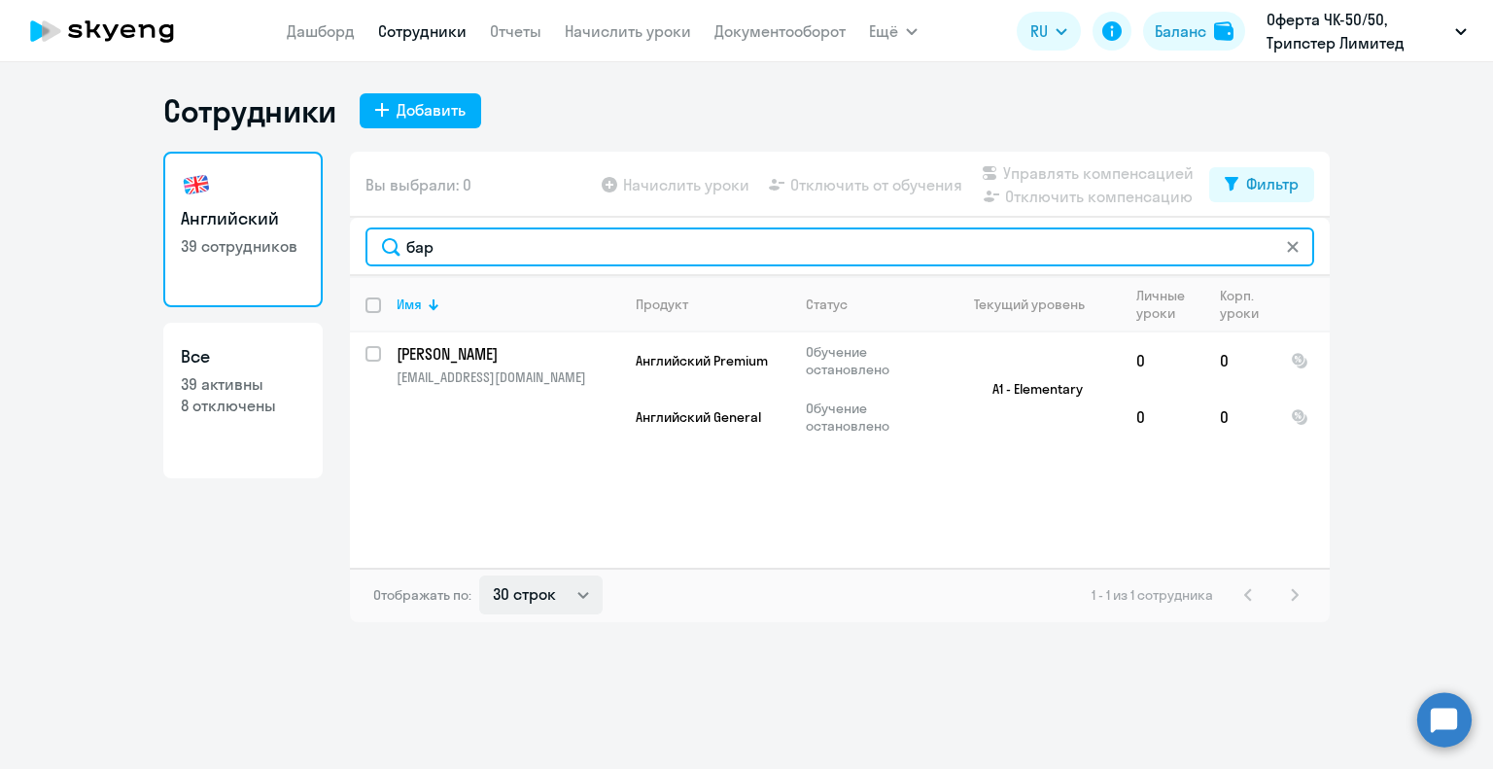
type input "бар"
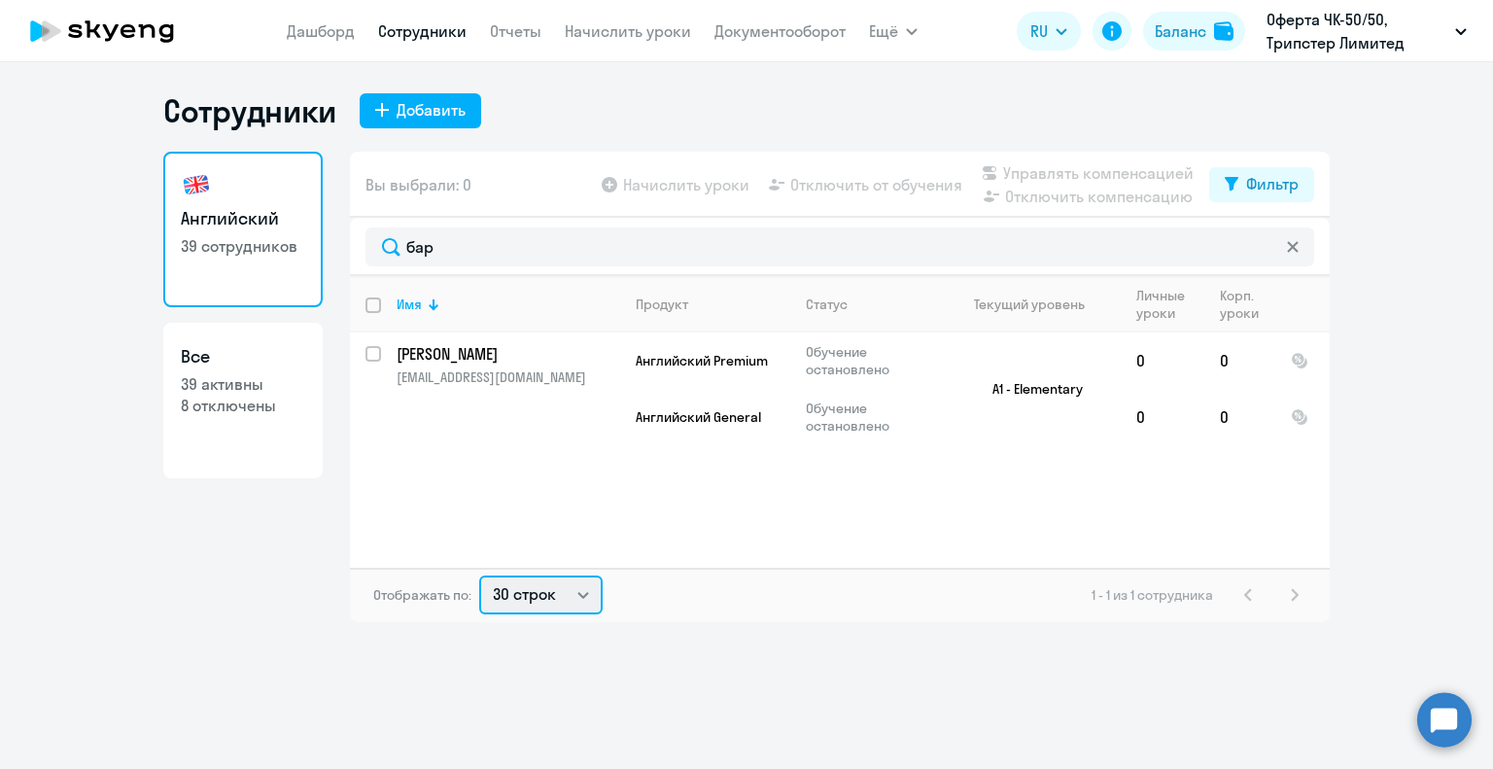
click at [587, 592] on select "30 строк 50 строк 100 строк" at bounding box center [540, 594] width 123 height 39
select select "50"
click at [479, 575] on select "30 строк 50 строк 100 строк" at bounding box center [540, 594] width 123 height 39
click at [190, 357] on h3 "Все" at bounding box center [243, 356] width 124 height 25
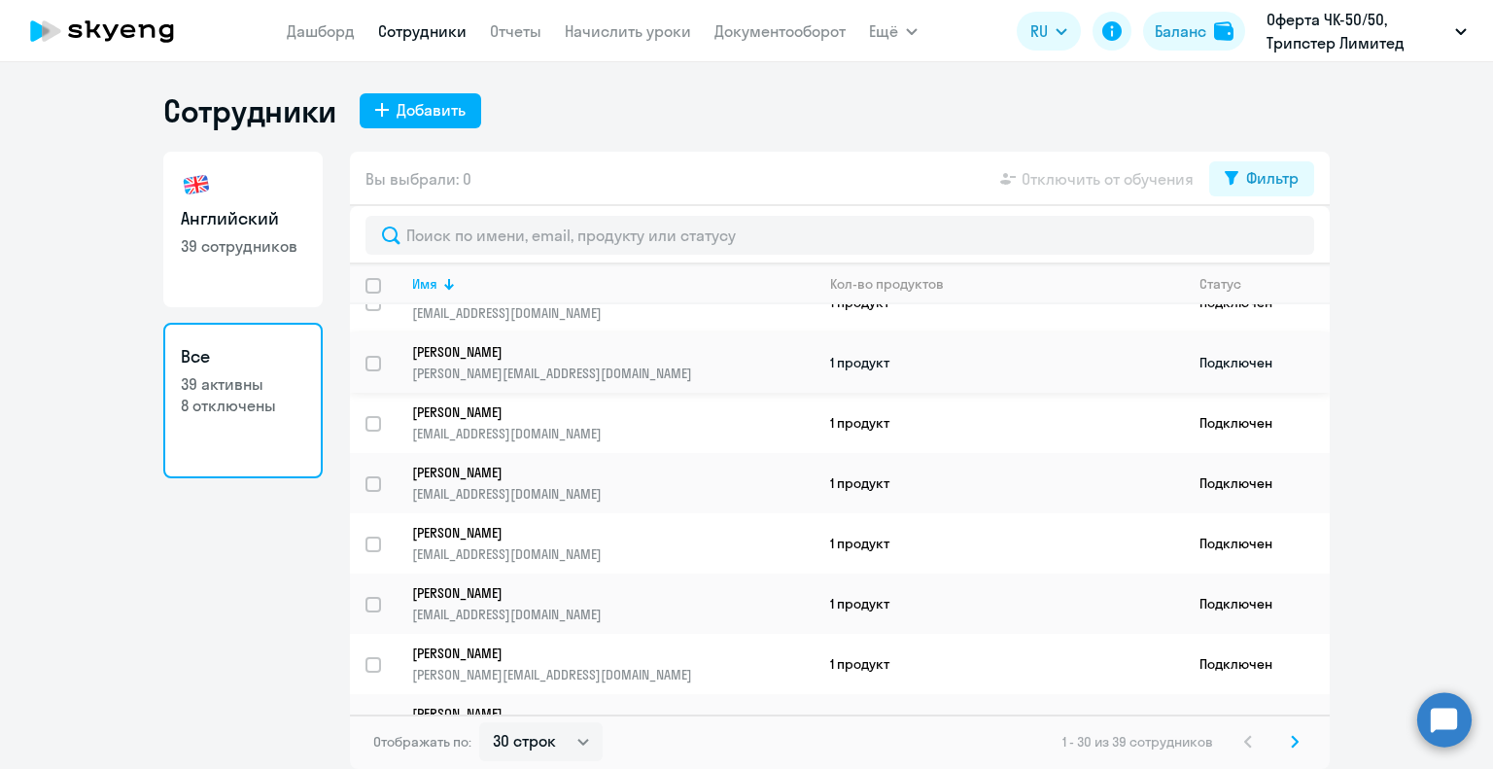
scroll to position [1419, 0]
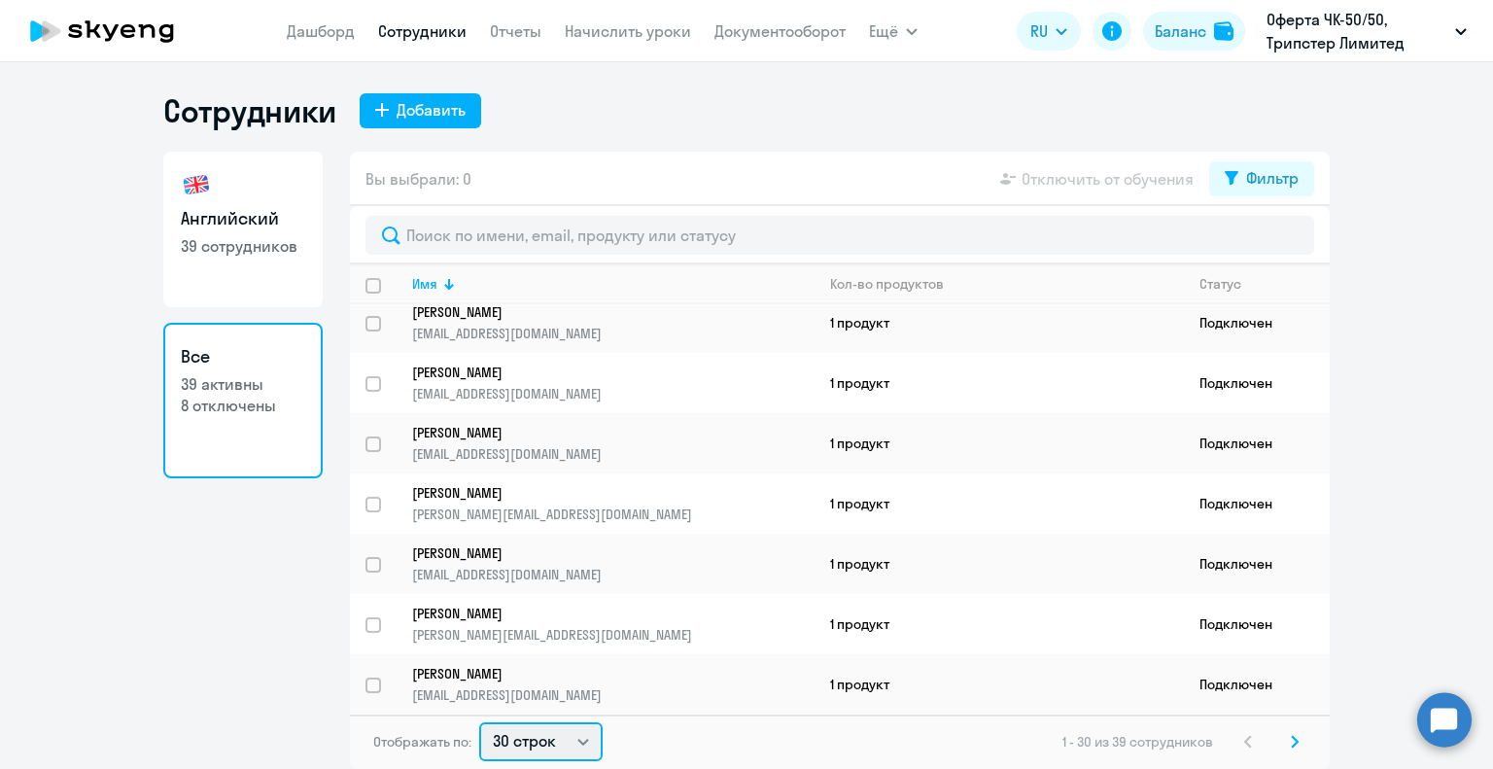
click at [582, 744] on select "30 строк 50 строк 100 строк" at bounding box center [540, 741] width 123 height 39
select select "100"
click at [479, 722] on select "30 строк 50 строк 100 строк" at bounding box center [540, 741] width 123 height 39
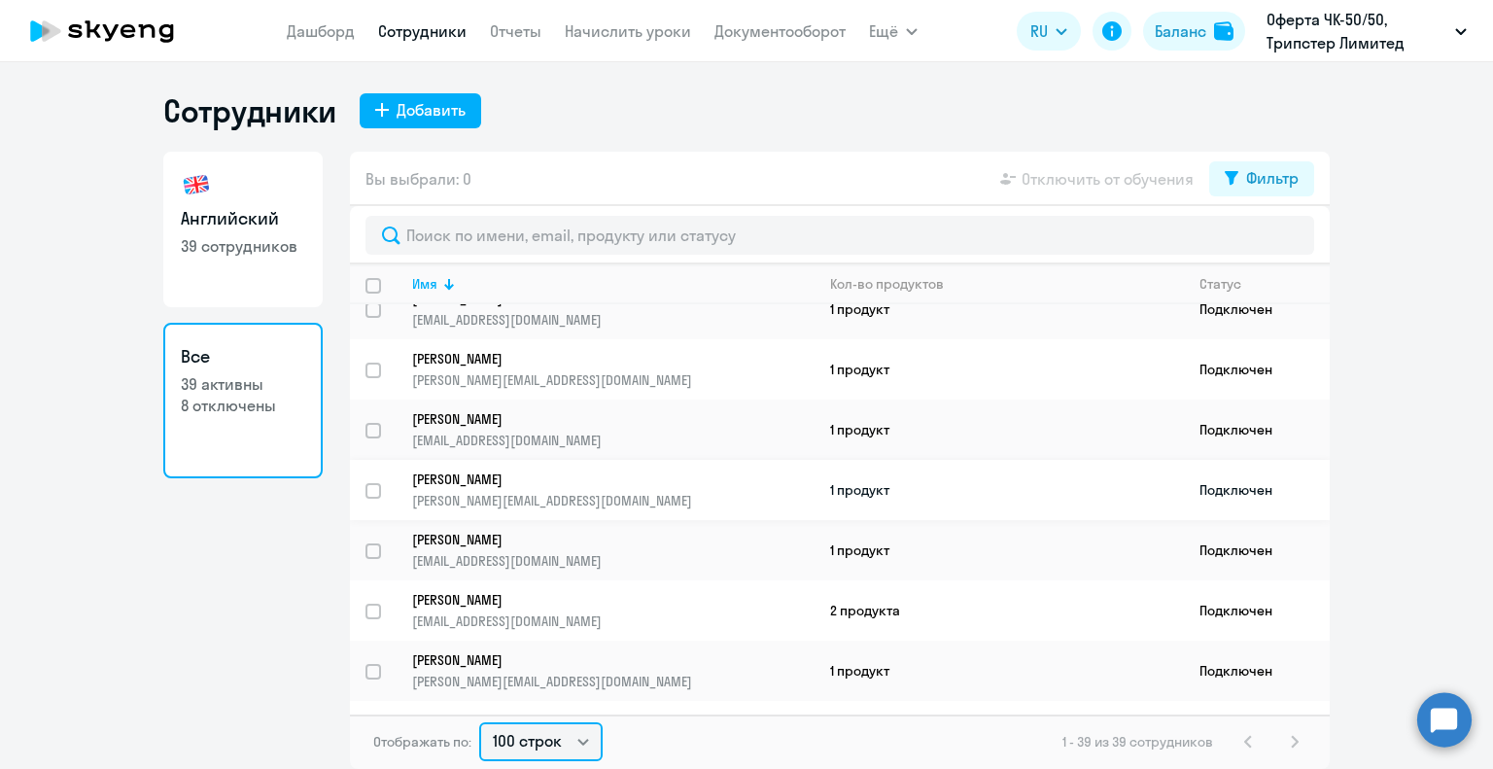
scroll to position [1969, 0]
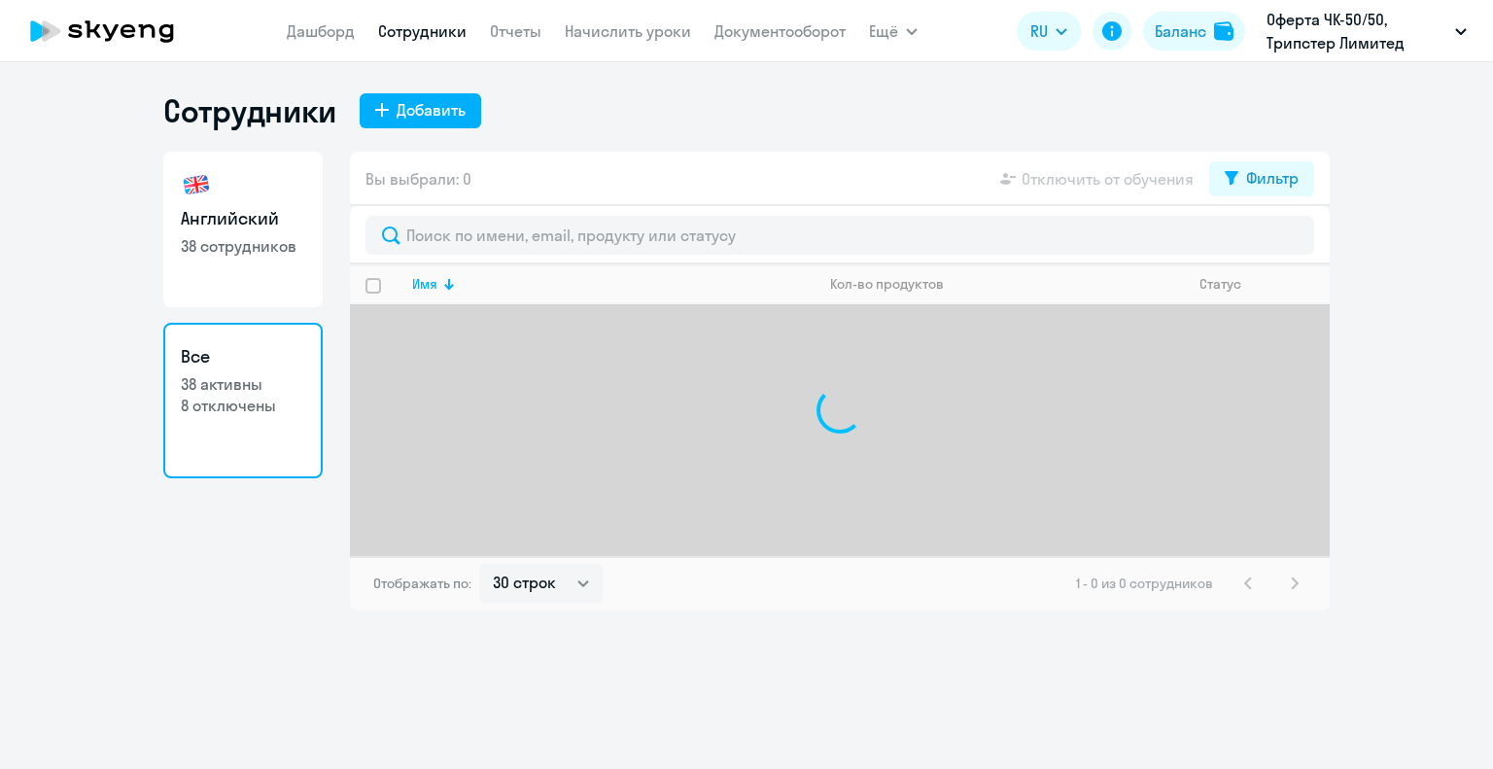
select select "30"
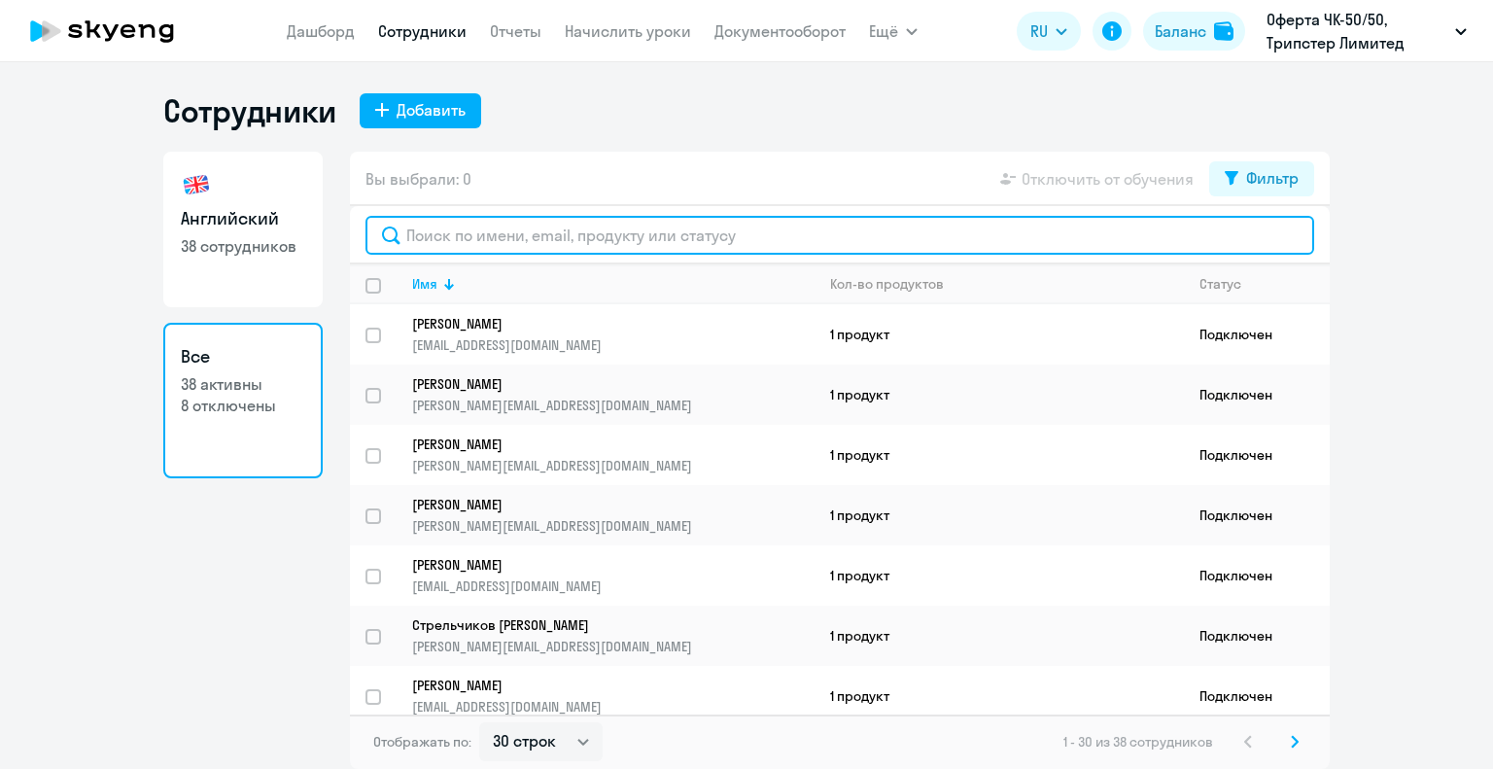
click at [454, 238] on input "text" at bounding box center [839, 235] width 949 height 39
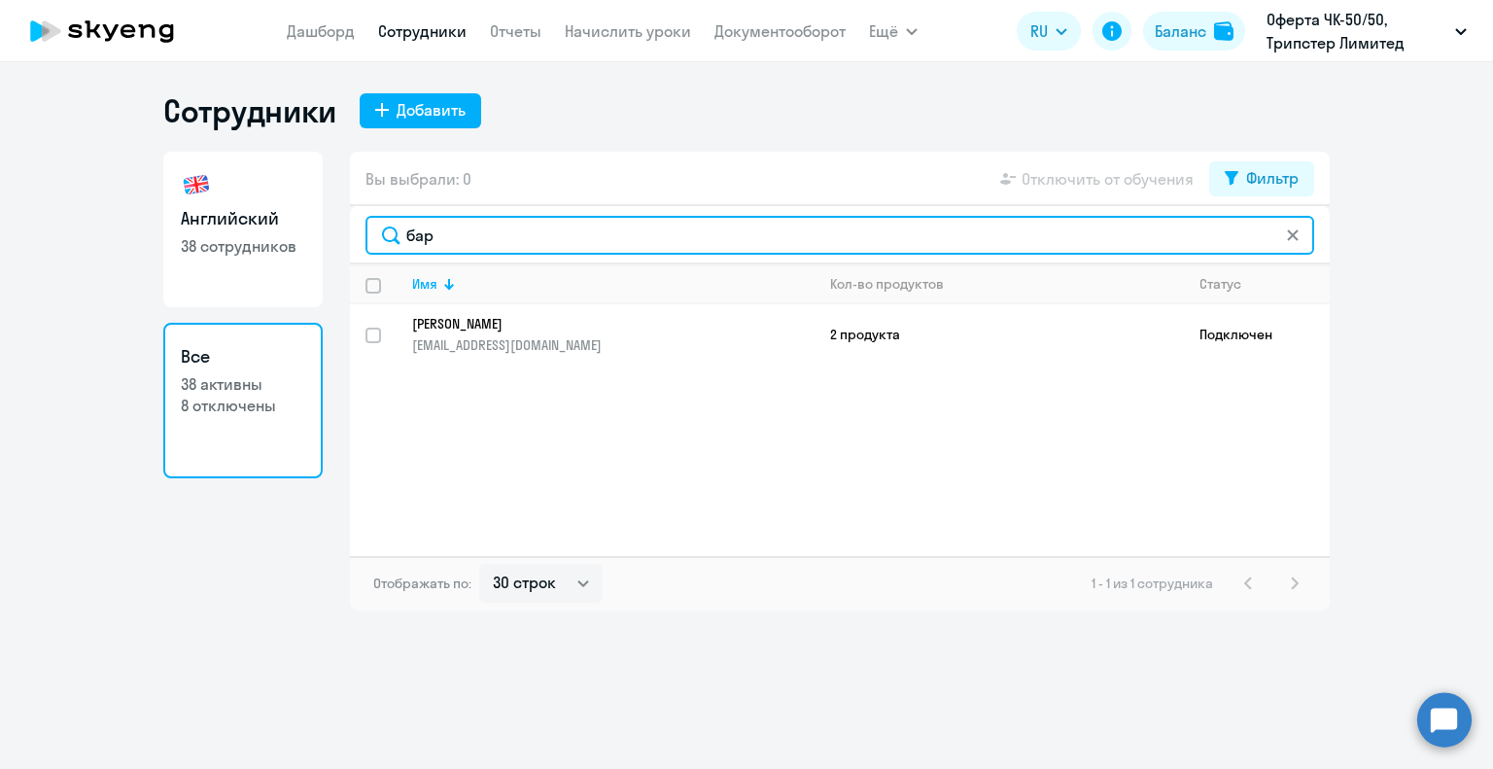
type input "бар"
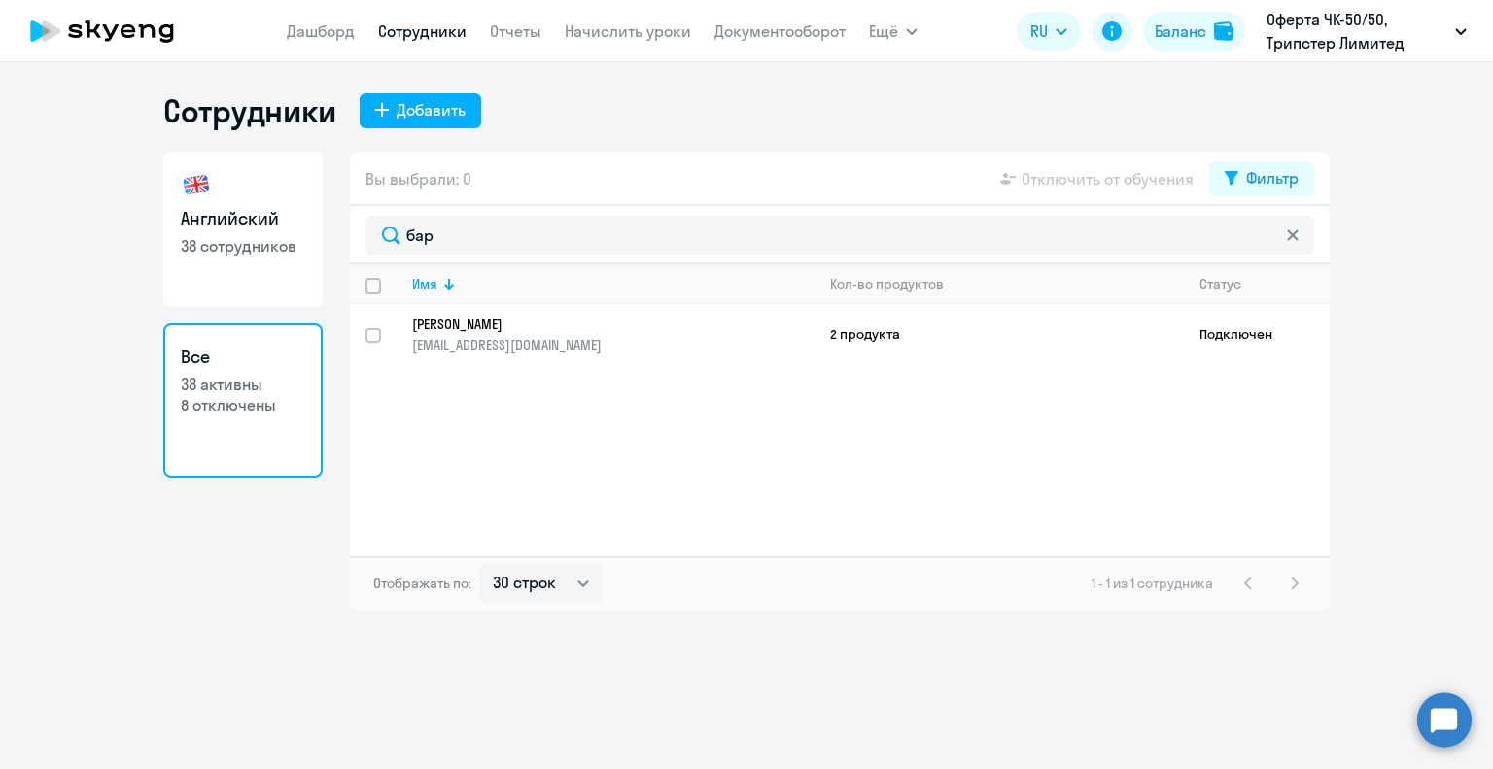
click at [420, 30] on link "Сотрудники" at bounding box center [422, 30] width 88 height 19
select select "30"
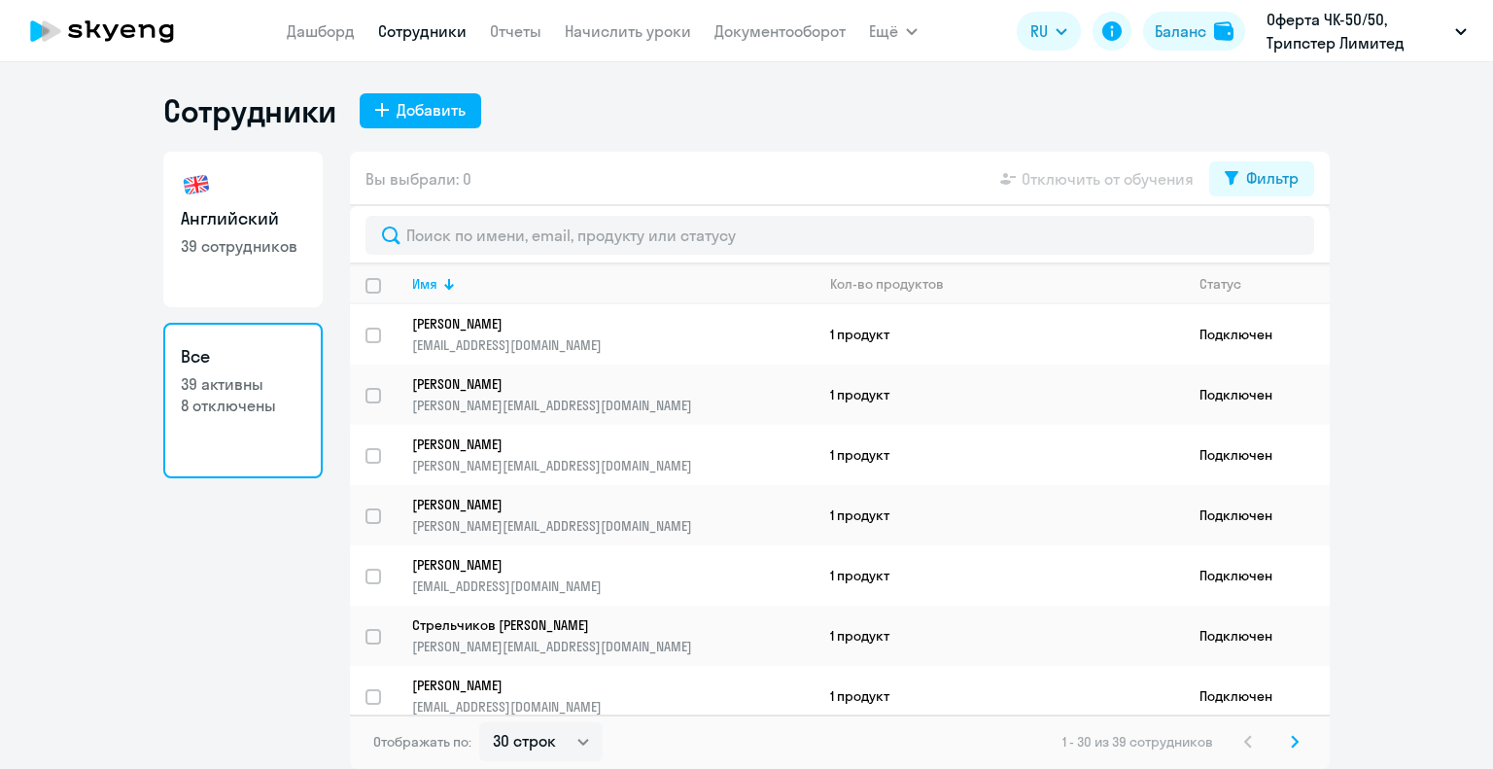
select select "30"
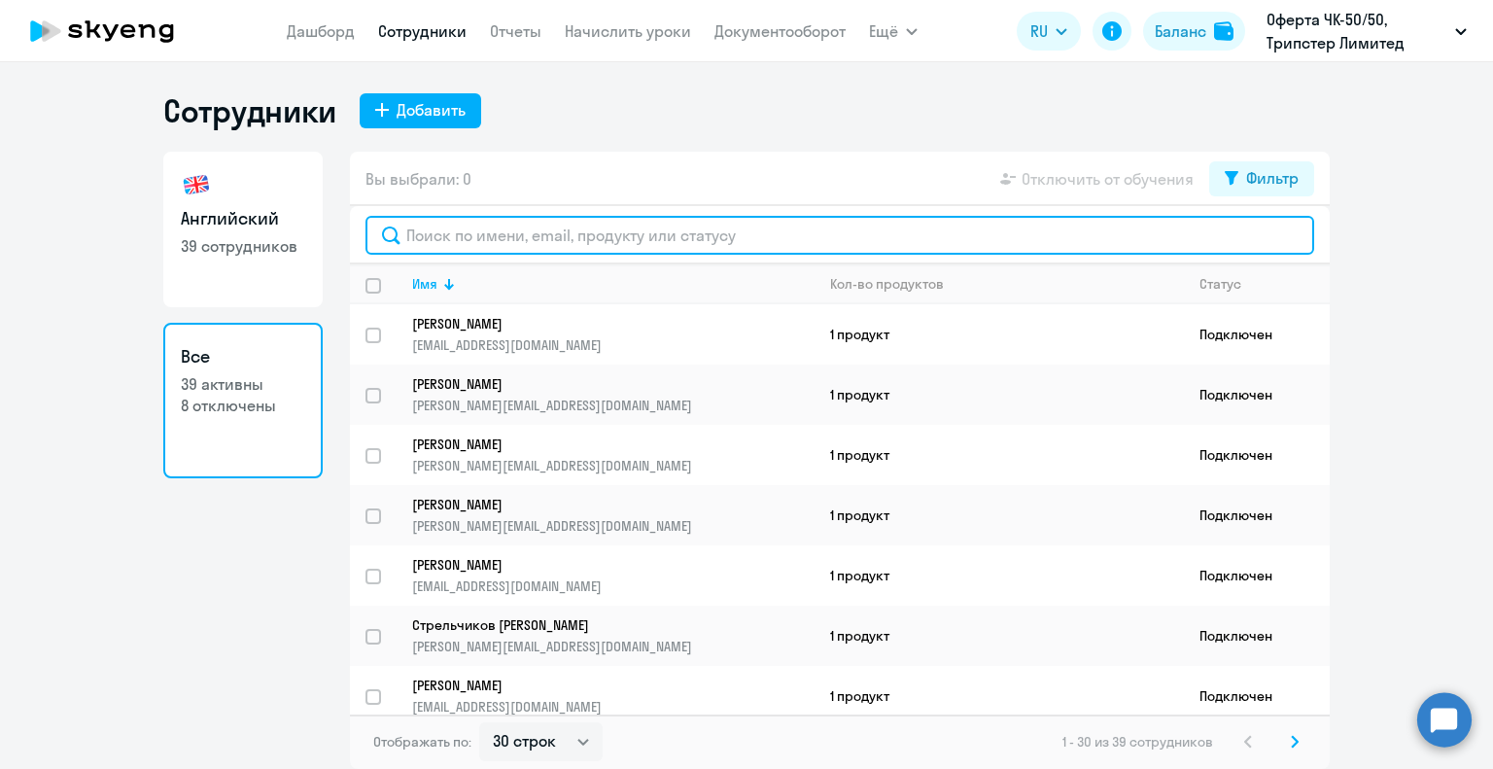
click at [442, 237] on input "text" at bounding box center [839, 235] width 949 height 39
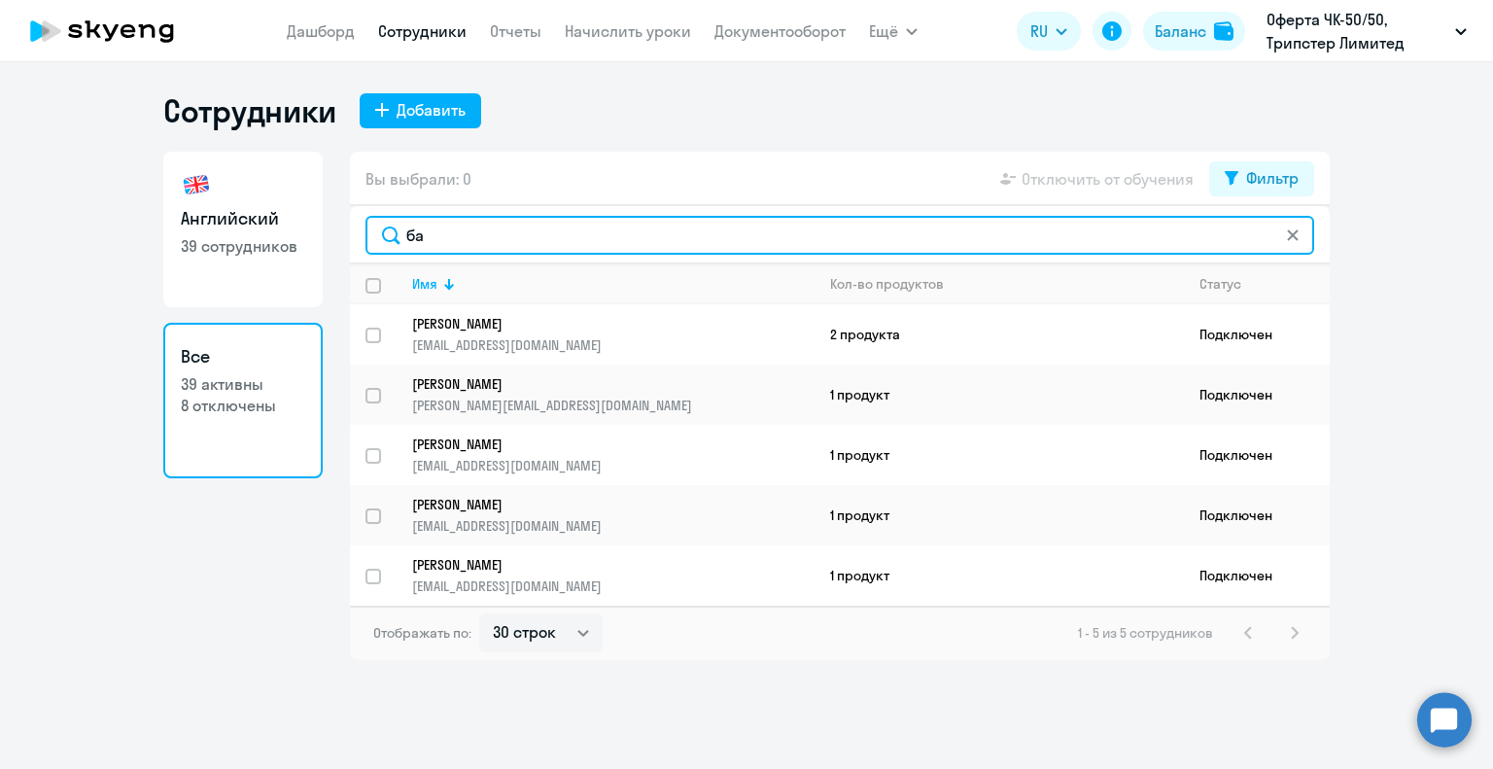
type input "бар"
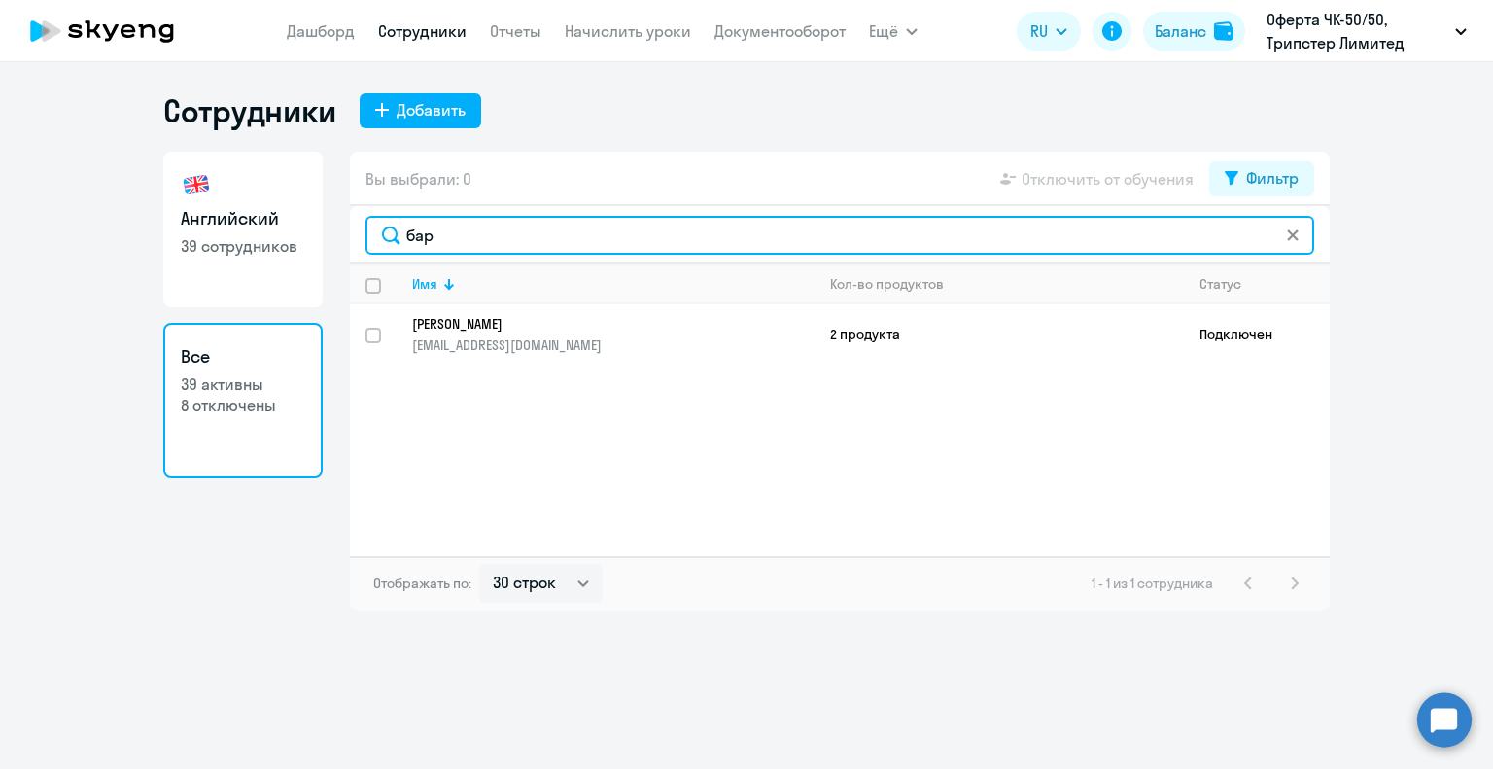
drag, startPoint x: 454, startPoint y: 235, endPoint x: 377, endPoint y: 233, distance: 76.8
click at [377, 233] on input "бар" at bounding box center [839, 235] width 949 height 39
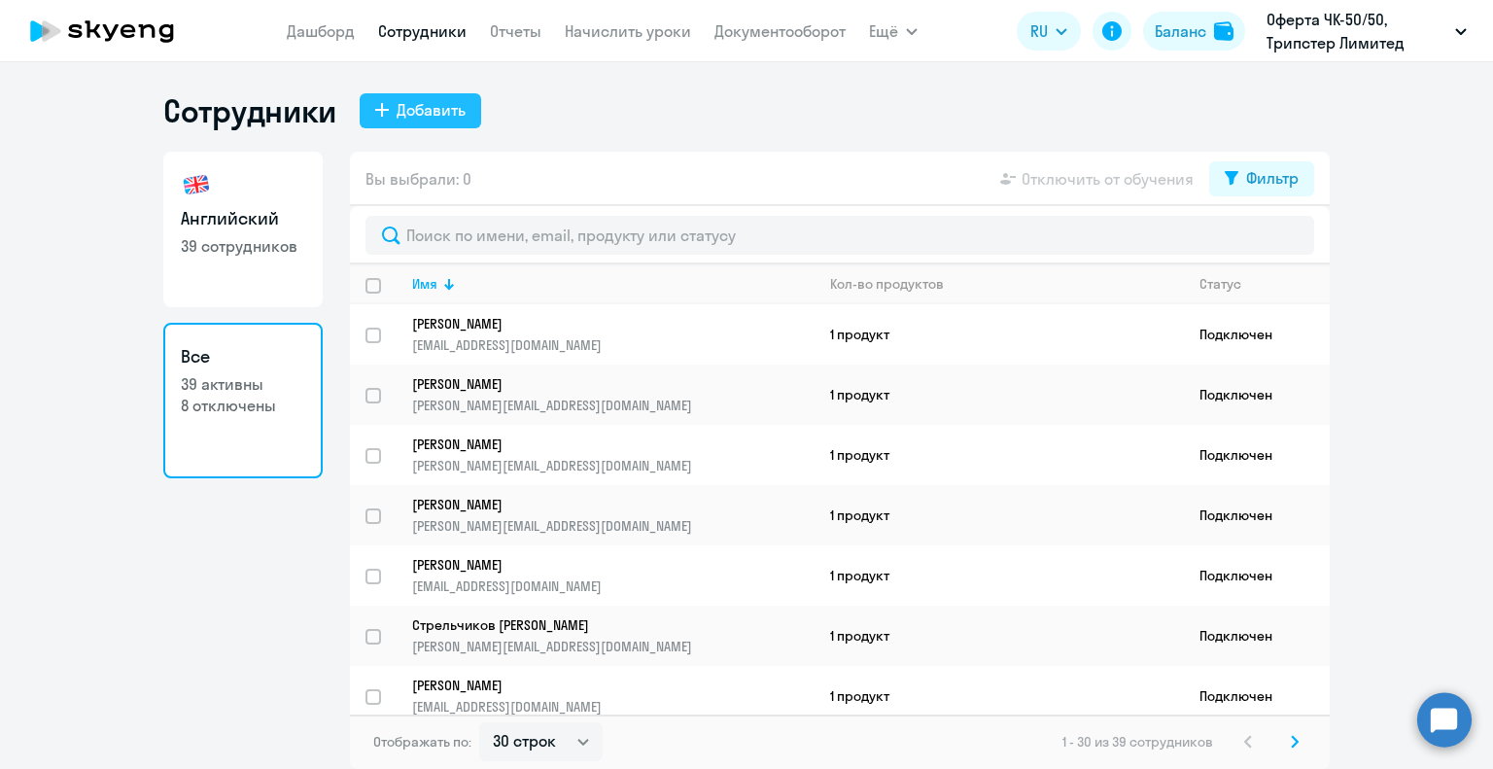
click at [431, 110] on div "Добавить" at bounding box center [431, 109] width 69 height 23
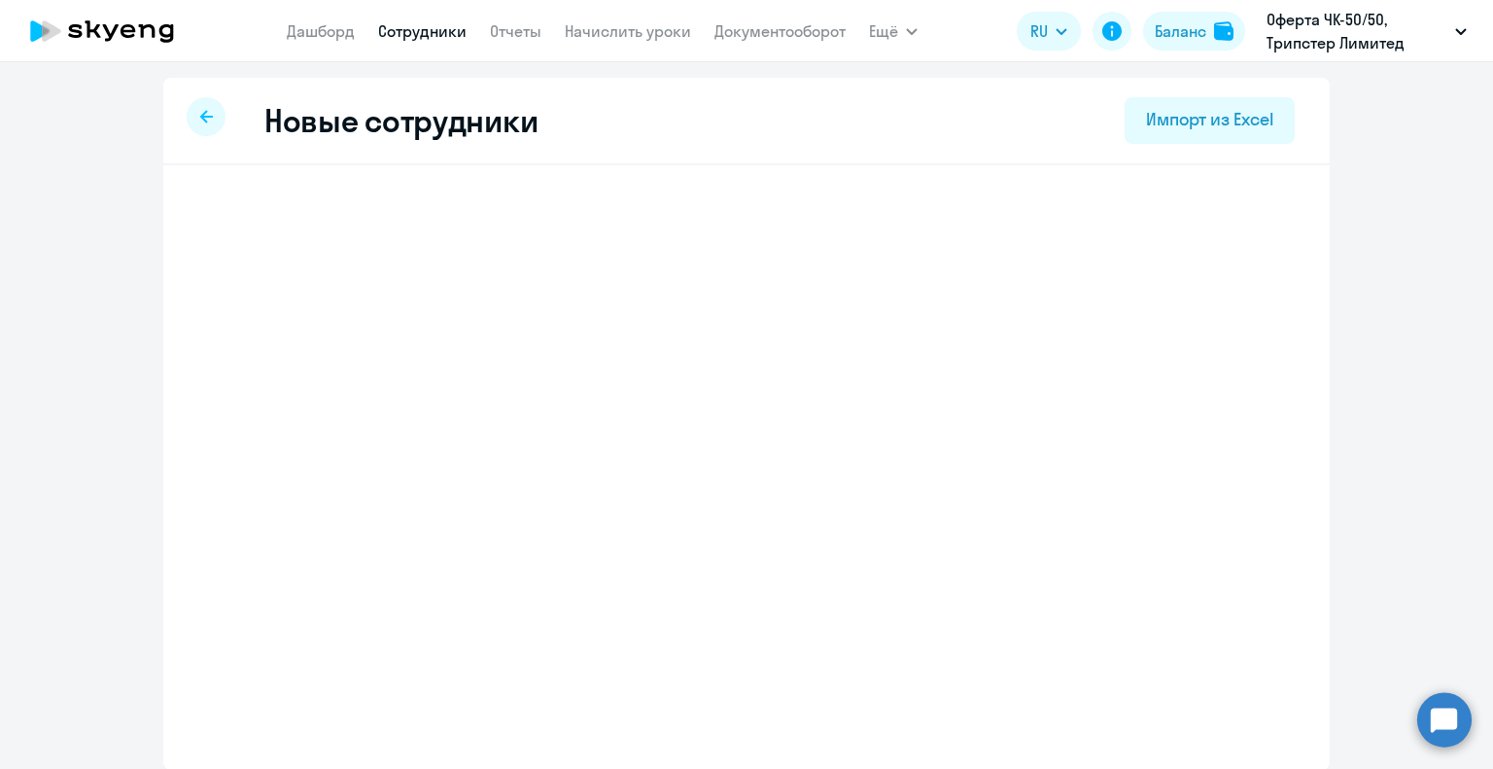
select select "english_adult_not_native_speaker"
select select "3"
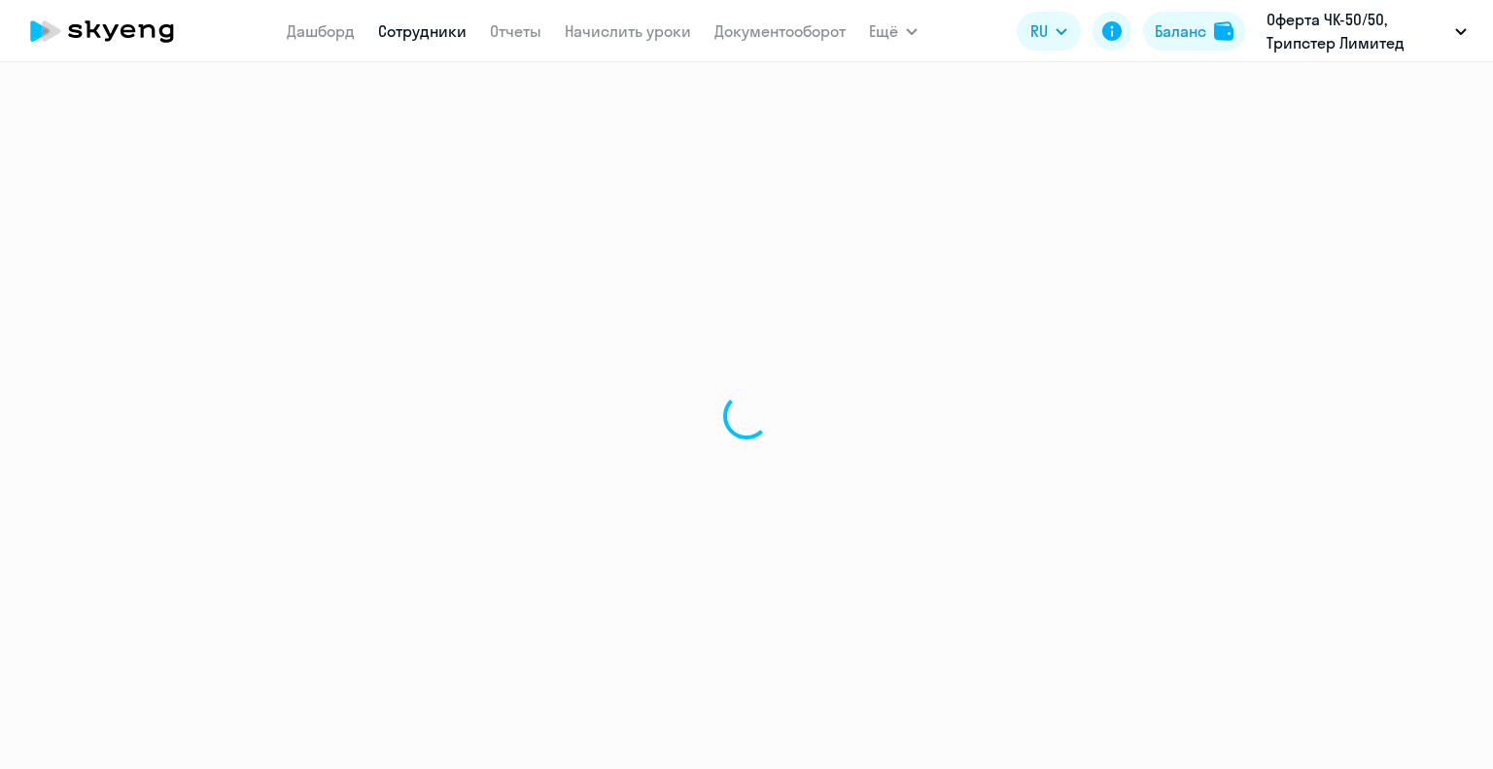
select select "30"
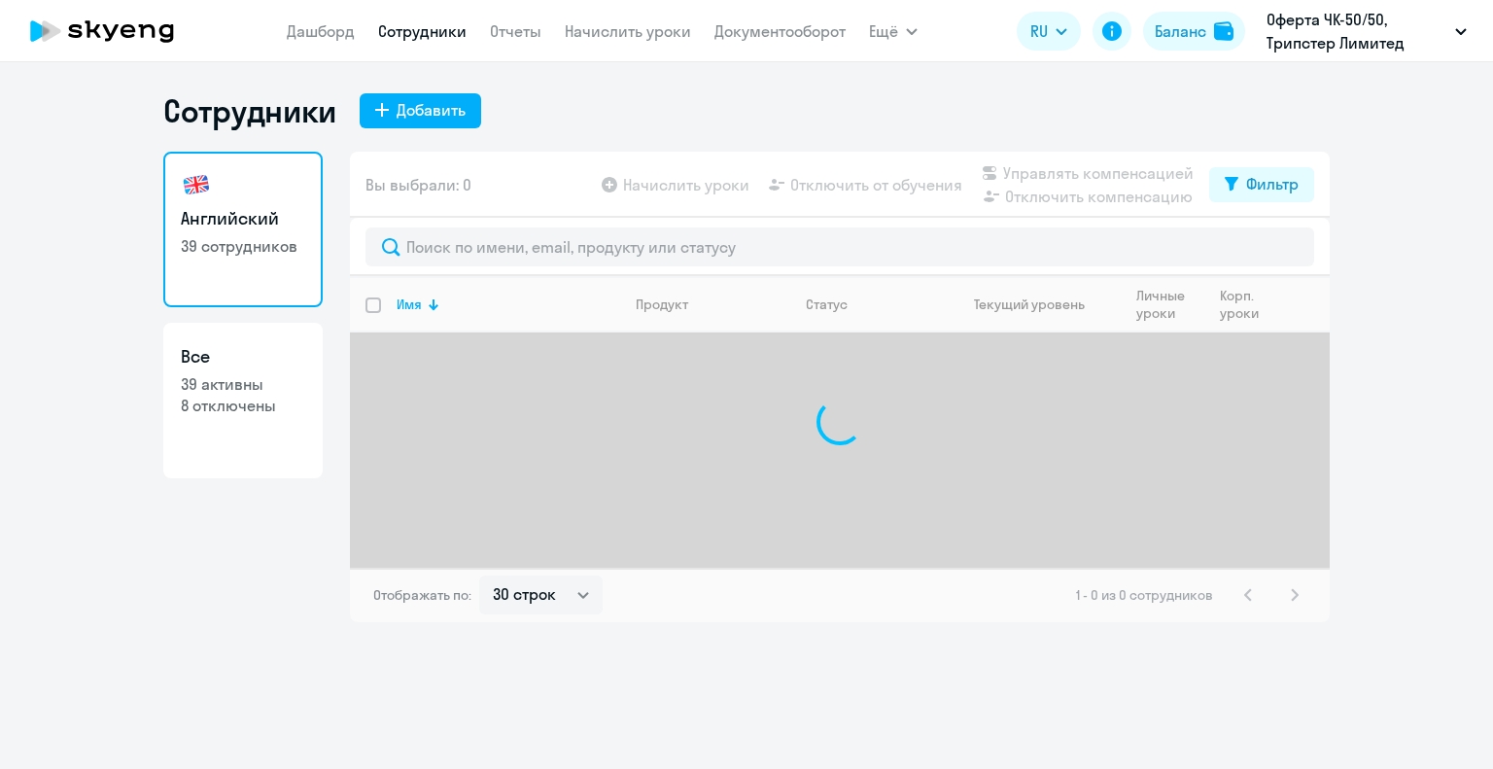
select select "30"
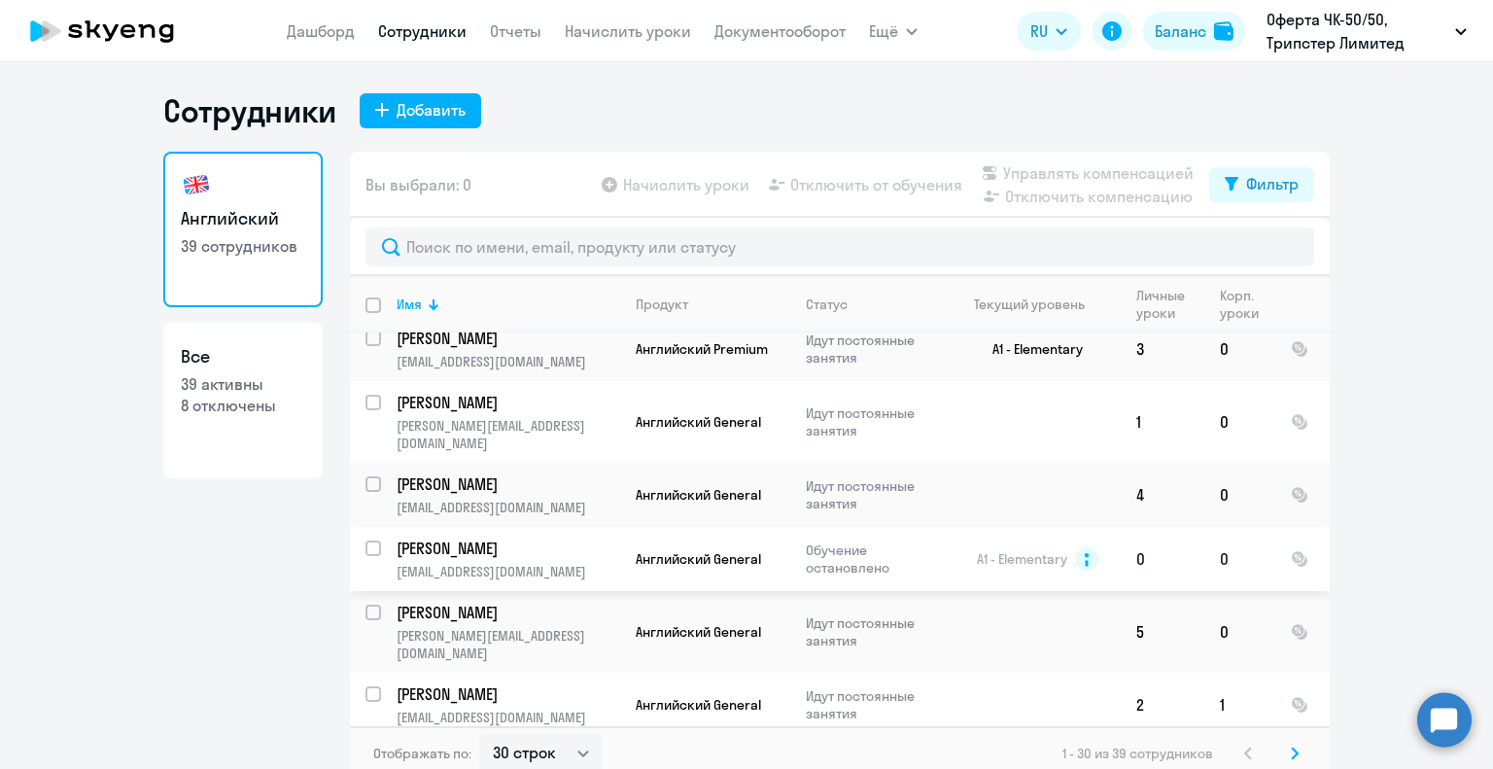
scroll to position [778, 0]
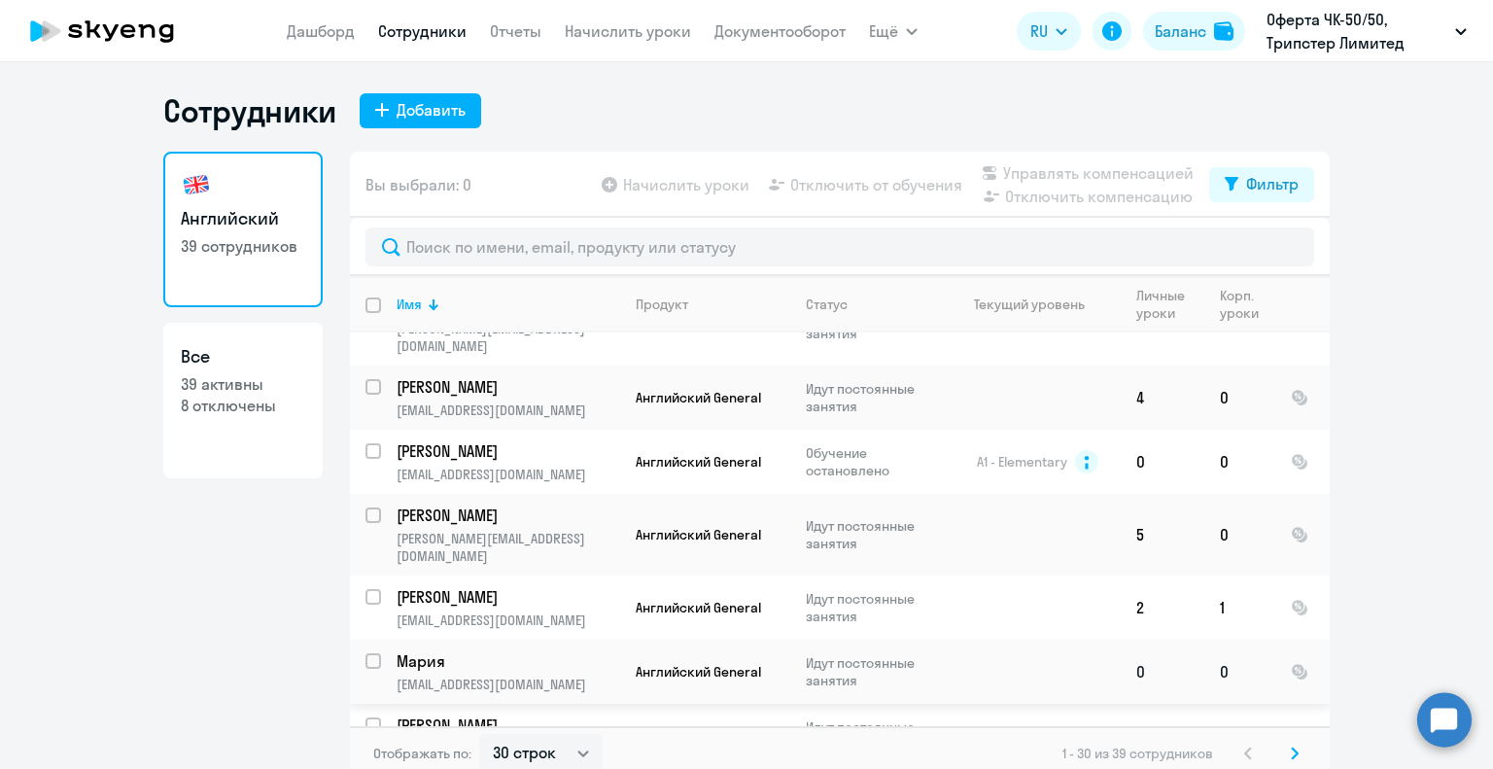
click at [419, 650] on p "Мария" at bounding box center [507, 660] width 220 height 21
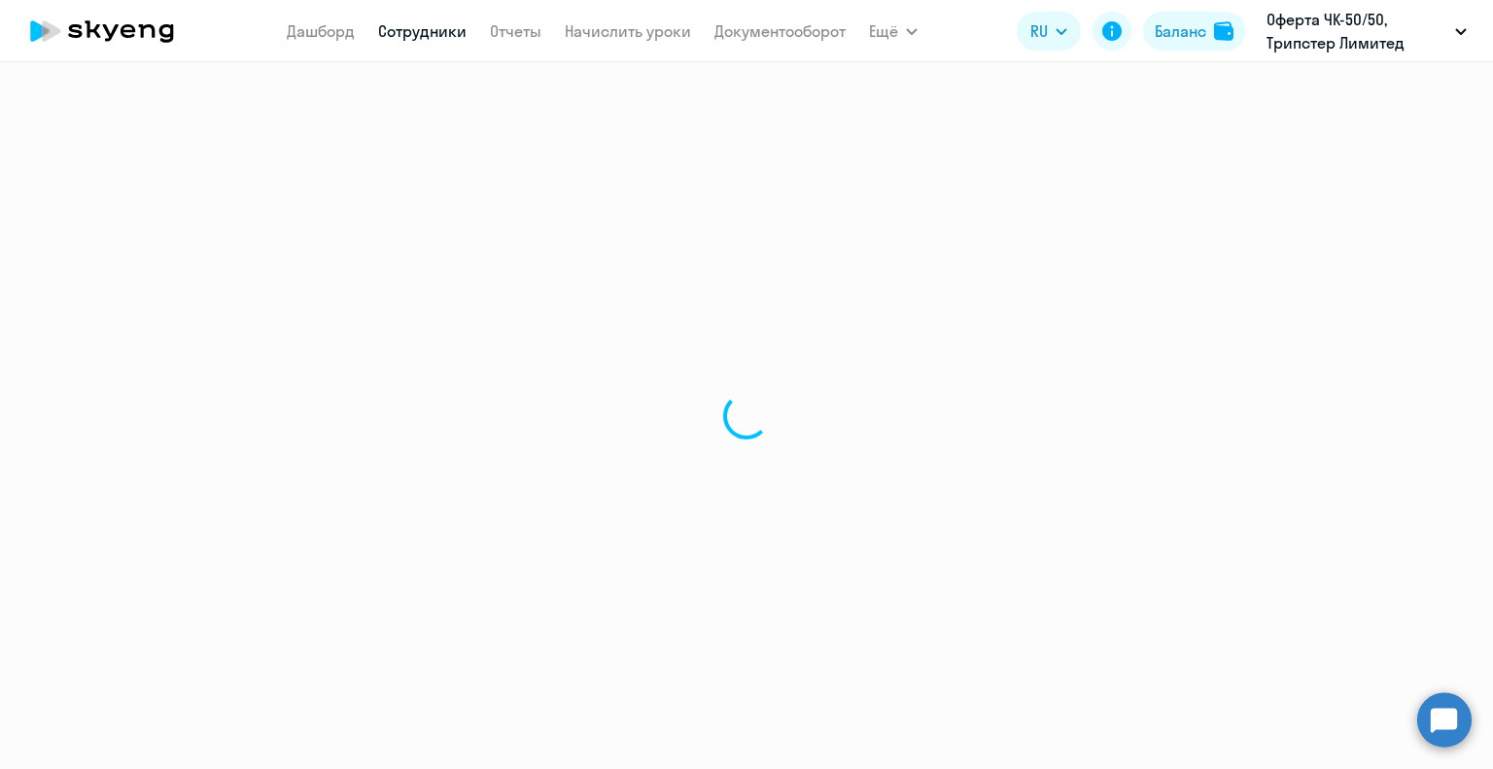
select select "english"
select select "30"
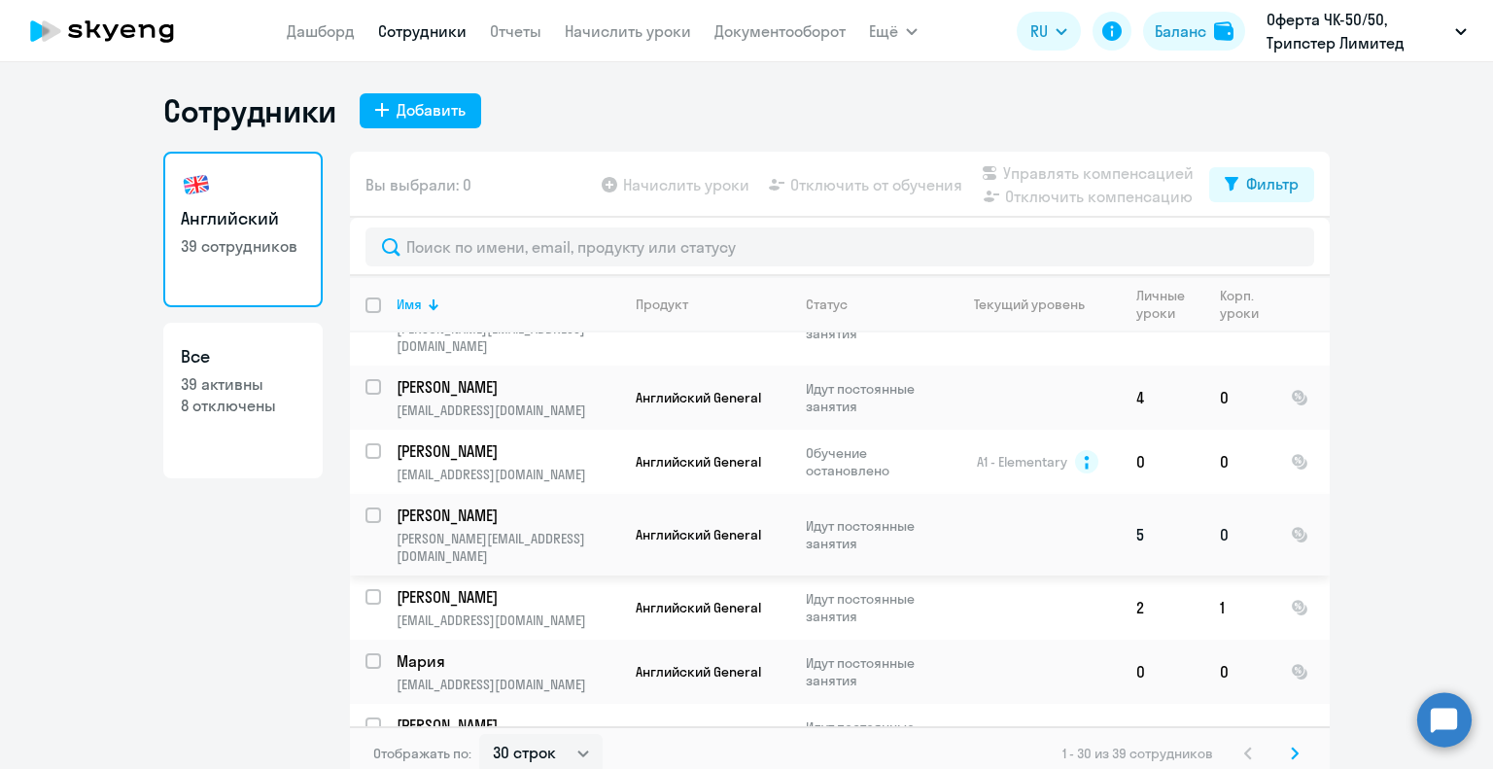
scroll to position [875, 0]
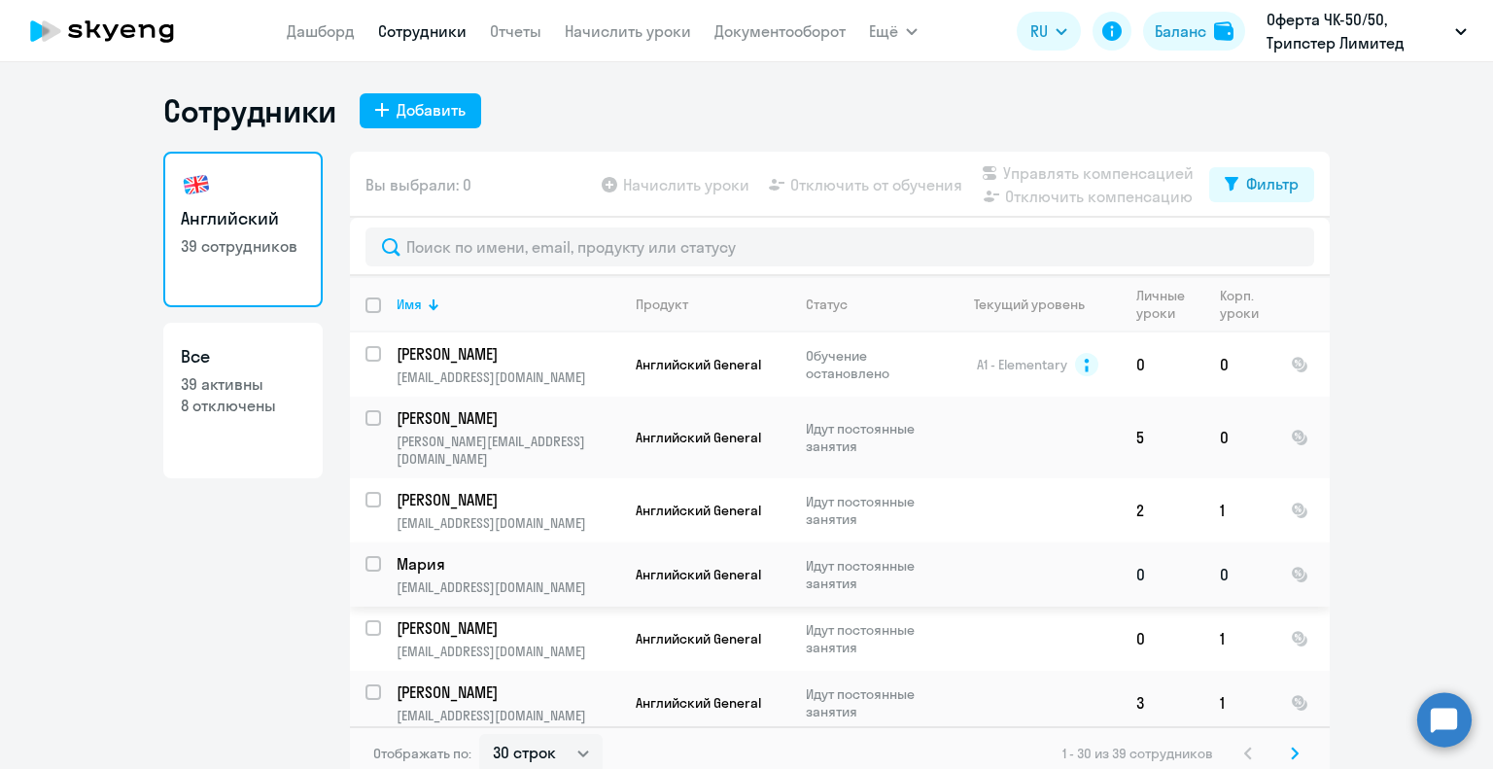
click at [409, 553] on p "Мария" at bounding box center [507, 563] width 220 height 21
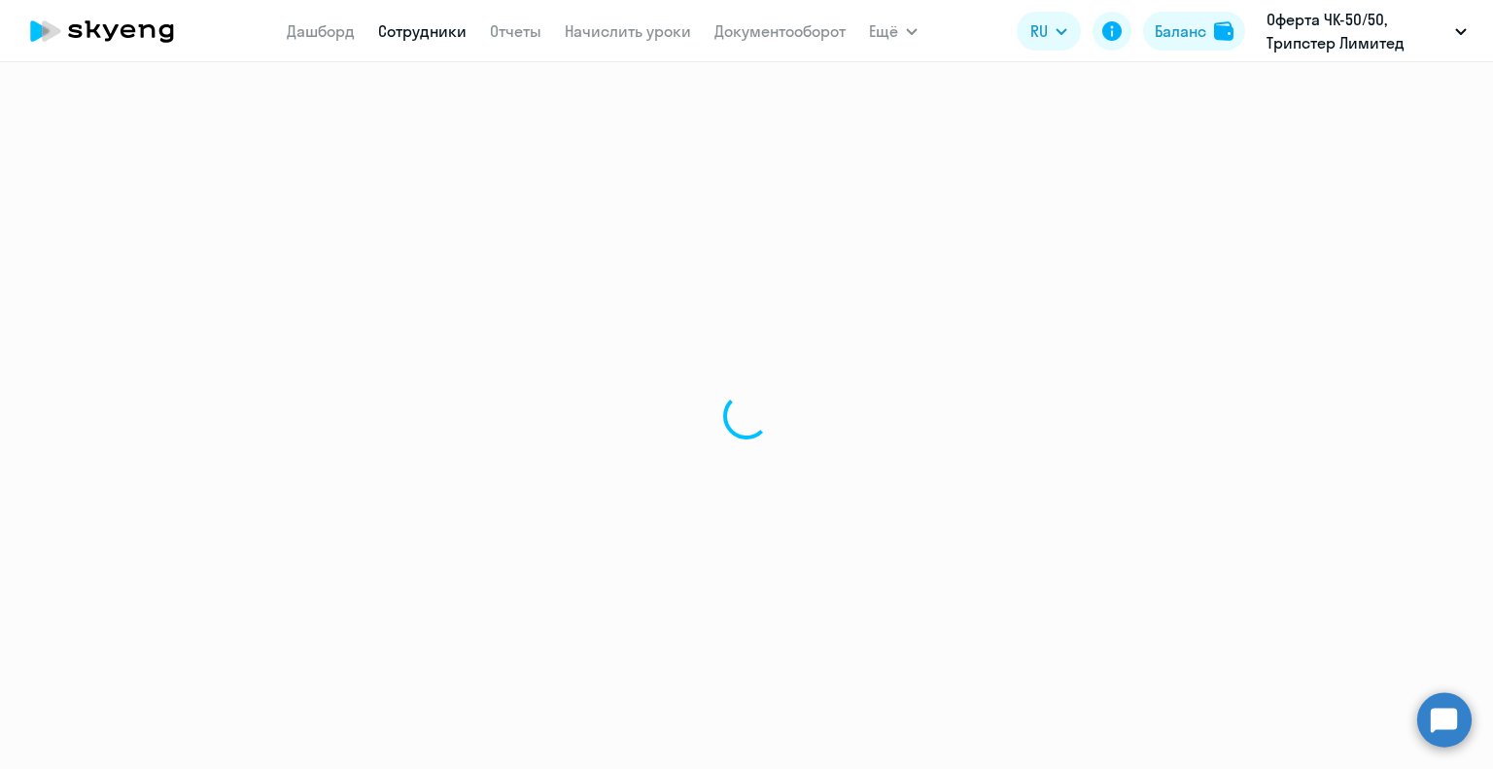
select select "english"
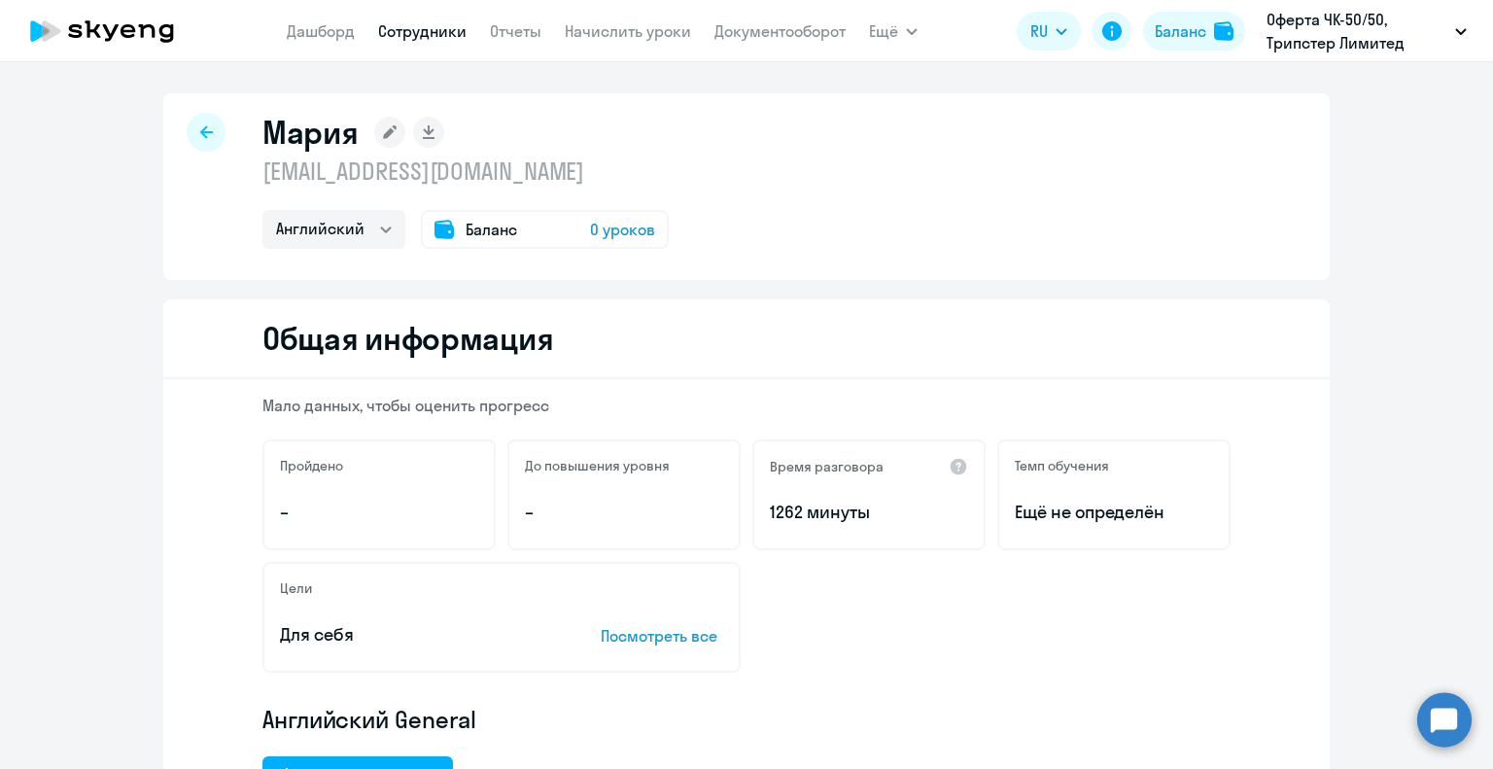
click at [383, 133] on icon at bounding box center [390, 132] width 14 height 14
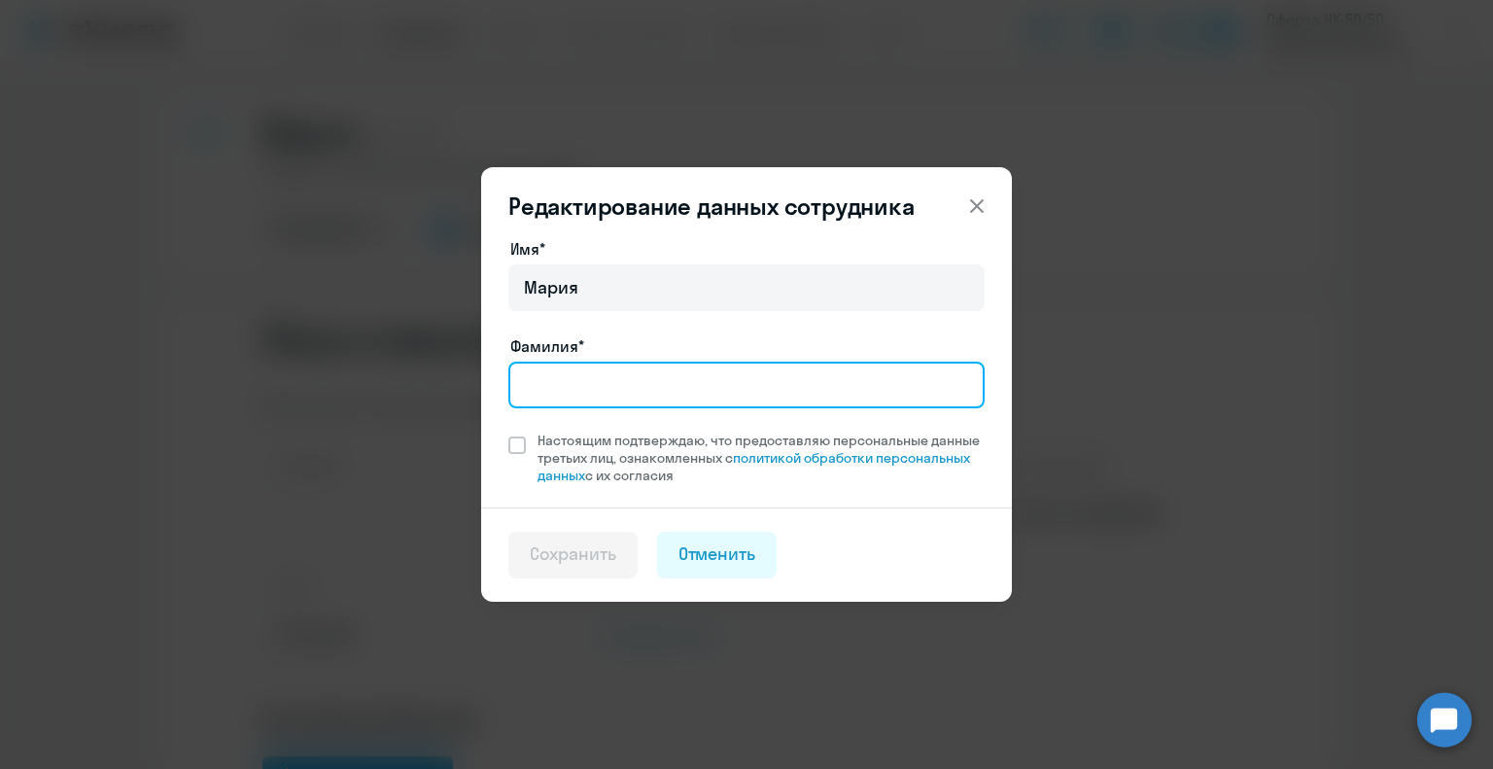
click at [547, 389] on input "Фамилия*" at bounding box center [746, 385] width 476 height 47
type input "[PERSON_NAME]"
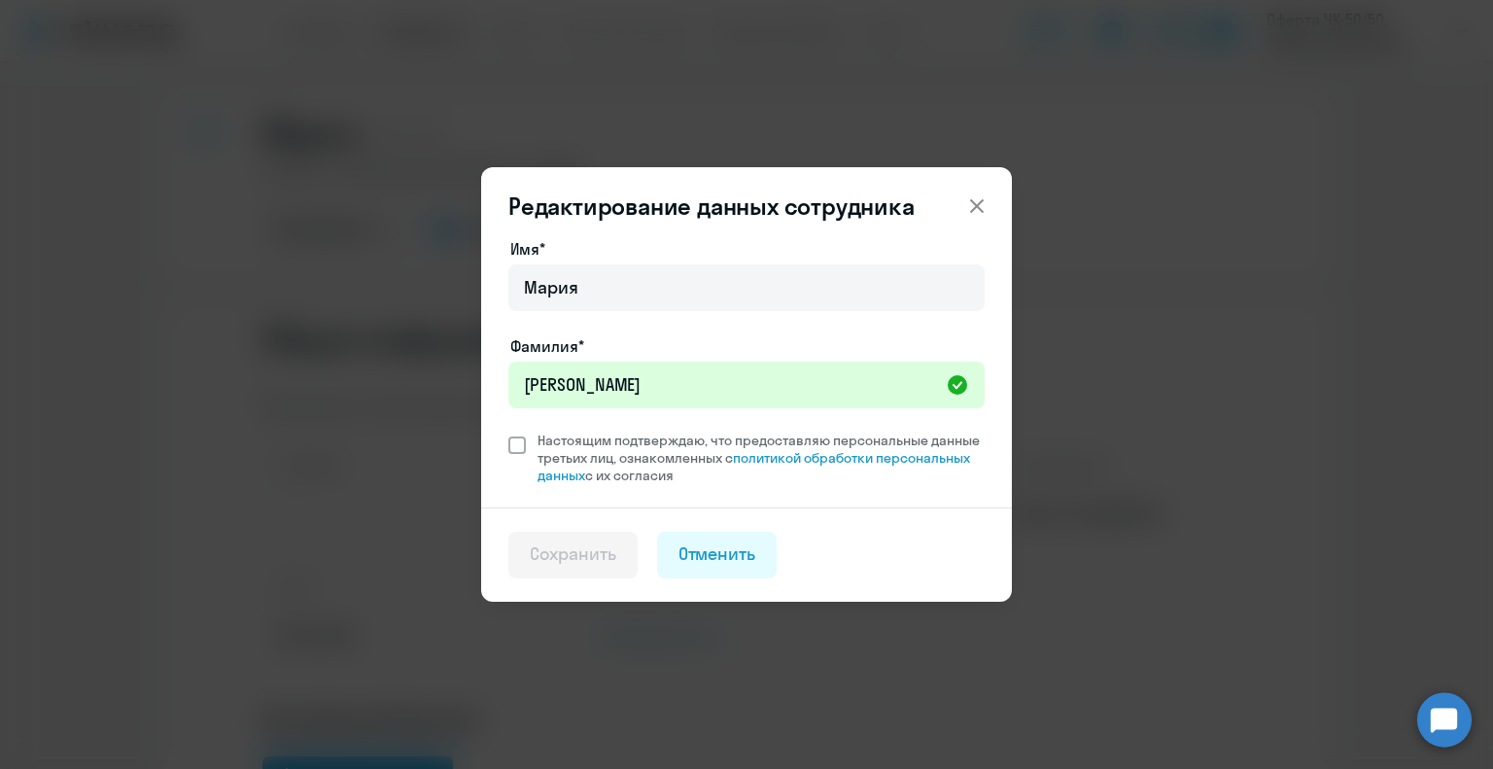
click at [516, 449] on span at bounding box center [516, 444] width 17 height 17
click at [508, 432] on input "Настоящим подтверждаю, что предоставляю персональные данные третьих лиц, ознако…" at bounding box center [507, 431] width 1 height 1
checkbox input "true"
click at [577, 545] on div "Сохранить" at bounding box center [573, 553] width 87 height 25
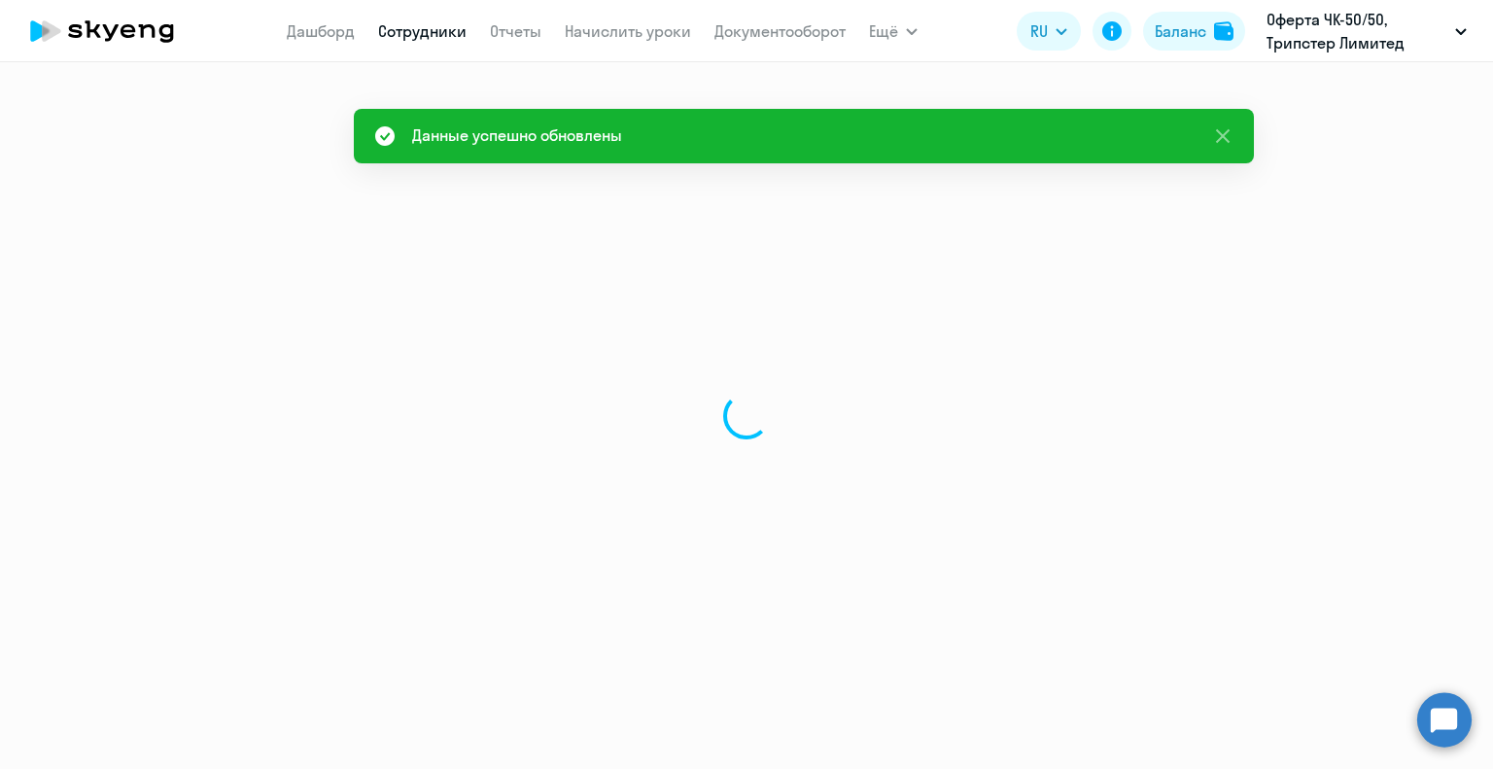
select select "english"
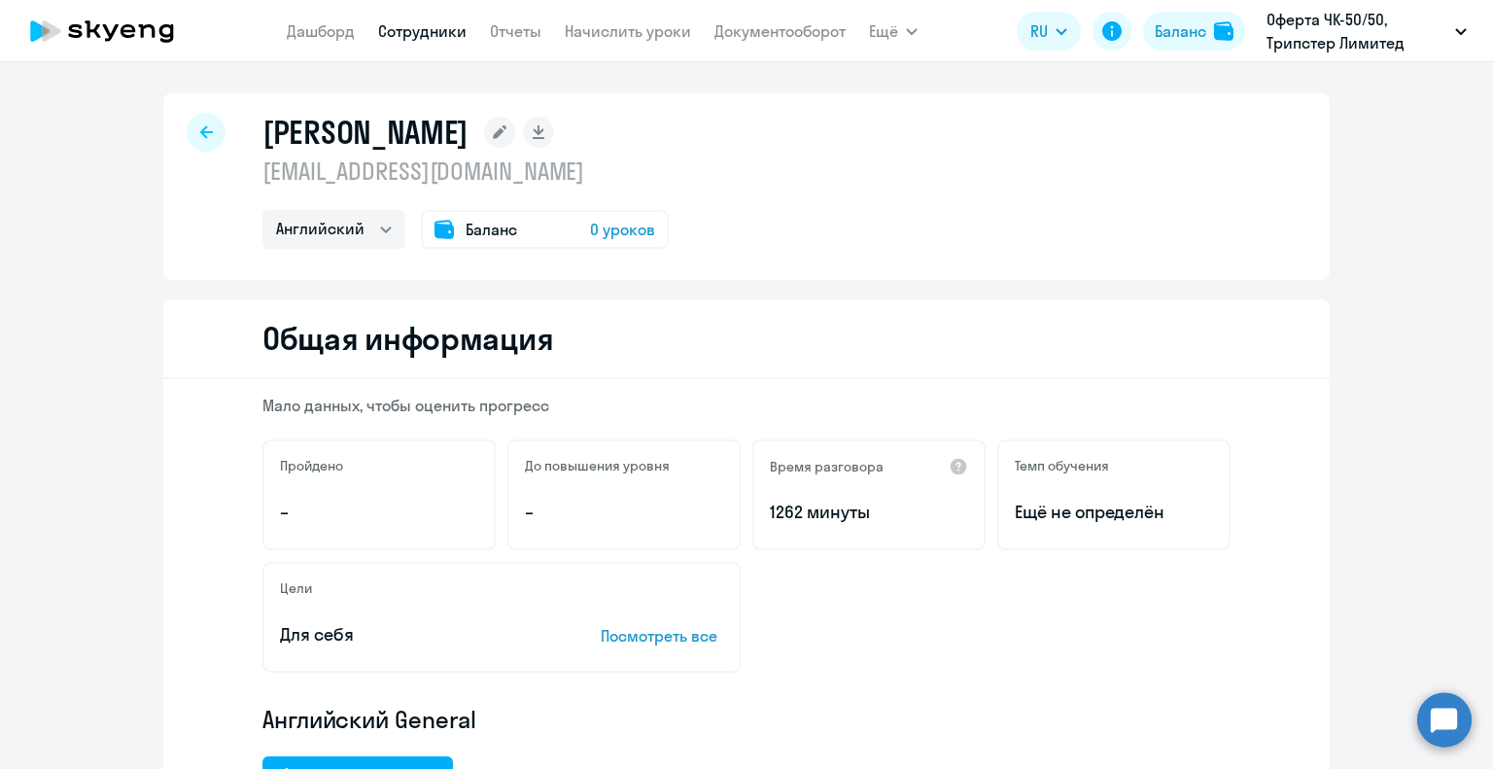
click at [200, 129] on icon at bounding box center [206, 132] width 13 height 14
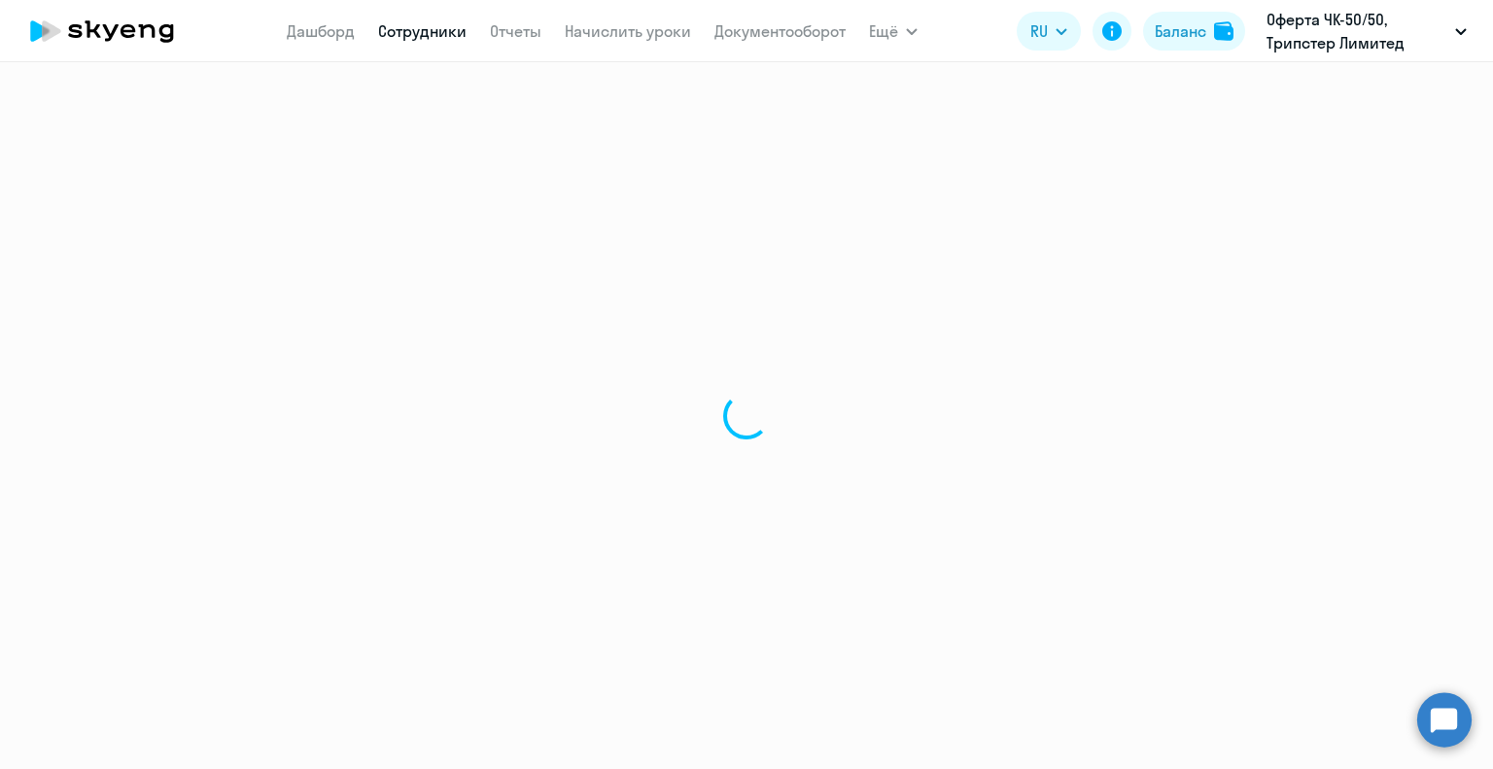
select select "30"
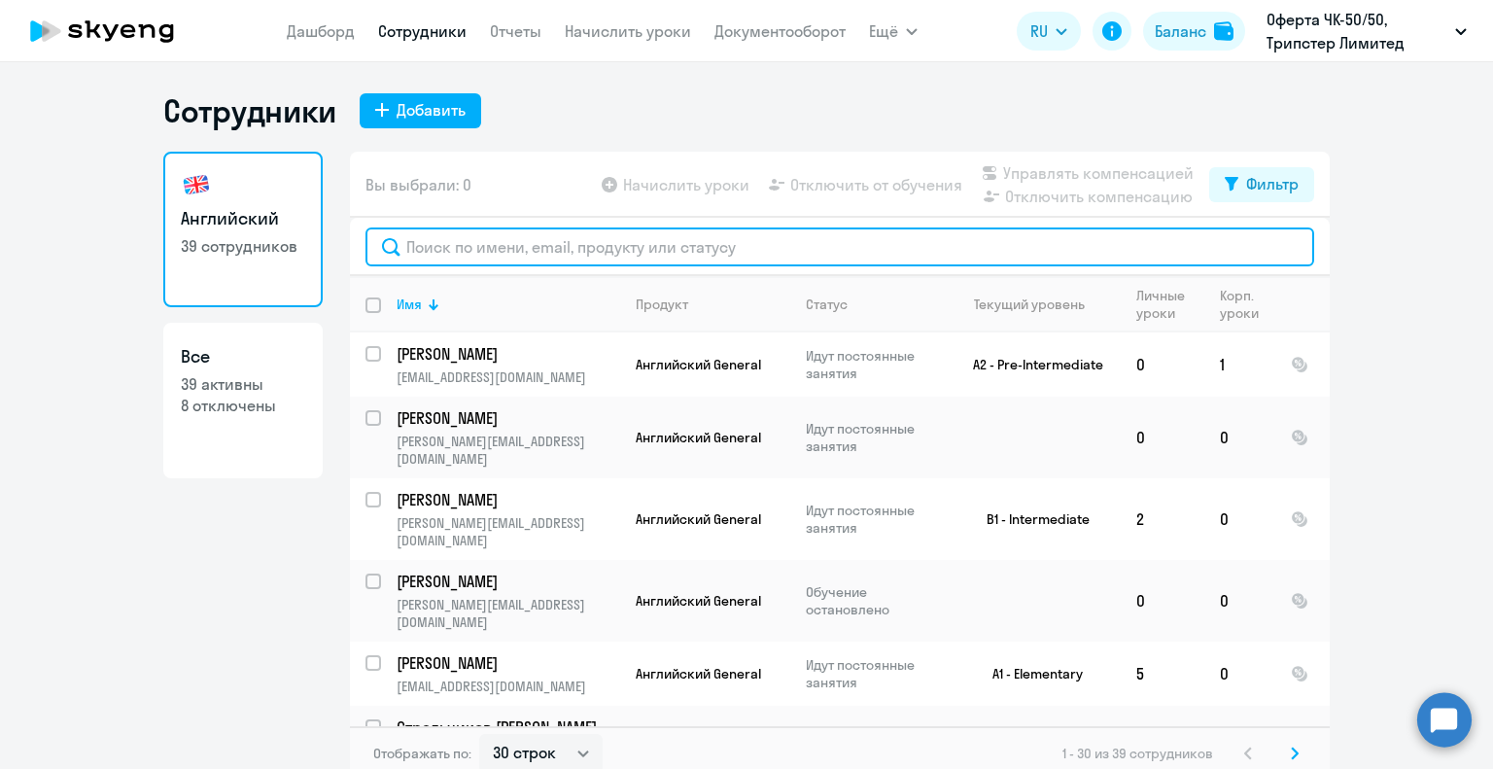
click at [466, 252] on input "text" at bounding box center [839, 246] width 949 height 39
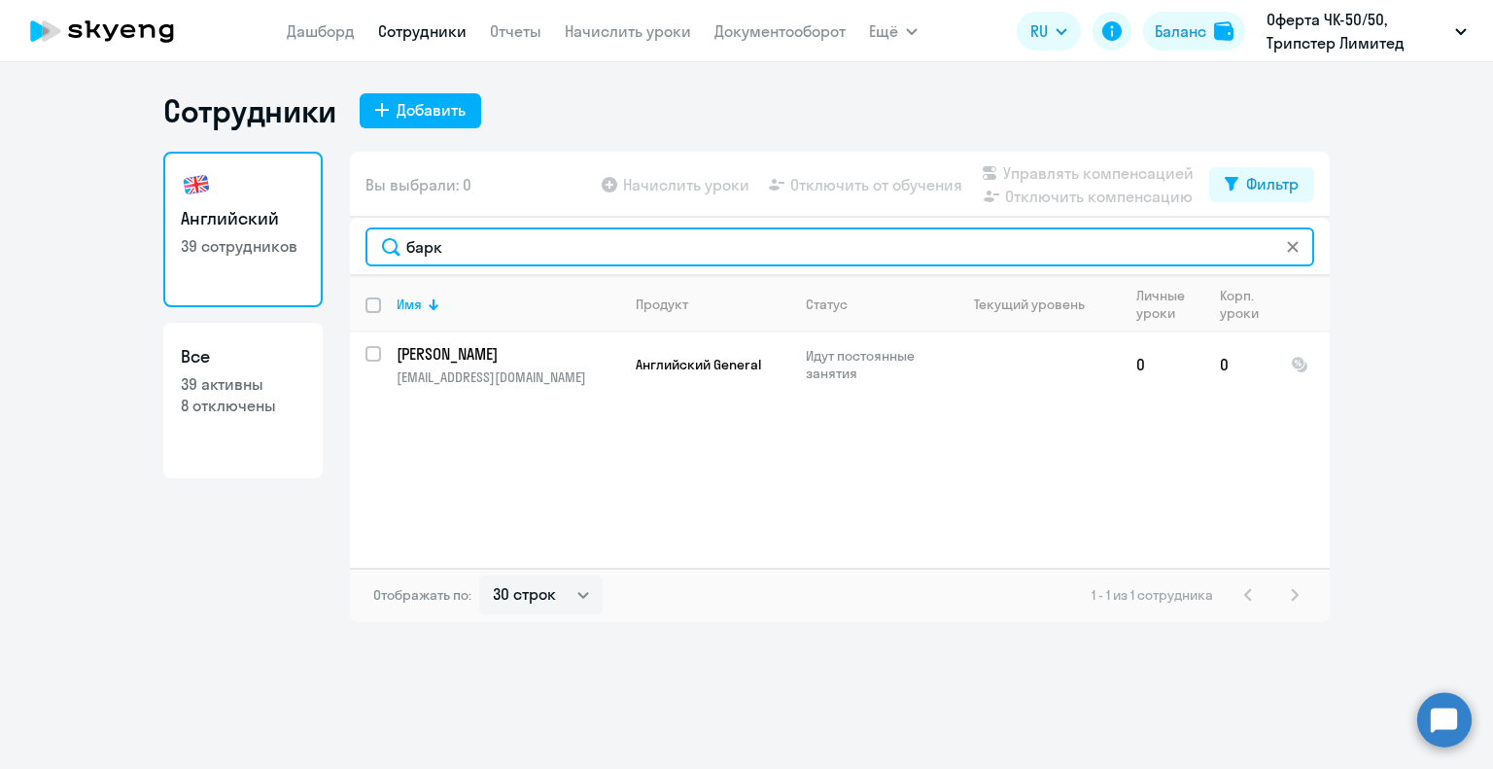
type input "барк"
